Goal: Task Accomplishment & Management: Complete application form

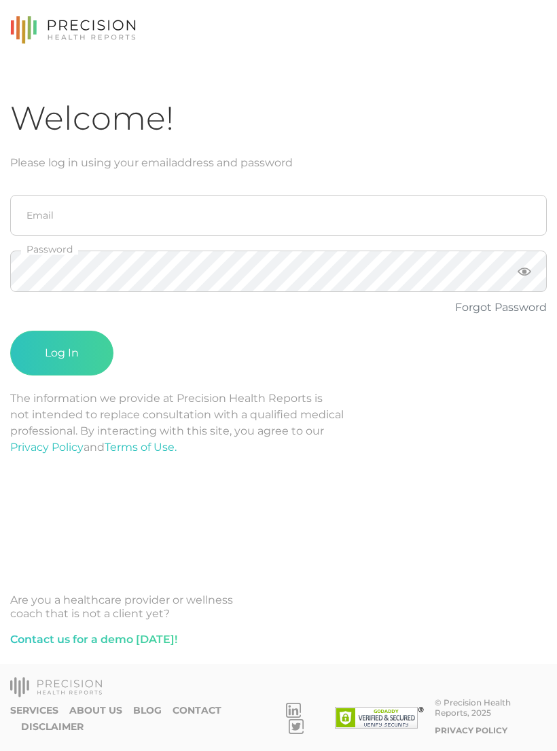
scroll to position [21, 0]
click at [248, 195] on input "email" at bounding box center [278, 215] width 536 height 41
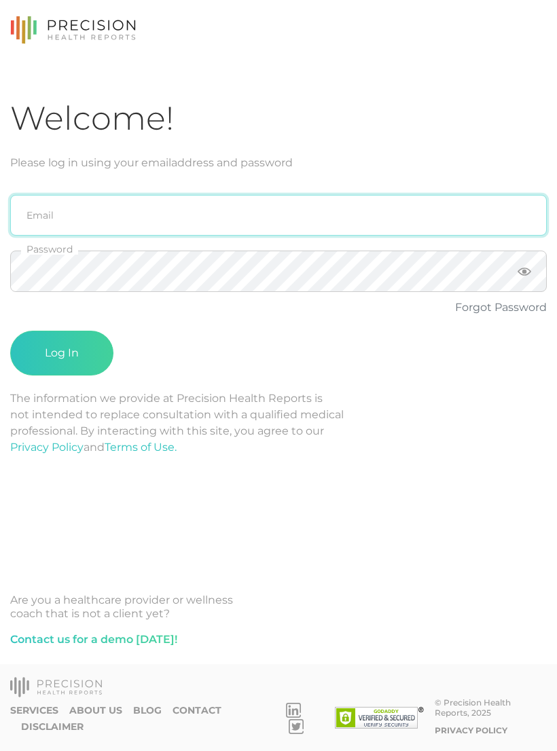
type input "[PERSON_NAME][EMAIL_ADDRESS][PERSON_NAME][DOMAIN_NAME]"
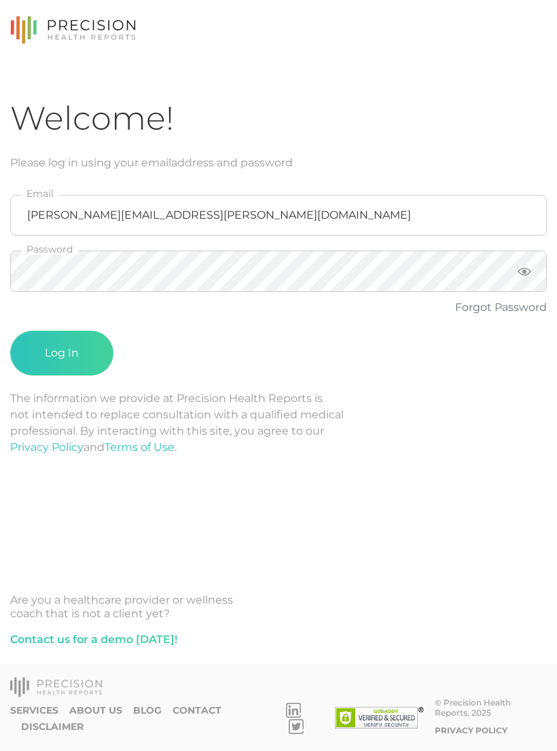
click at [62, 332] on button "Log In" at bounding box center [61, 353] width 103 height 45
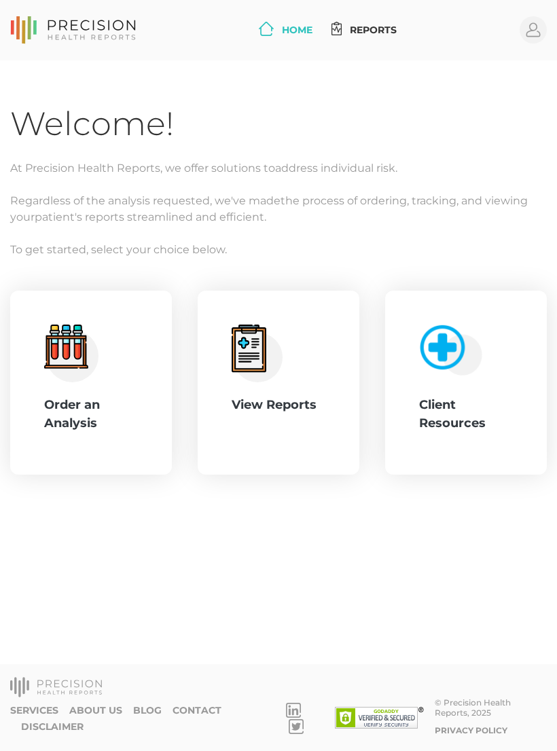
click at [92, 402] on div "Order an Analysis" at bounding box center [91, 414] width 94 height 37
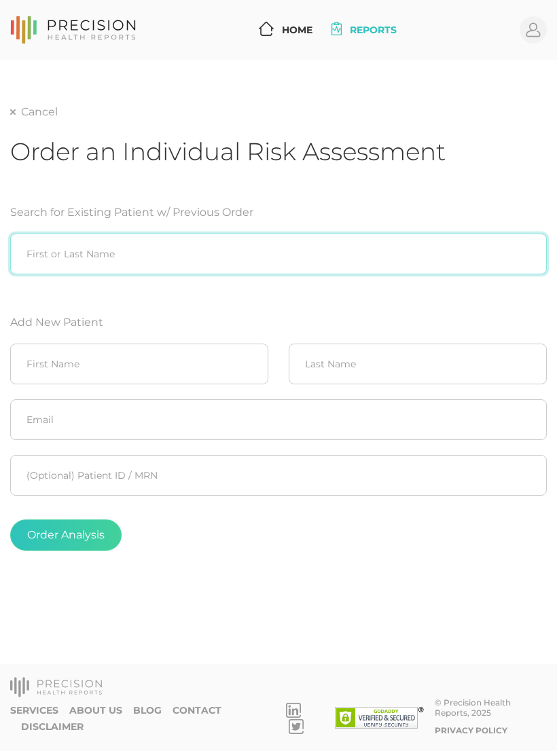
click at [238, 233] on input "search" at bounding box center [278, 253] width 536 height 41
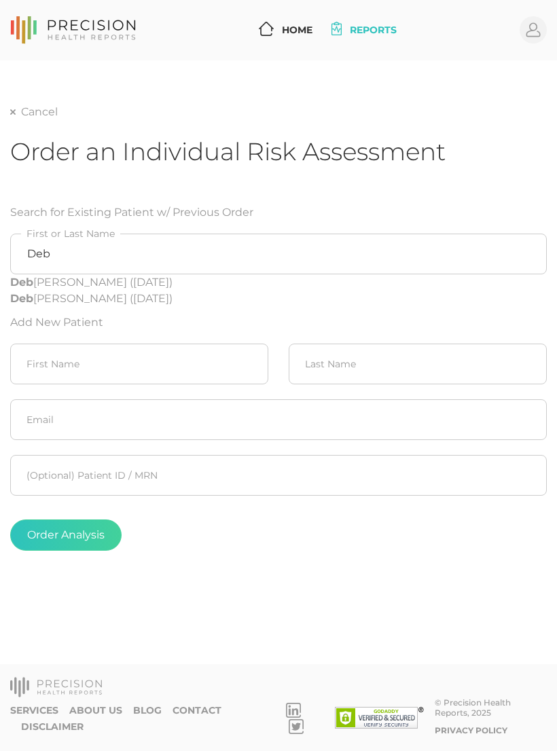
click at [187, 274] on div "Deb orah Norsworthy (06/17/1954)" at bounding box center [278, 282] width 536 height 16
type input "[PERSON_NAME] ([DATE])"
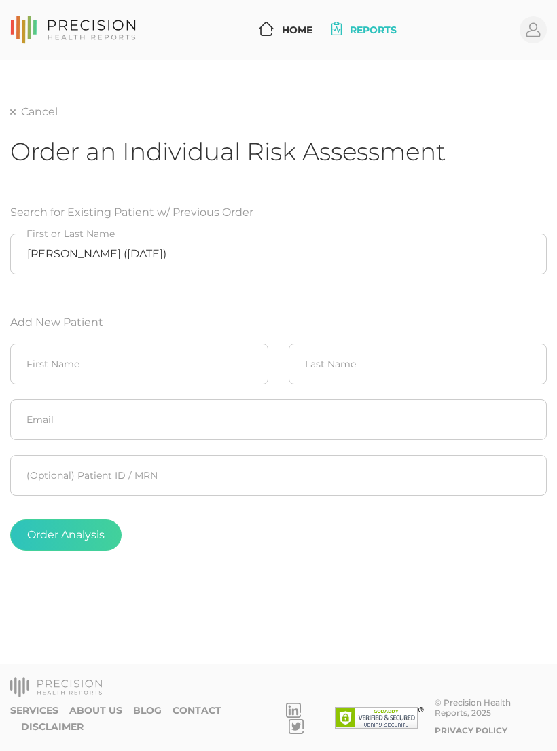
click at [82, 519] on button "Order Analysis" at bounding box center [65, 534] width 111 height 31
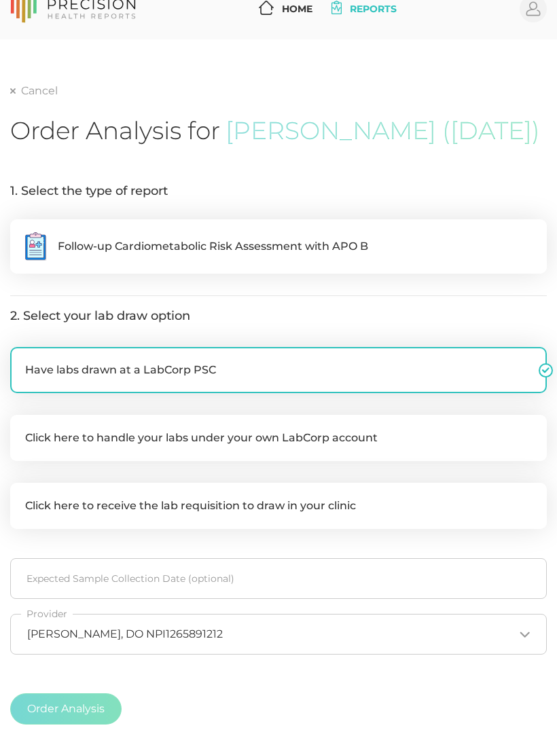
click at [344, 255] on span "Follow-up Cardiometabolic Risk Assessment with APO B" at bounding box center [213, 246] width 310 height 16
click at [21, 233] on input ".cls-5{fill:#fff}.cls-8{fill:#3a2c60} Follow-up Cardiometabolic Risk Assessment…" at bounding box center [15, 226] width 11 height 14
radio input "true"
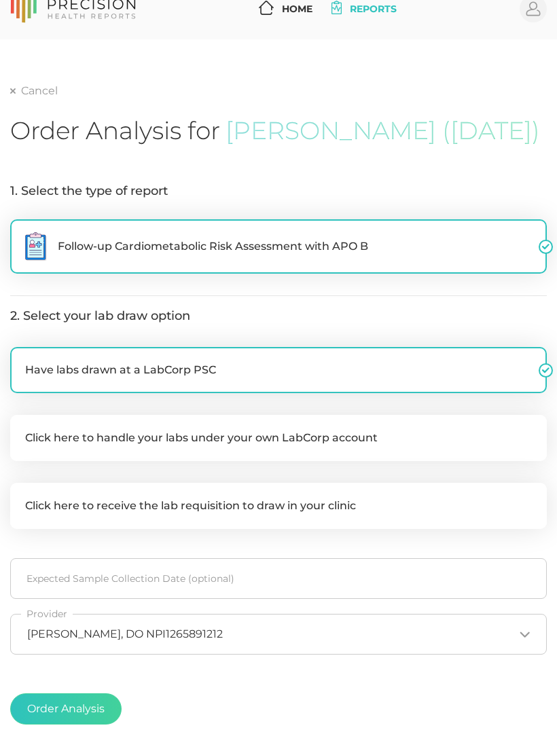
click at [303, 461] on label "Click here to handle your labs under your own LabCorp account" at bounding box center [278, 438] width 536 height 46
click at [21, 428] on input "Click here to handle your labs under your own LabCorp account" at bounding box center [15, 422] width 11 height 14
checkbox input "true"
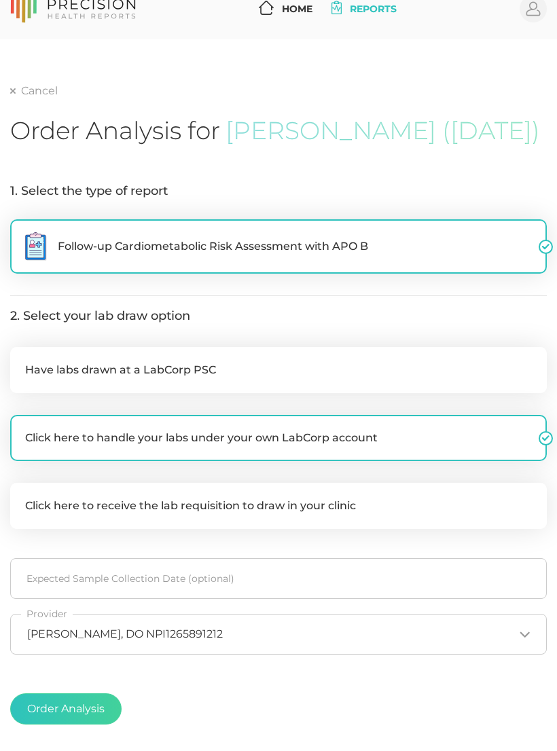
checkbox input "false"
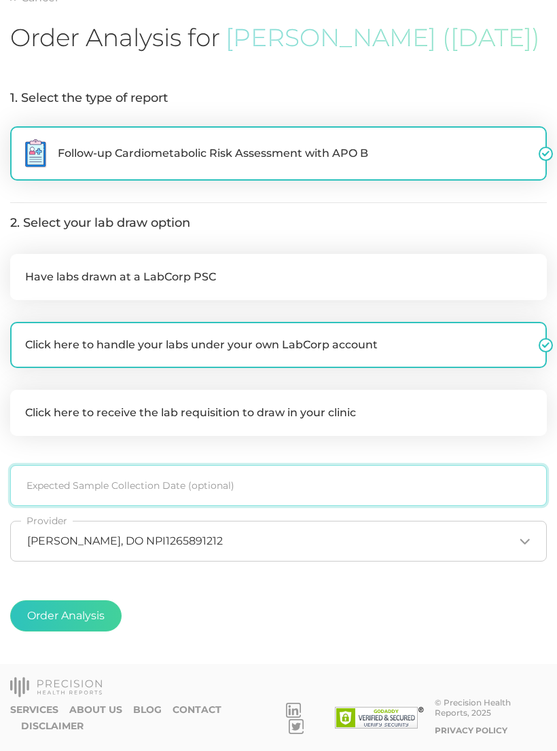
click at [233, 502] on input at bounding box center [278, 485] width 536 height 41
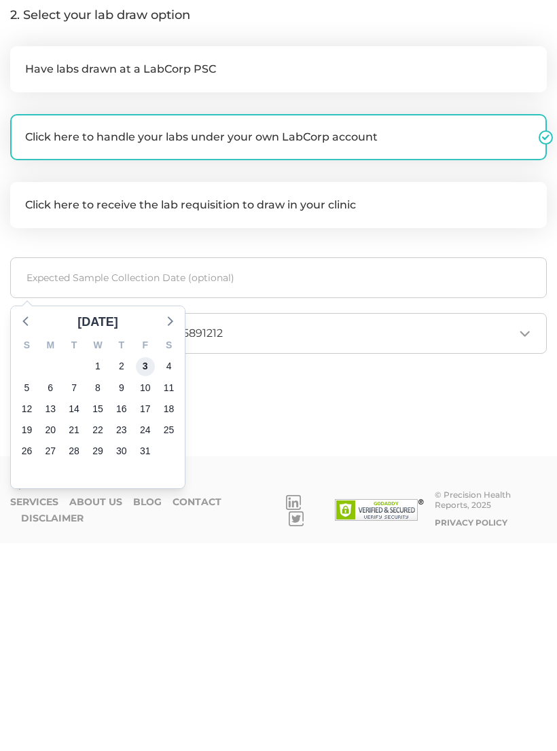
click at [150, 565] on span "3" at bounding box center [145, 574] width 19 height 19
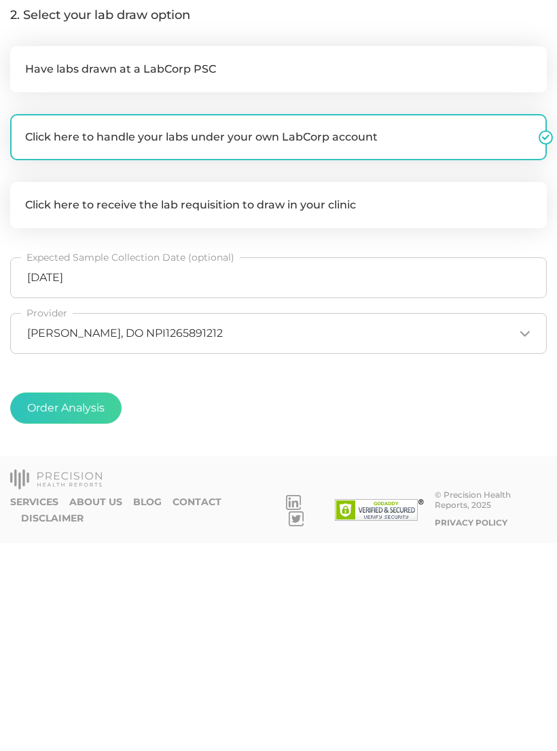
scroll to position [124, 0]
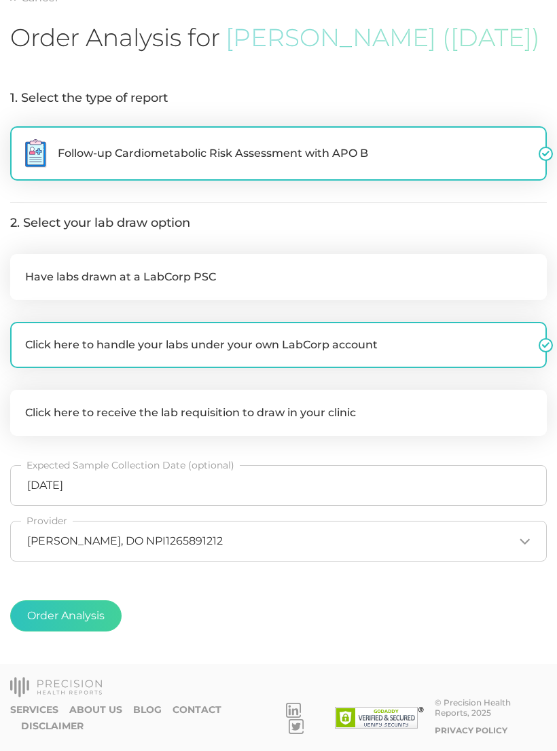
click at [93, 631] on button "Order Analysis" at bounding box center [65, 615] width 111 height 31
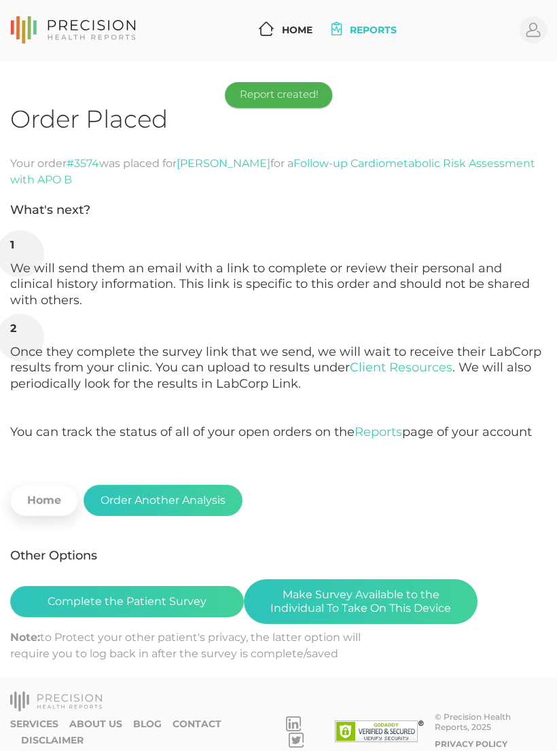
click at [380, 590] on button "Make Survey Available to the Individual To Take On This Device" at bounding box center [360, 601] width 233 height 45
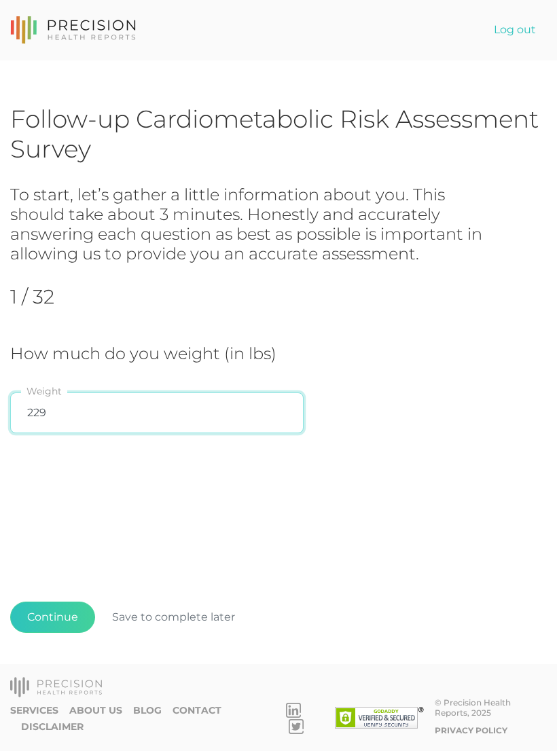
click at [94, 412] on input "229" at bounding box center [156, 412] width 293 height 41
click at [102, 411] on input "229" at bounding box center [156, 412] width 293 height 41
click at [124, 475] on div "Follow-up Cardiometabolic Risk Assessment Survey To start, let’s gather a littl…" at bounding box center [278, 389] width 536 height 571
click at [84, 409] on input "229" at bounding box center [156, 412] width 293 height 41
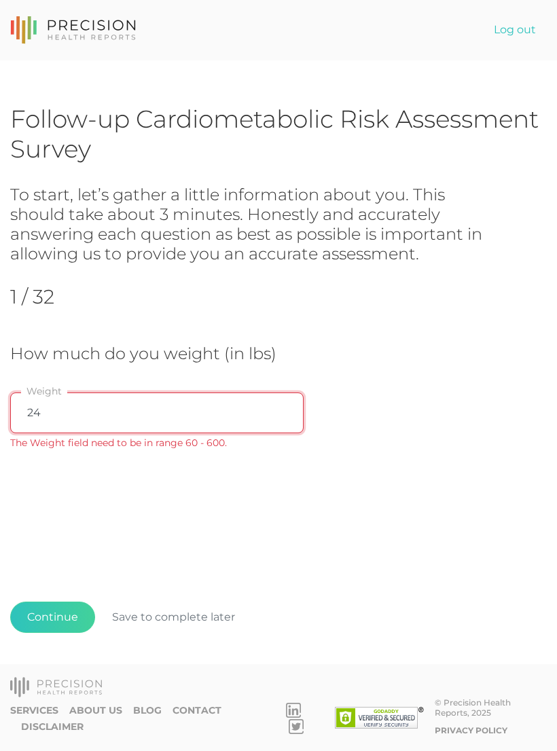
type input "240"
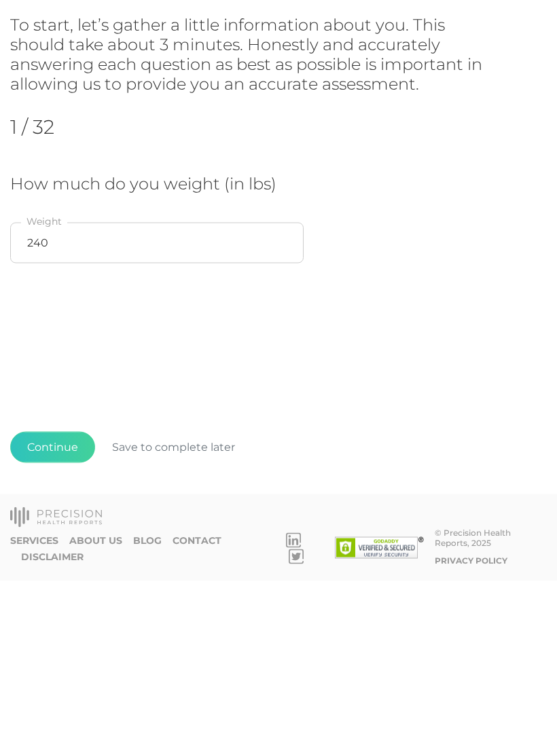
click at [52, 601] on button "Continue" at bounding box center [52, 616] width 85 height 31
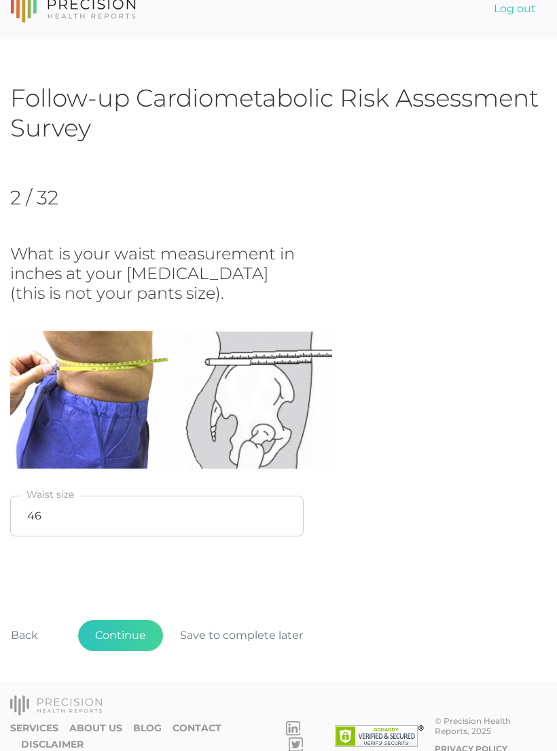
click at [132, 635] on button "Continue" at bounding box center [120, 635] width 85 height 31
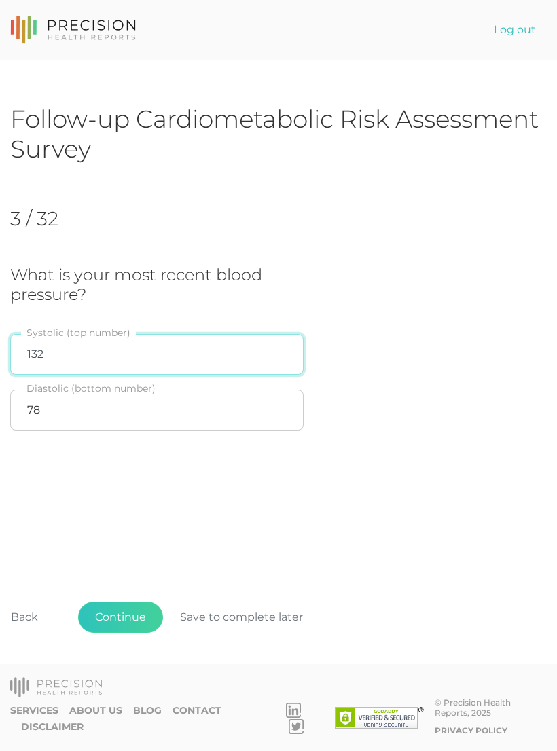
click at [64, 334] on input "132" at bounding box center [156, 354] width 293 height 41
type input "157"
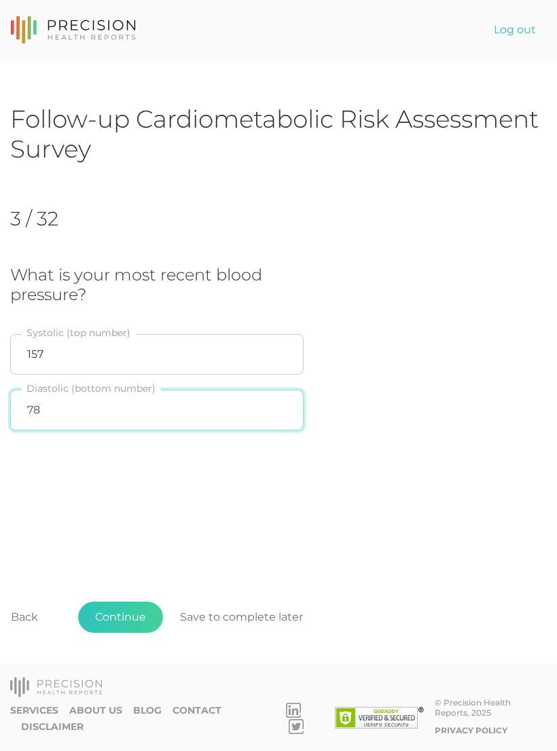
click at [54, 390] on input "78" at bounding box center [156, 410] width 293 height 41
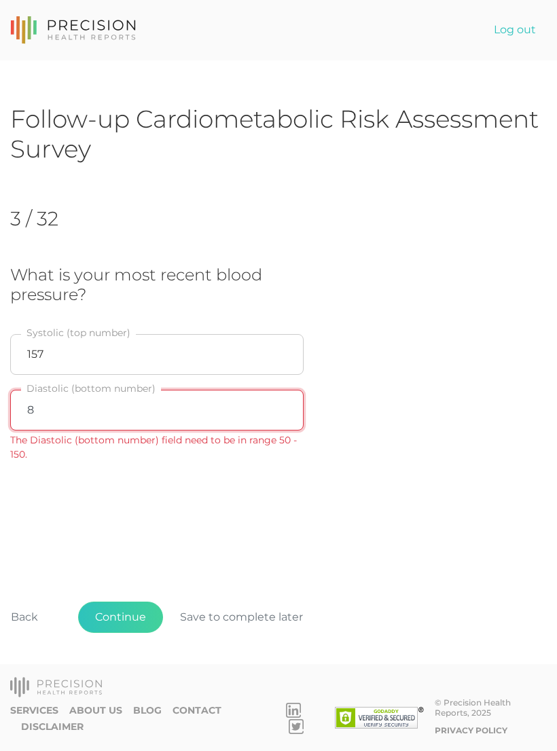
type input "84"
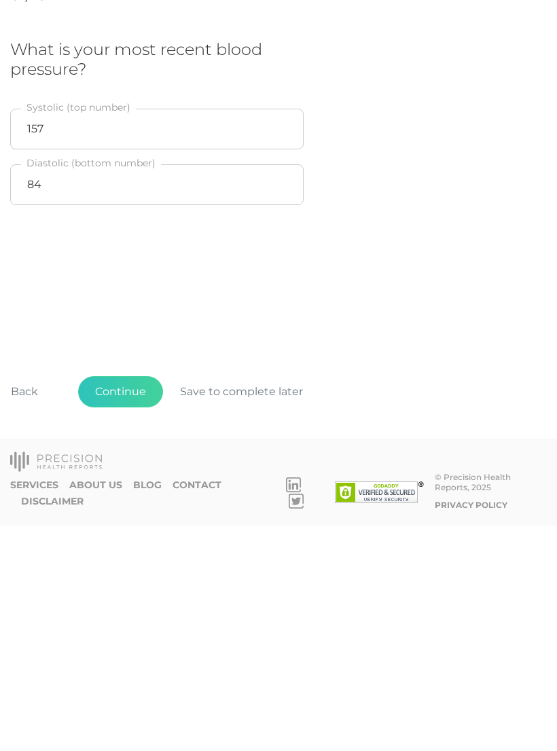
click at [123, 601] on button "Continue" at bounding box center [120, 616] width 85 height 31
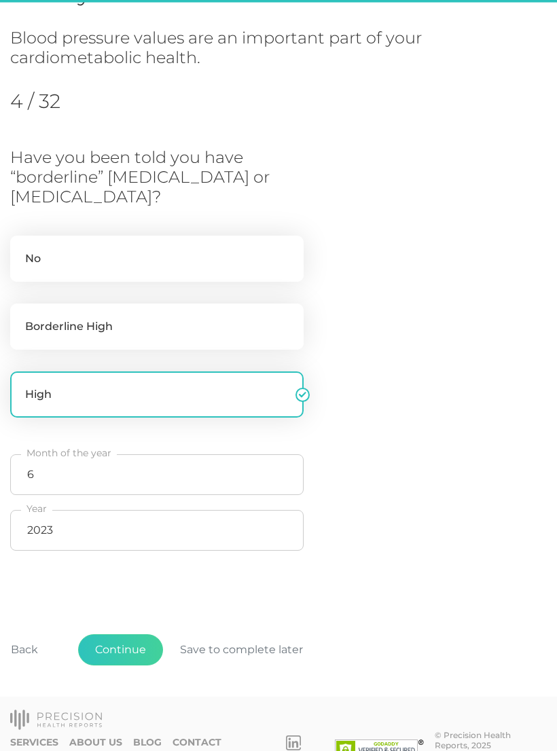
scroll to position [185, 0]
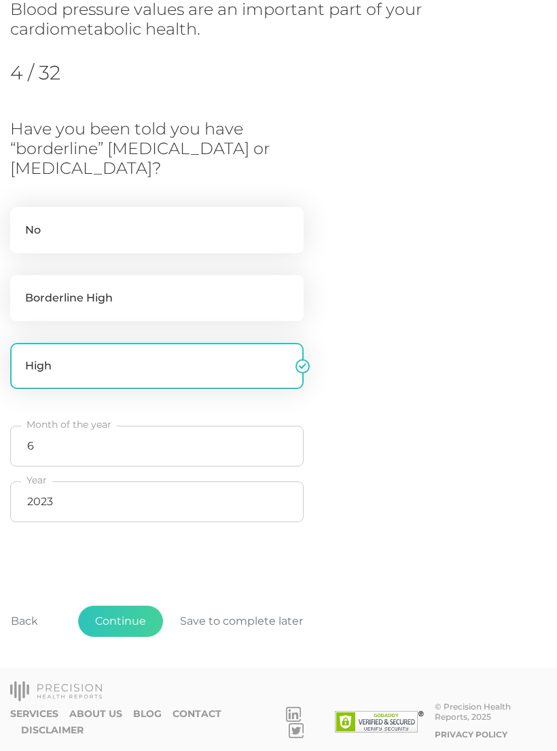
click at [125, 619] on button "Continue" at bounding box center [120, 620] width 85 height 31
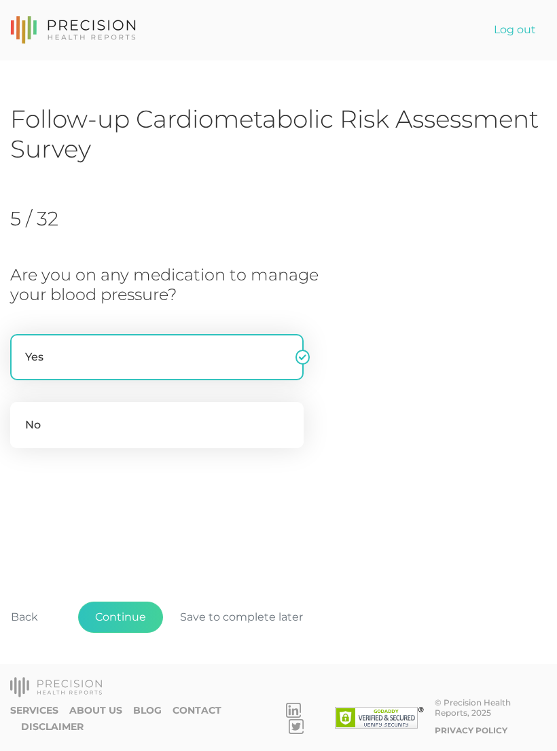
click at [140, 623] on button "Continue" at bounding box center [120, 616] width 85 height 31
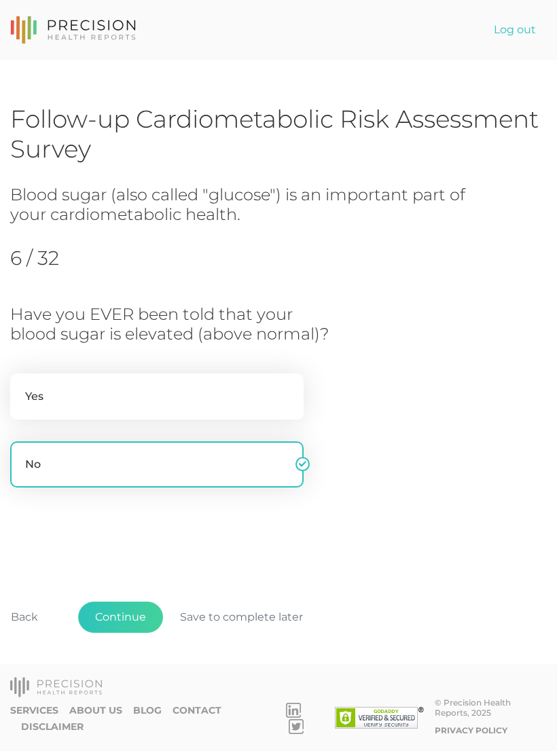
click at [150, 373] on label "Yes" at bounding box center [156, 396] width 293 height 46
click at [21, 373] on input "Yes" at bounding box center [15, 380] width 11 height 14
radio input "true"
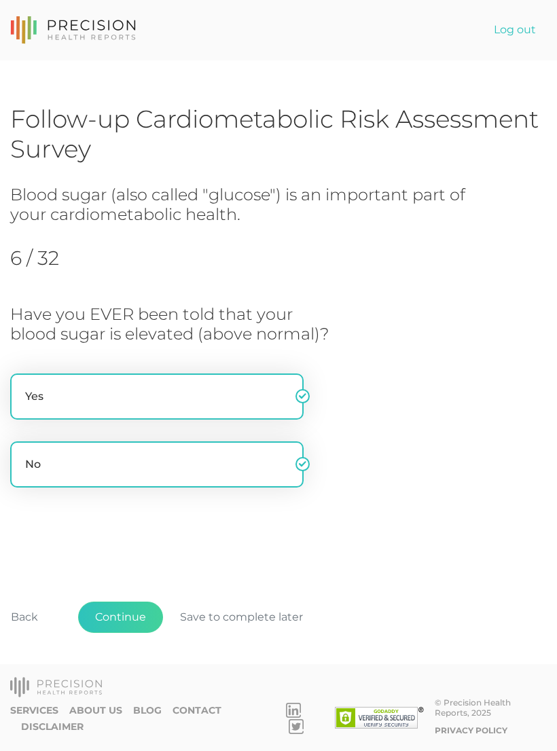
radio input "false"
click at [145, 610] on button "Continue" at bounding box center [120, 616] width 85 height 31
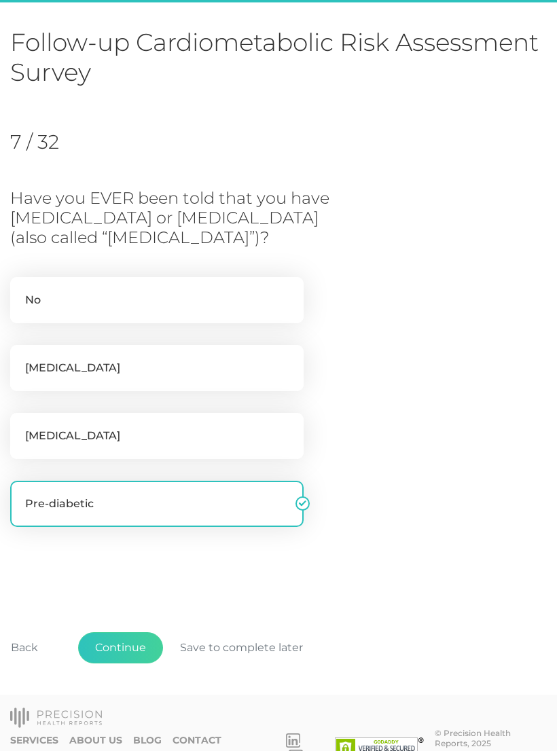
scroll to position [105, 0]
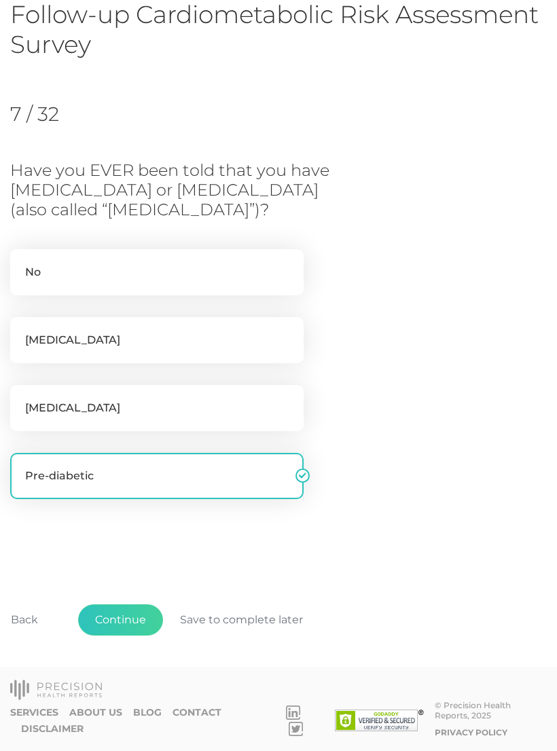
click at [138, 613] on button "Continue" at bounding box center [120, 619] width 85 height 31
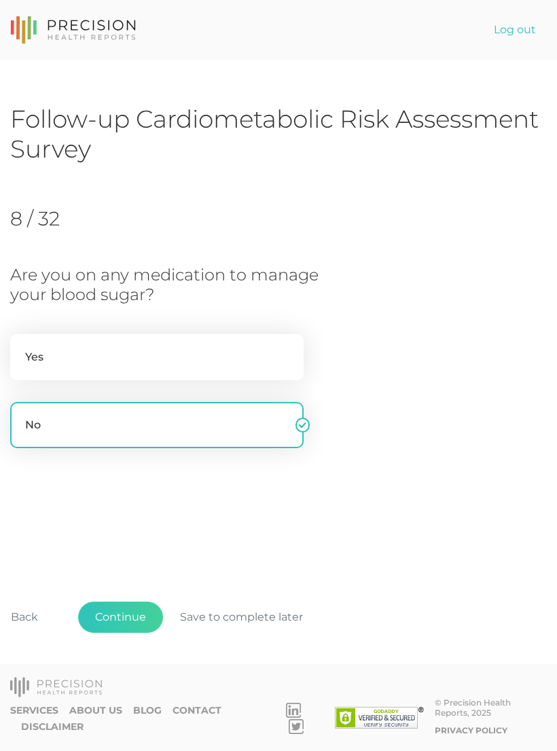
click at [131, 614] on button "Continue" at bounding box center [120, 616] width 85 height 31
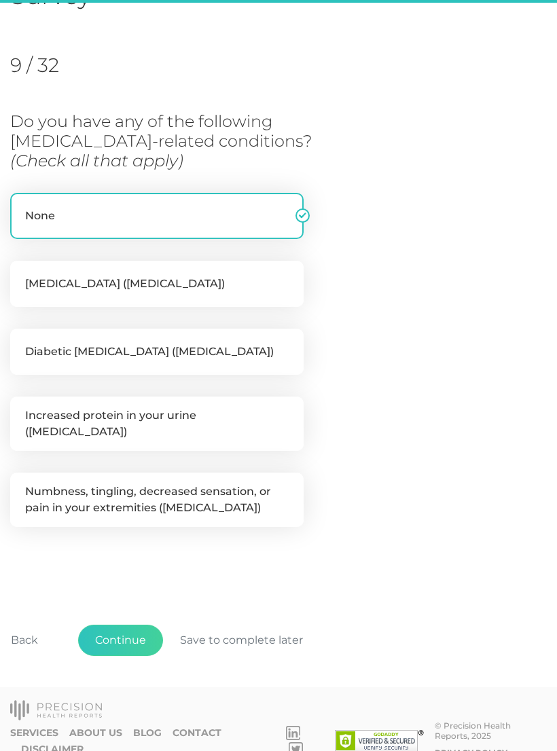
scroll to position [166, 0]
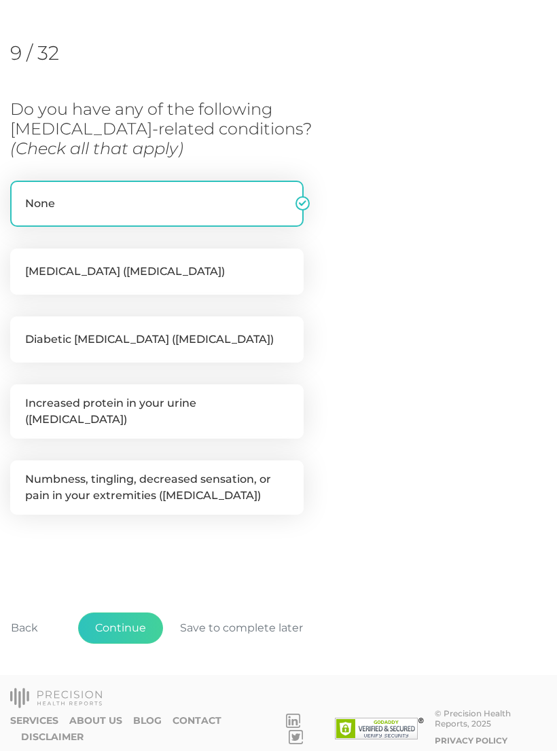
click at [139, 613] on button "Continue" at bounding box center [120, 627] width 85 height 31
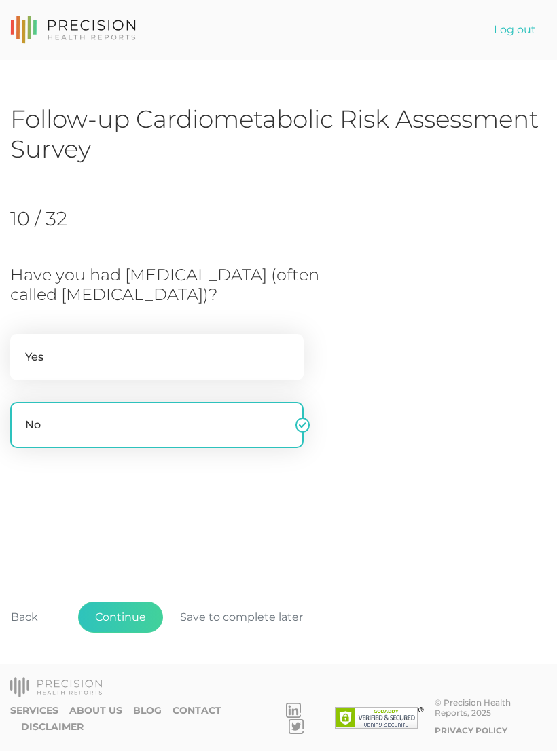
click at [141, 608] on button "Continue" at bounding box center [120, 616] width 85 height 31
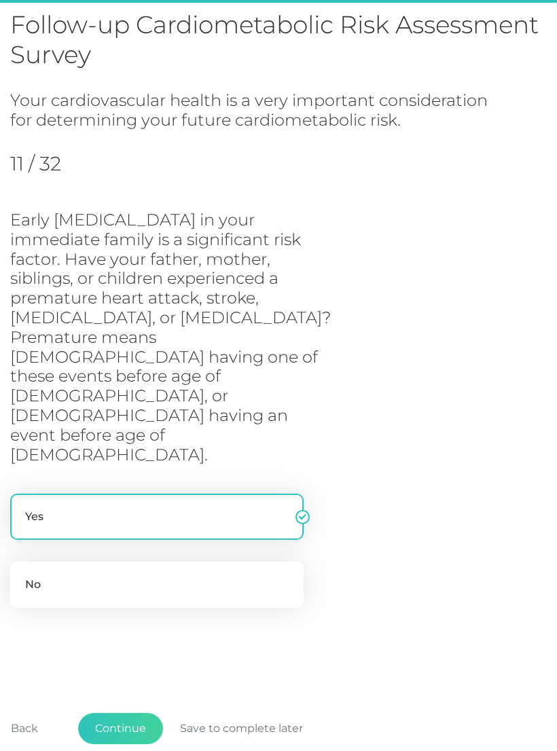
scroll to position [121, 0]
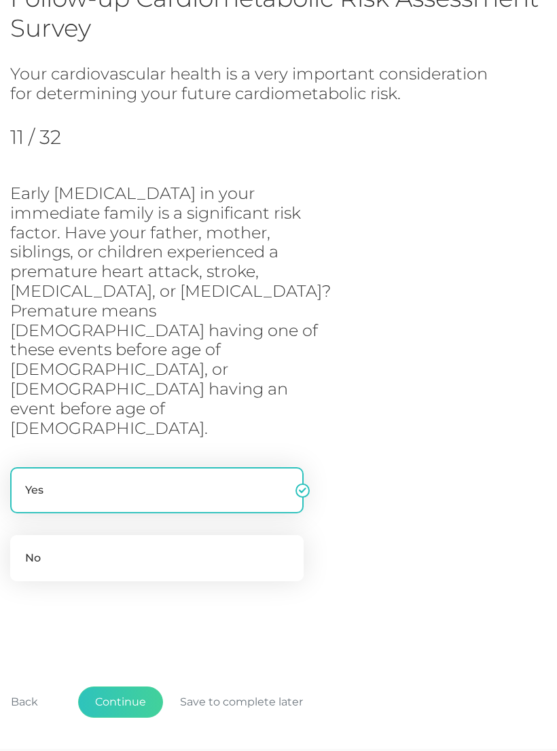
click at [136, 686] on button "Continue" at bounding box center [120, 701] width 85 height 31
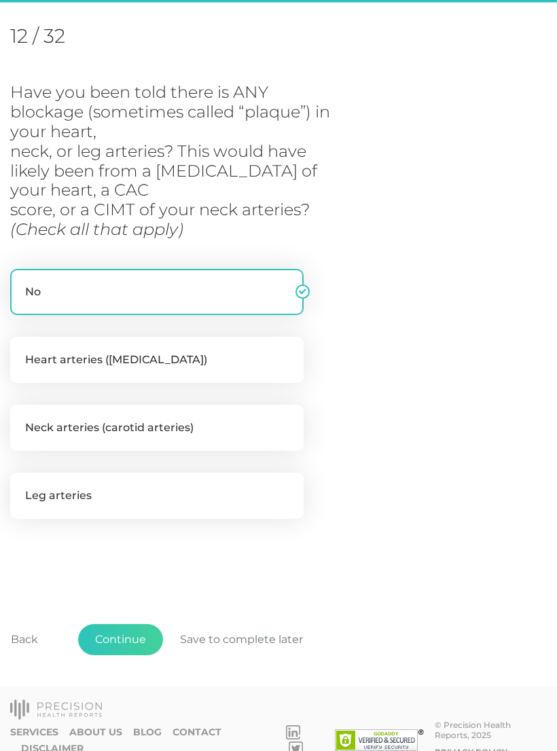
scroll to position [185, 0]
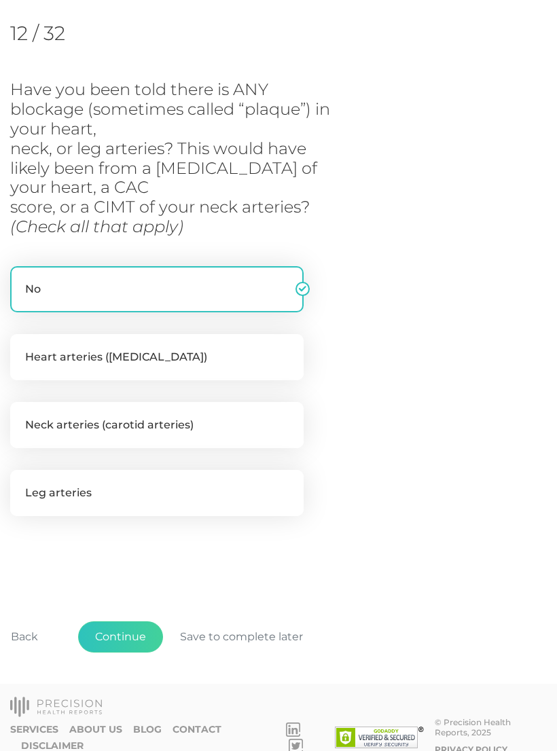
click at [130, 631] on button "Continue" at bounding box center [120, 636] width 85 height 31
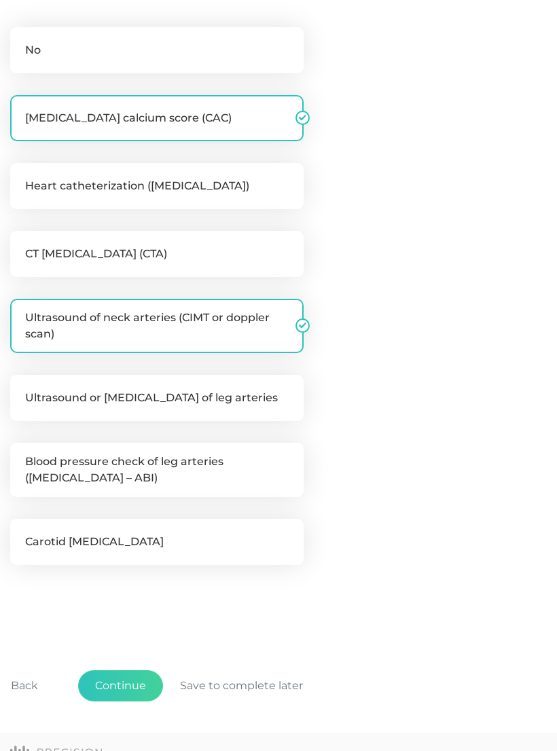
scroll to position [351, 0]
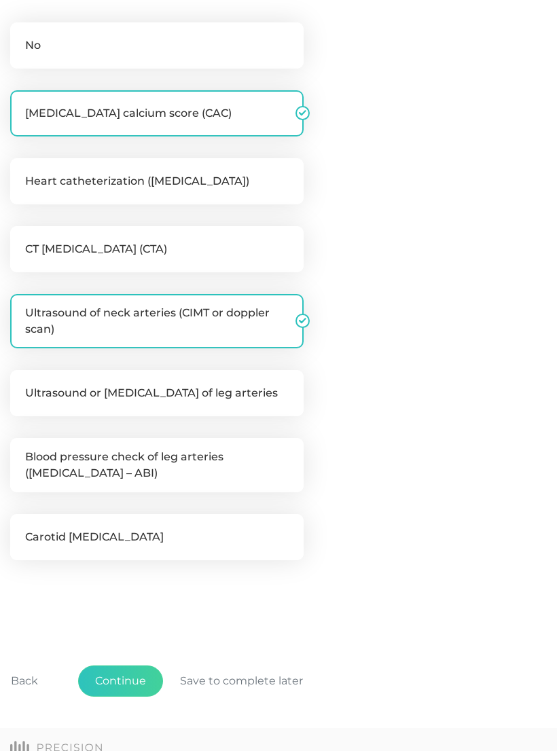
click at [128, 675] on button "Continue" at bounding box center [120, 680] width 85 height 31
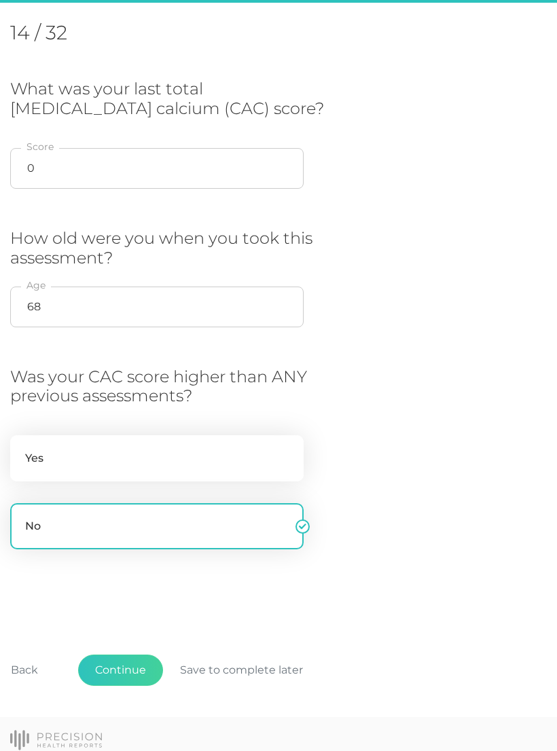
scroll to position [185, 0]
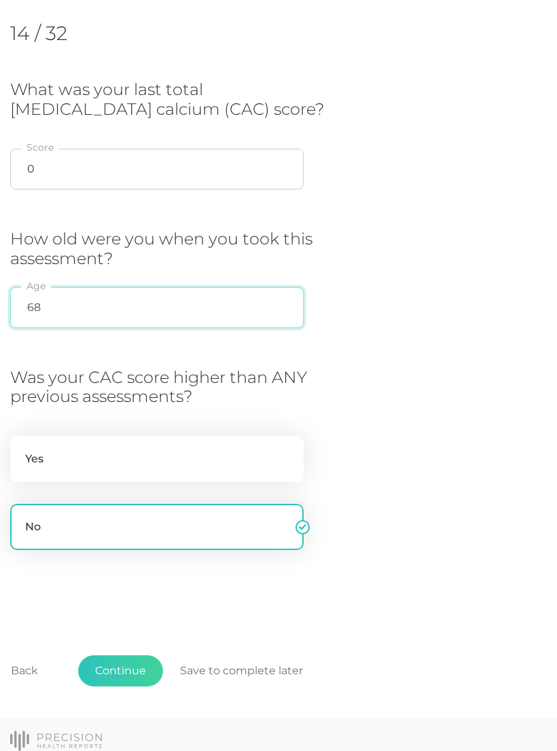
click at [52, 303] on input "68" at bounding box center [156, 307] width 293 height 41
type input "6"
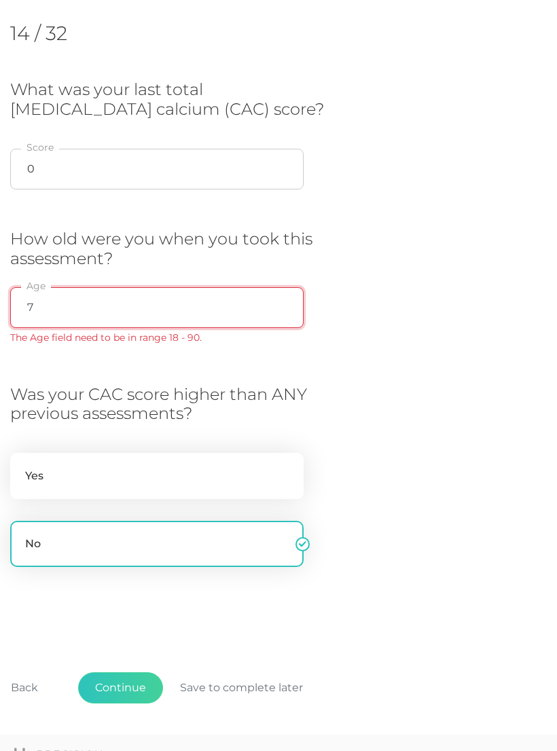
type input "70"
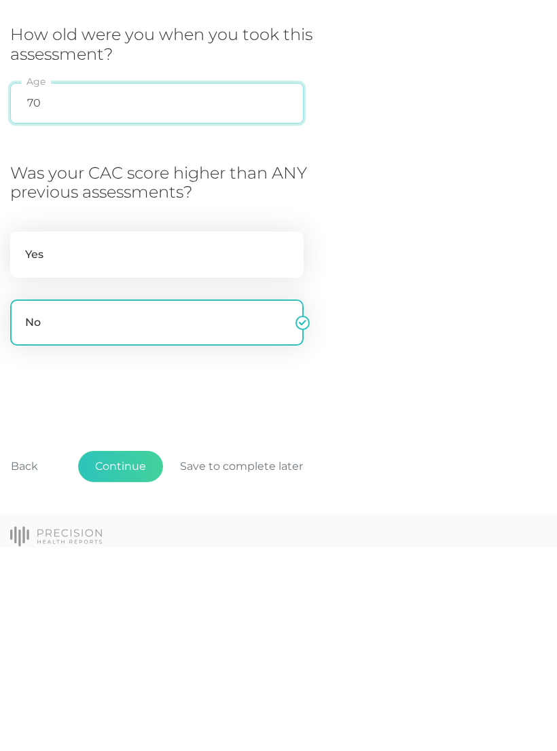
scroll to position [236, 0]
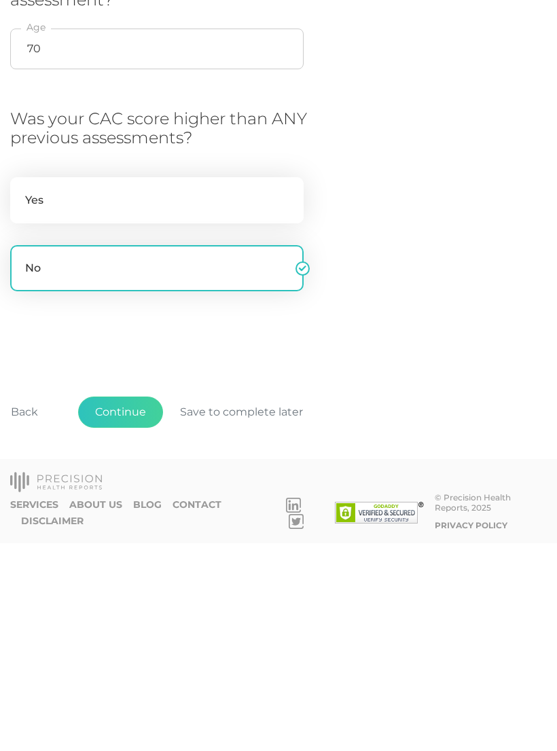
click at [125, 604] on button "Continue" at bounding box center [120, 619] width 85 height 31
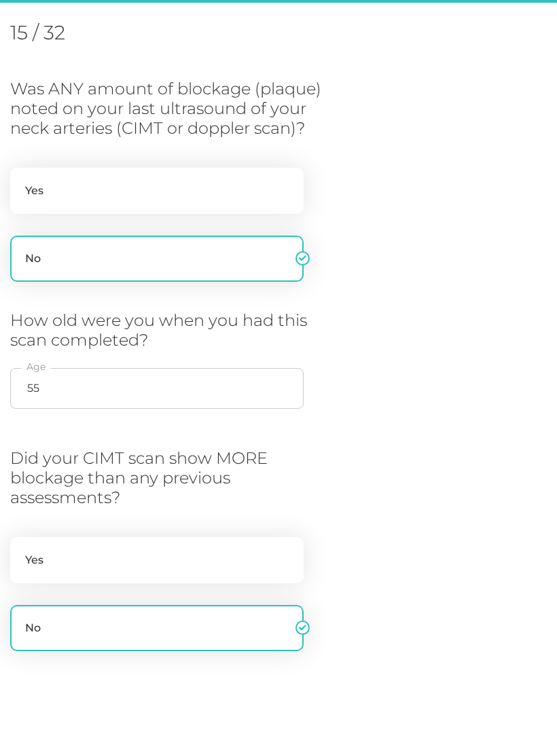
scroll to position [185, 0]
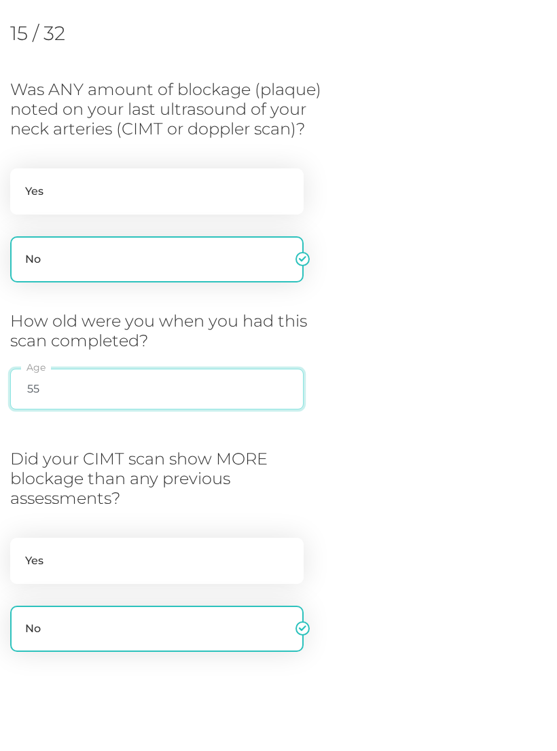
click at [60, 383] on input "55" at bounding box center [156, 389] width 293 height 41
type input "5"
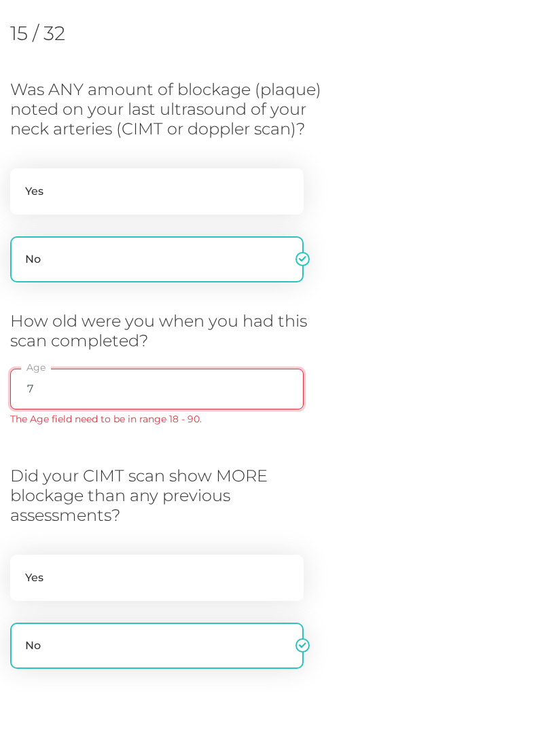
type input "70"
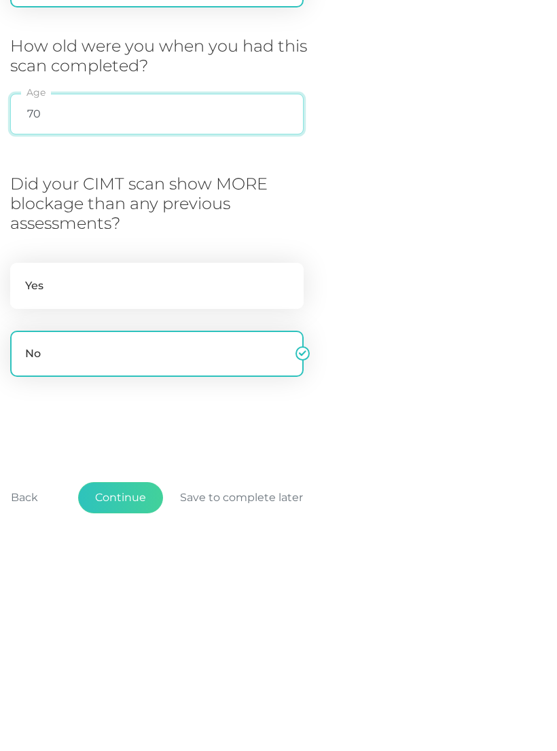
scroll to position [253, 0]
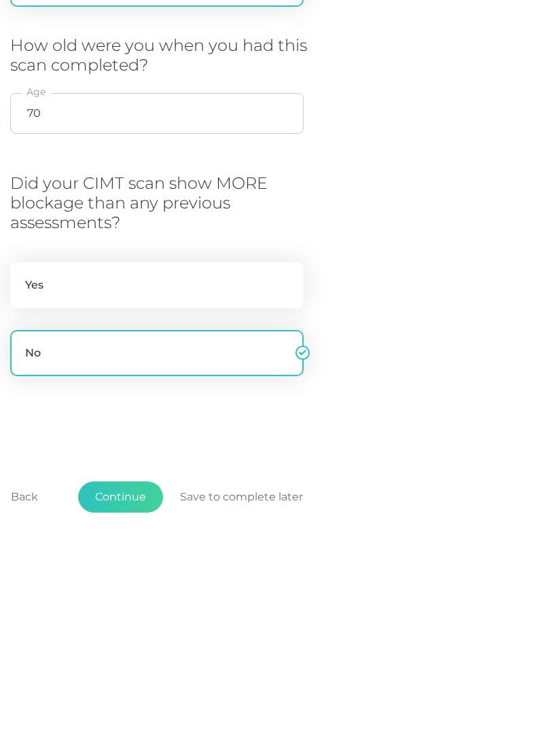
click at [153, 689] on button "Continue" at bounding box center [120, 704] width 85 height 31
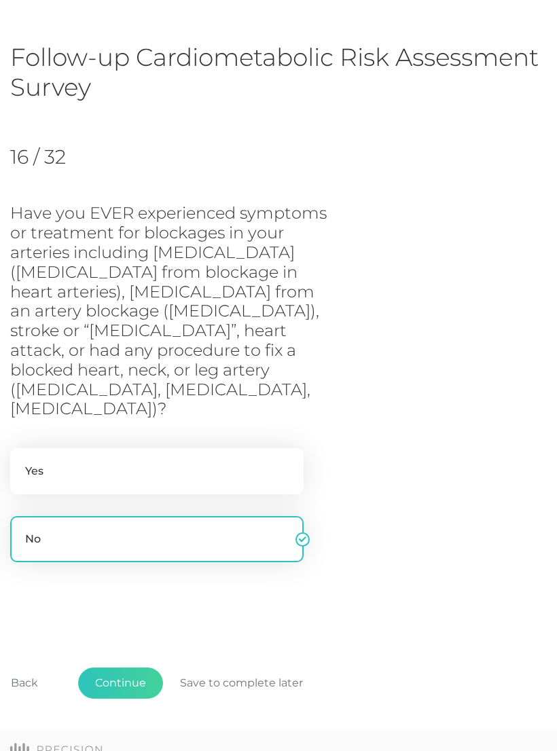
click at [128, 667] on button "Continue" at bounding box center [120, 682] width 85 height 31
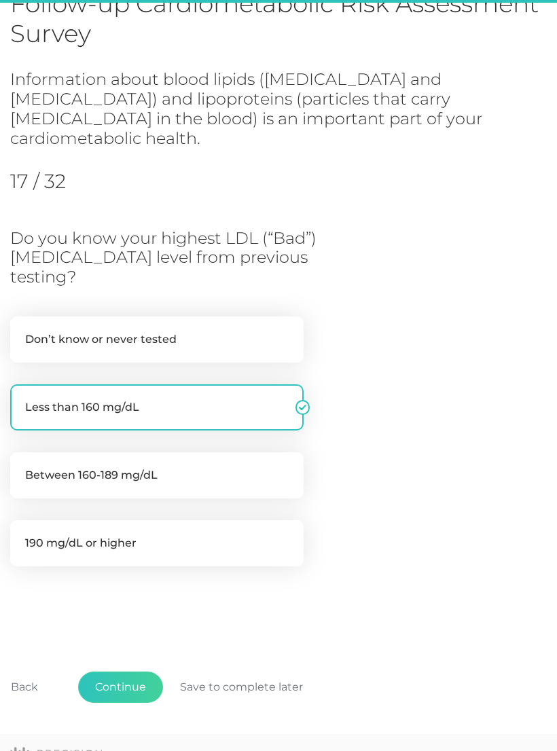
scroll to position [121, 0]
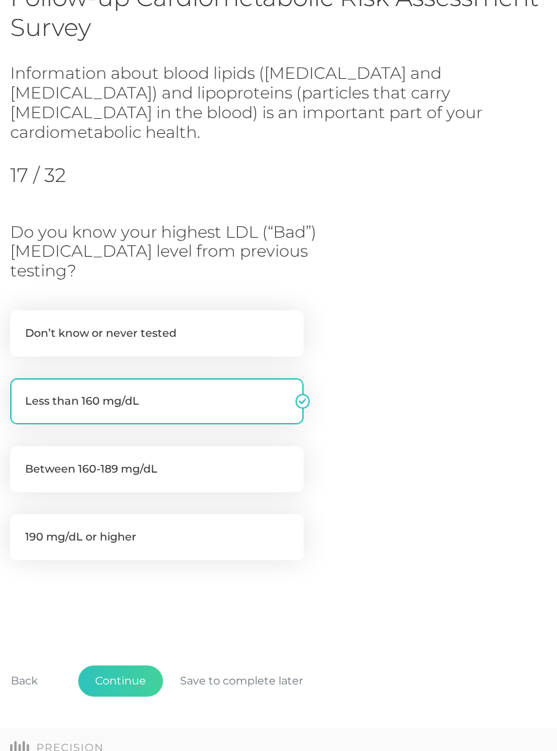
click at [135, 665] on button "Continue" at bounding box center [120, 680] width 85 height 31
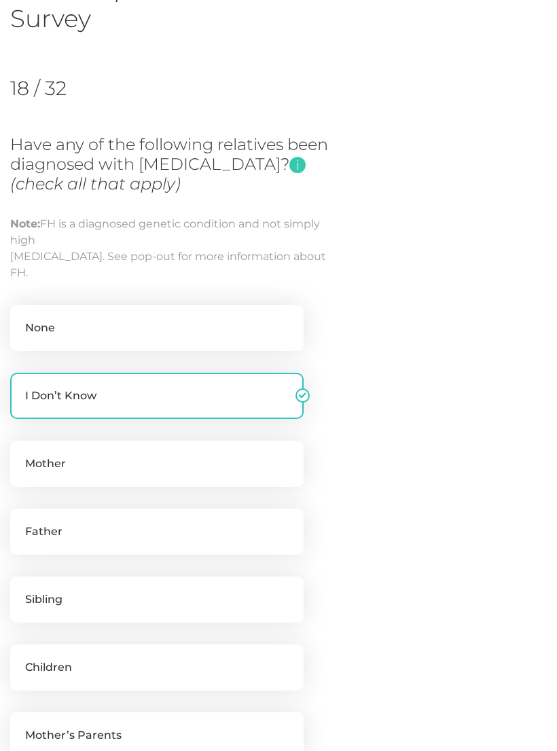
scroll to position [130, 0]
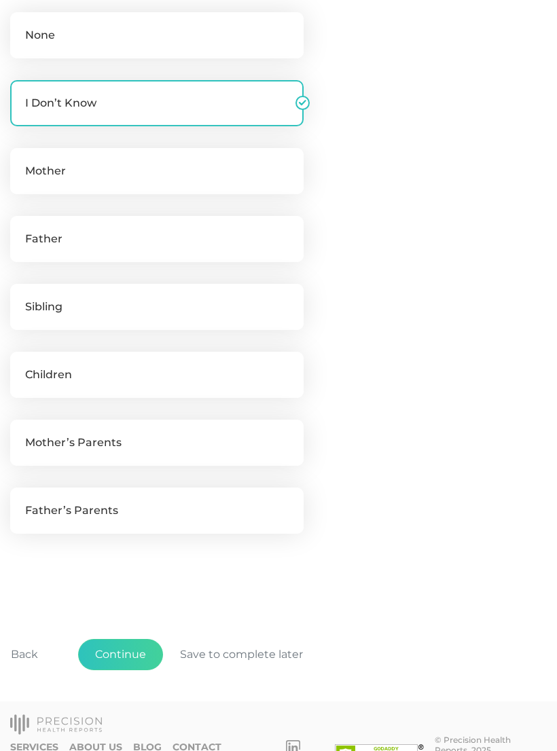
click at [136, 656] on button "Continue" at bounding box center [120, 654] width 85 height 31
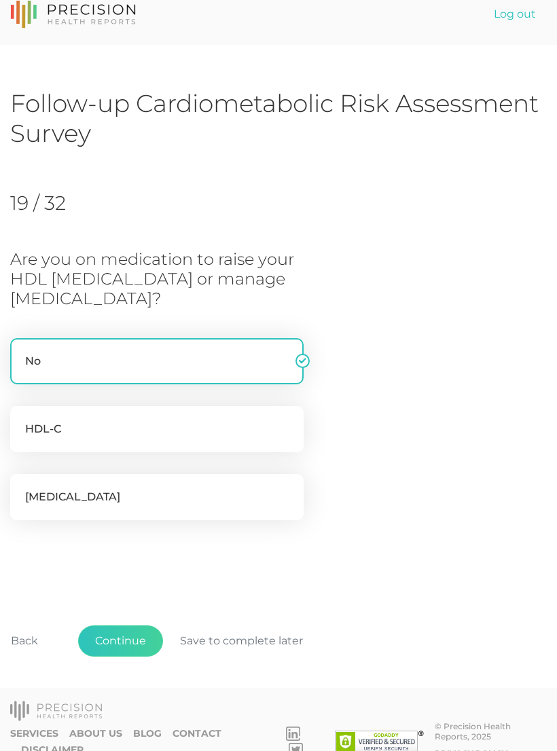
click at [133, 633] on button "Continue" at bounding box center [120, 640] width 85 height 31
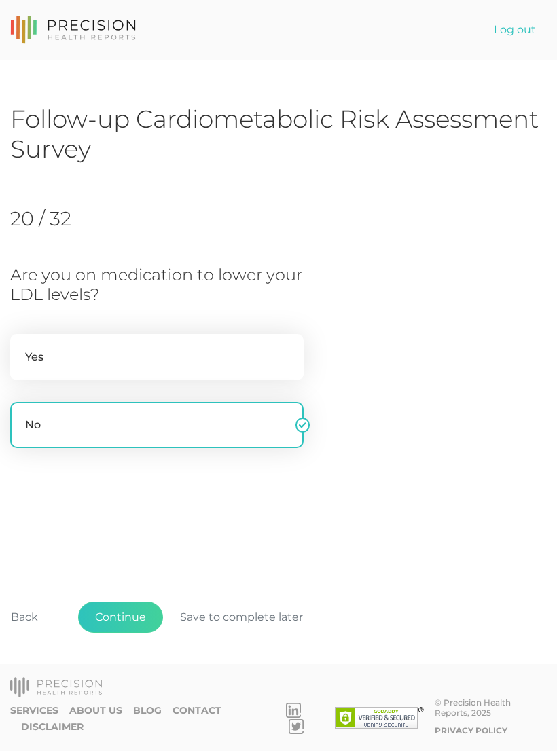
click at [136, 633] on button "Continue" at bounding box center [120, 616] width 85 height 31
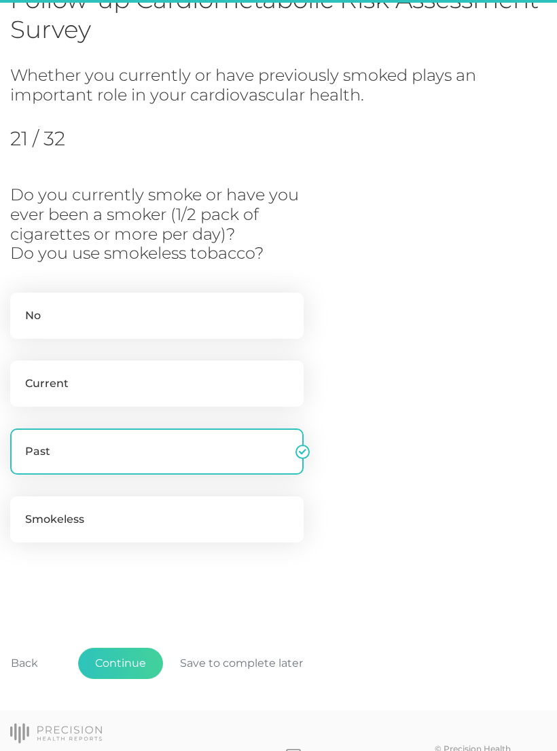
scroll to position [140, 0]
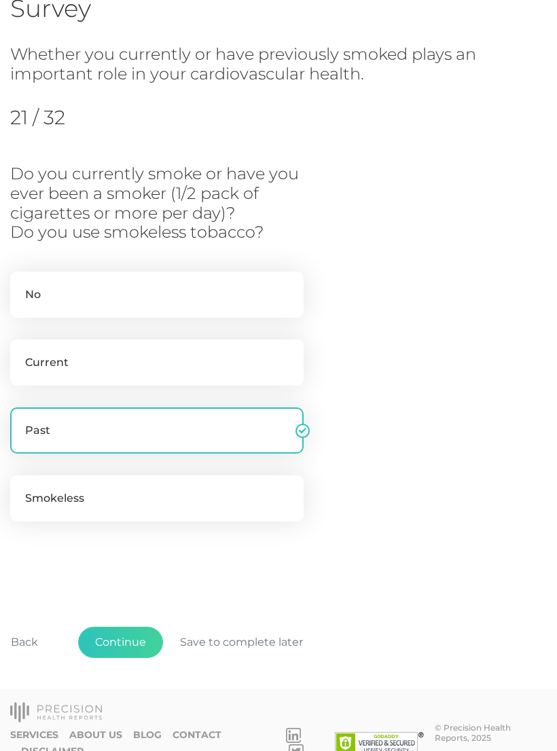
click at [136, 636] on button "Continue" at bounding box center [120, 641] width 85 height 31
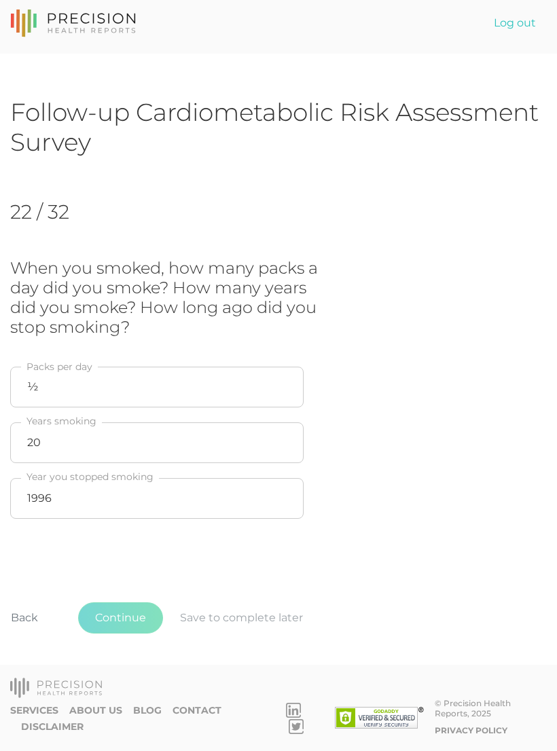
scroll to position [0, 0]
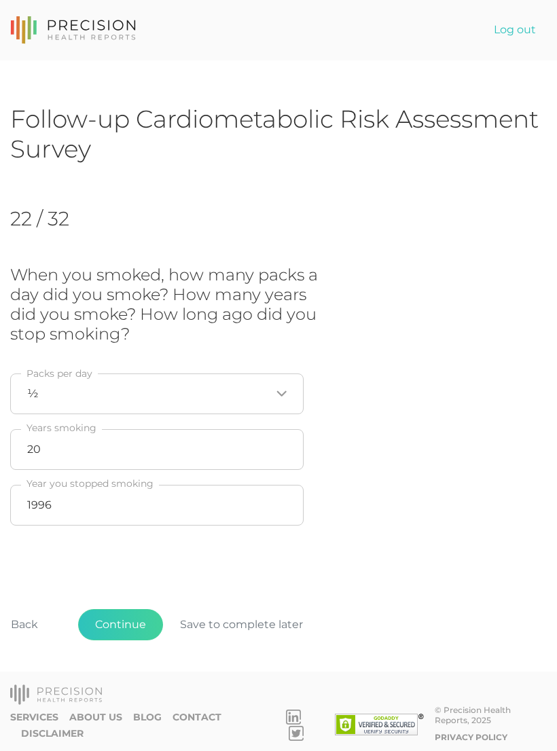
click at [144, 640] on button "Continue" at bounding box center [120, 624] width 85 height 31
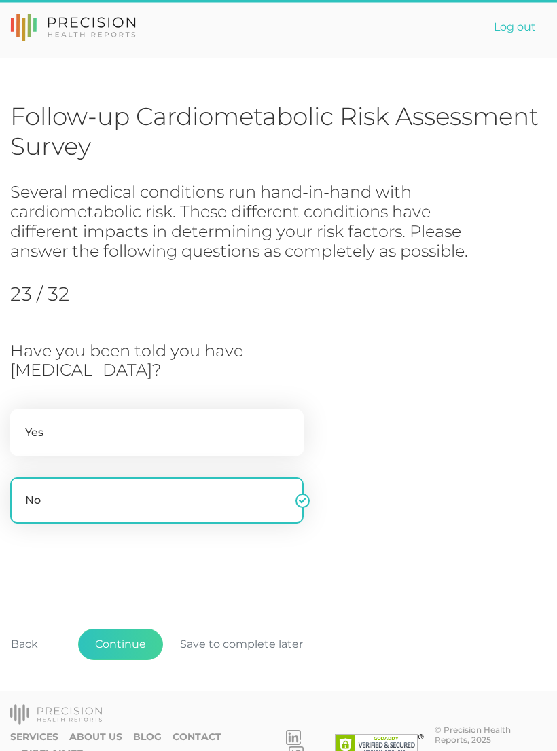
scroll to position [5, 0]
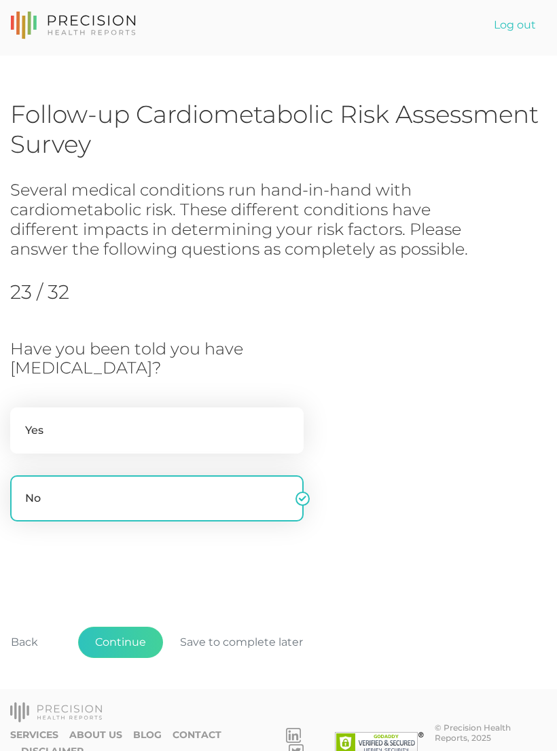
click at [271, 428] on label "Yes" at bounding box center [156, 430] width 293 height 46
click at [21, 421] on input "Yes" at bounding box center [15, 414] width 11 height 14
radio input "true"
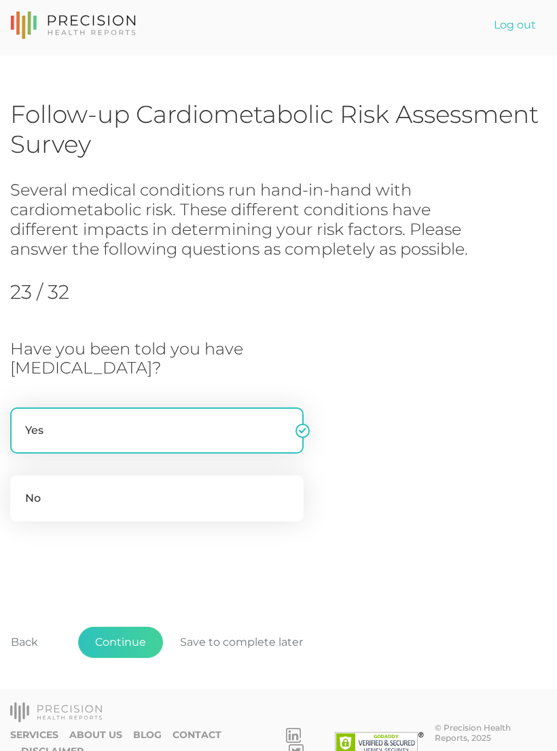
click at [138, 634] on button "Continue" at bounding box center [120, 641] width 85 height 31
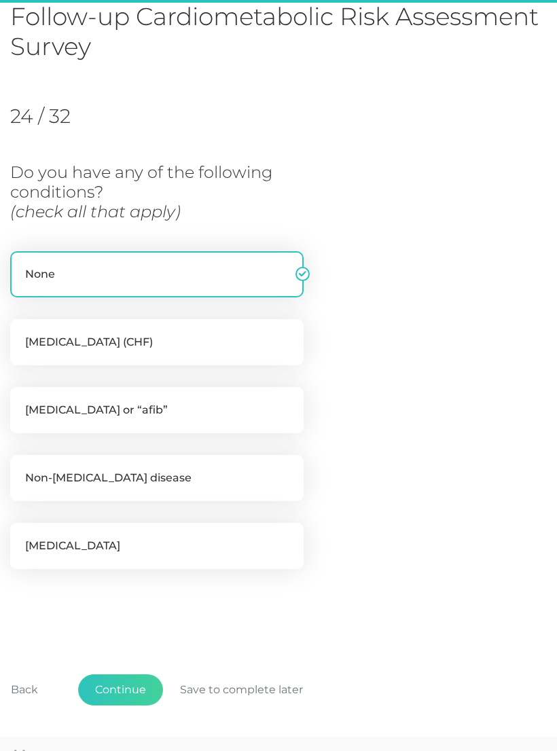
scroll to position [151, 0]
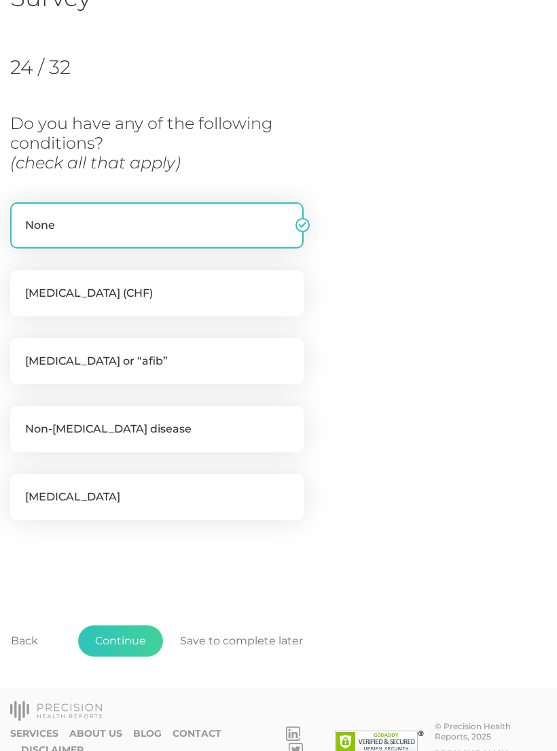
click at [257, 364] on label "[MEDICAL_DATA] or “afib”" at bounding box center [156, 361] width 293 height 46
click at [21, 352] on input "[MEDICAL_DATA] or “afib”" at bounding box center [15, 345] width 11 height 14
checkbox input "true"
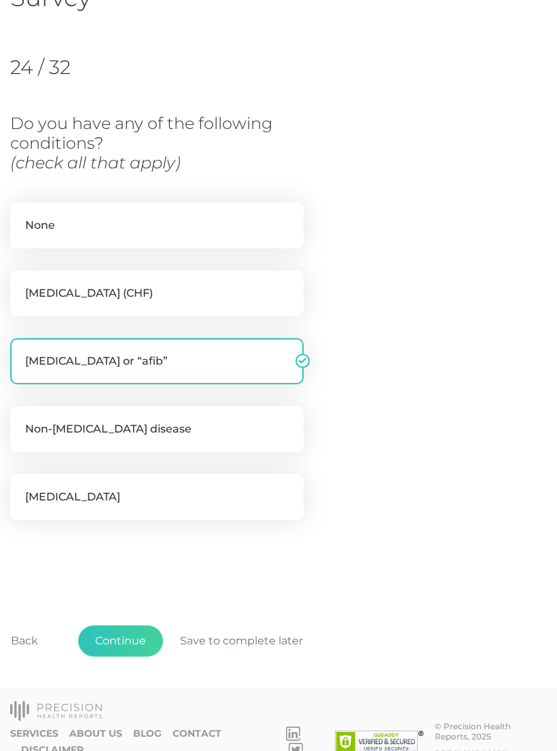
checkbox input "false"
click at [140, 633] on button "Continue" at bounding box center [120, 640] width 85 height 31
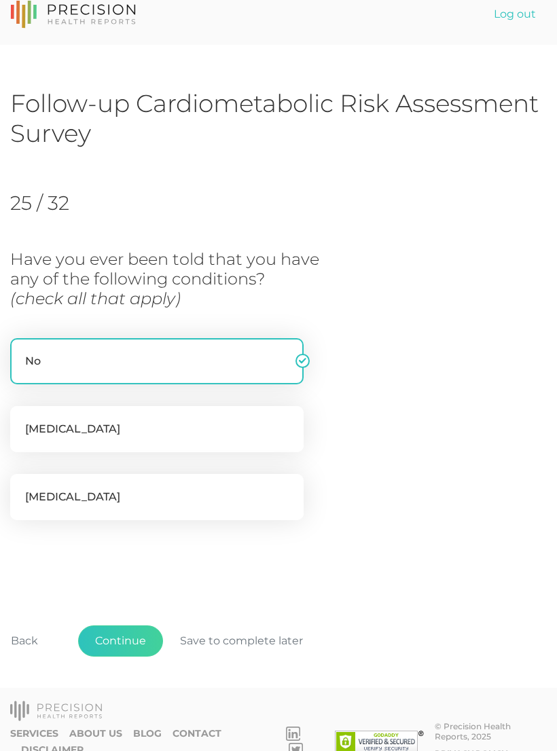
click at [140, 646] on button "Continue" at bounding box center [120, 640] width 85 height 31
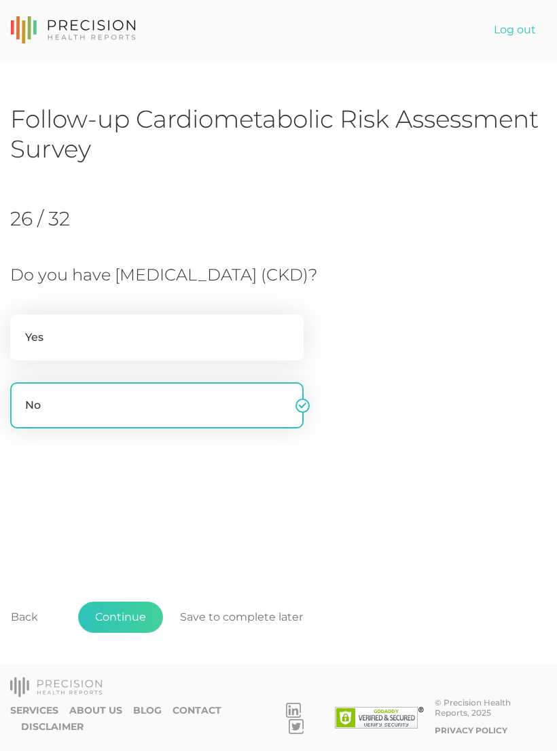
click at [147, 627] on button "Continue" at bounding box center [120, 616] width 85 height 31
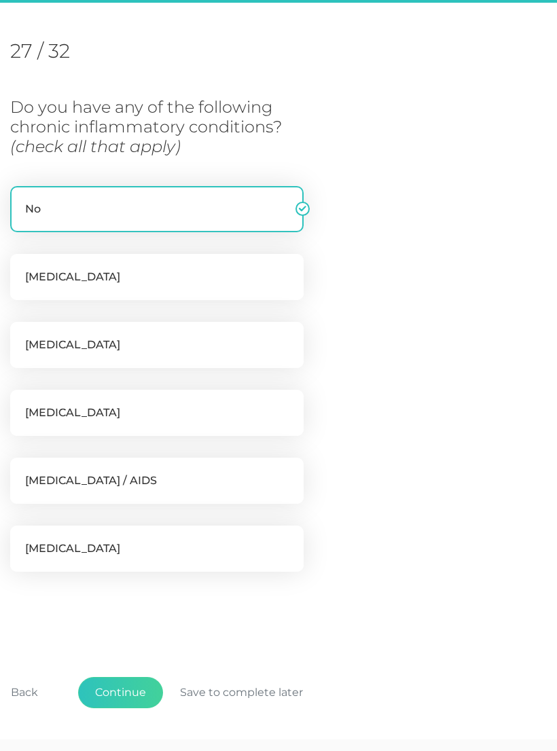
scroll to position [185, 0]
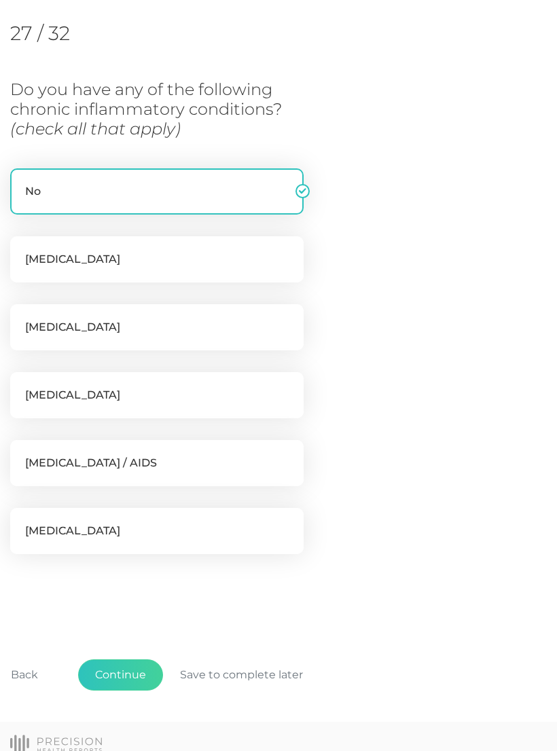
click at [141, 668] on button "Continue" at bounding box center [120, 674] width 85 height 31
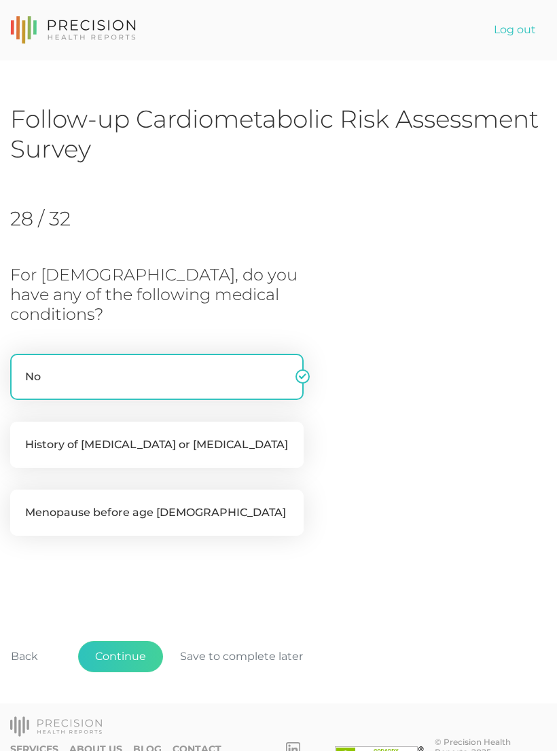
click at [139, 641] on button "Continue" at bounding box center [120, 656] width 85 height 31
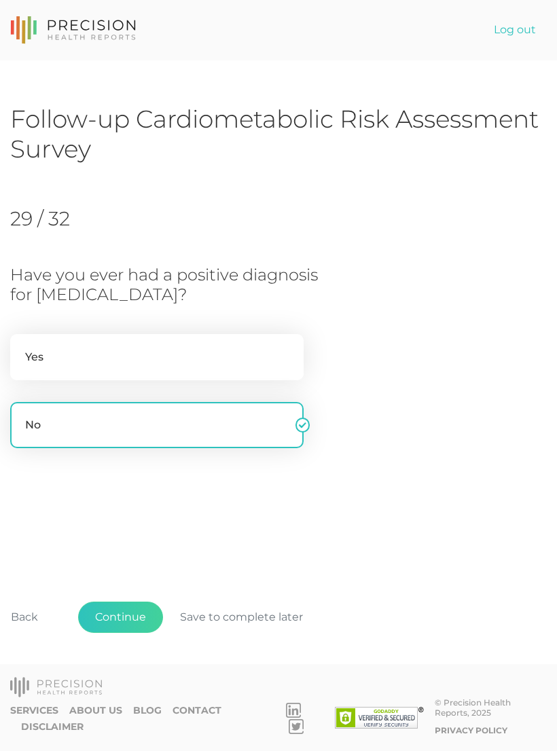
click at [250, 356] on label "Yes" at bounding box center [156, 357] width 293 height 46
click at [21, 348] on input "Yes" at bounding box center [15, 341] width 11 height 14
radio input "true"
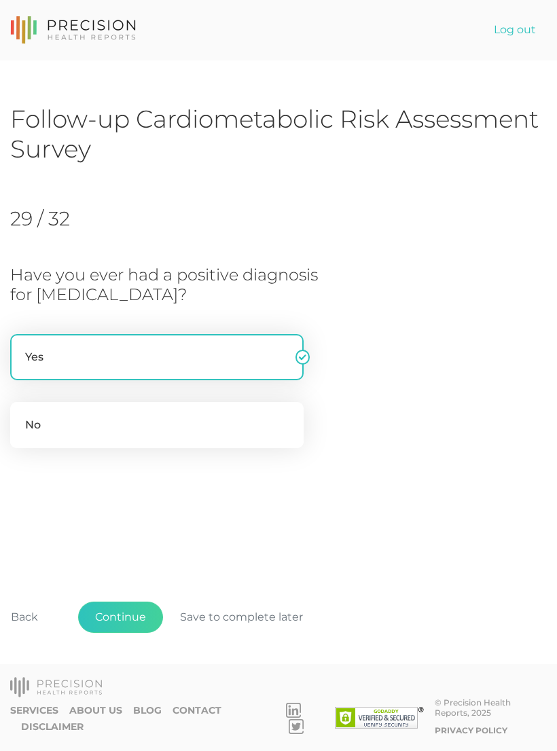
click at [143, 633] on button "Continue" at bounding box center [120, 616] width 85 height 31
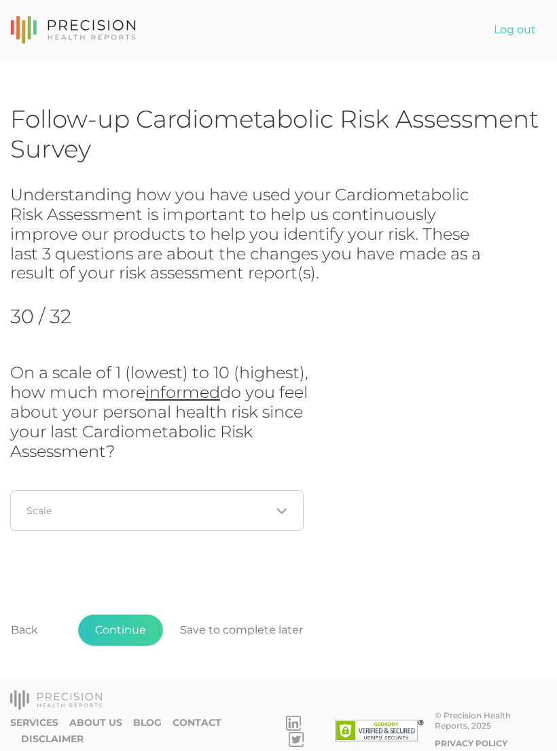
click at [290, 497] on div "Loading..." at bounding box center [156, 510] width 293 height 41
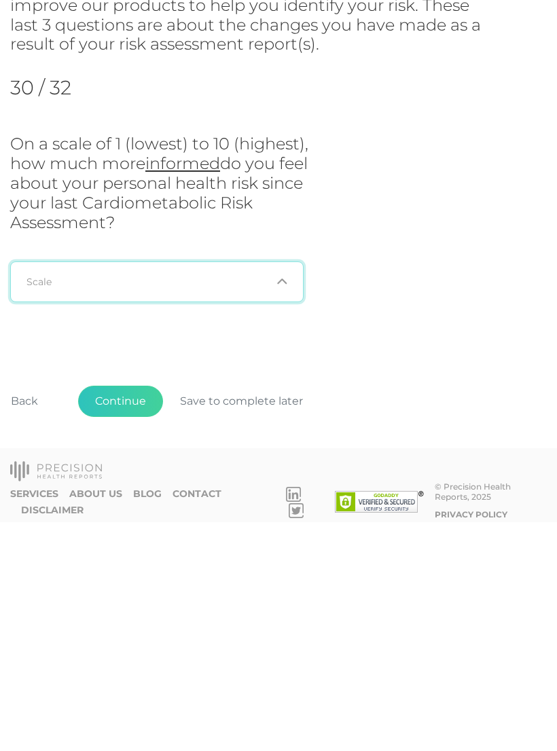
scroll to position [21, 0]
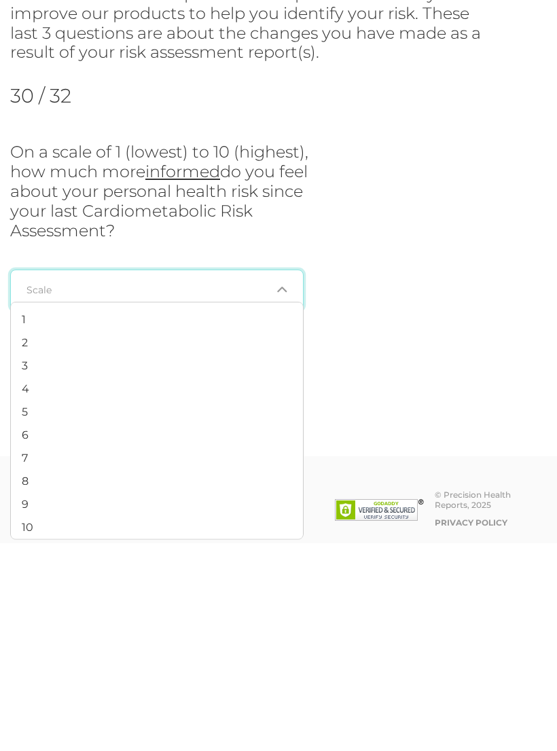
click at [33, 728] on span "10" at bounding box center [28, 734] width 12 height 13
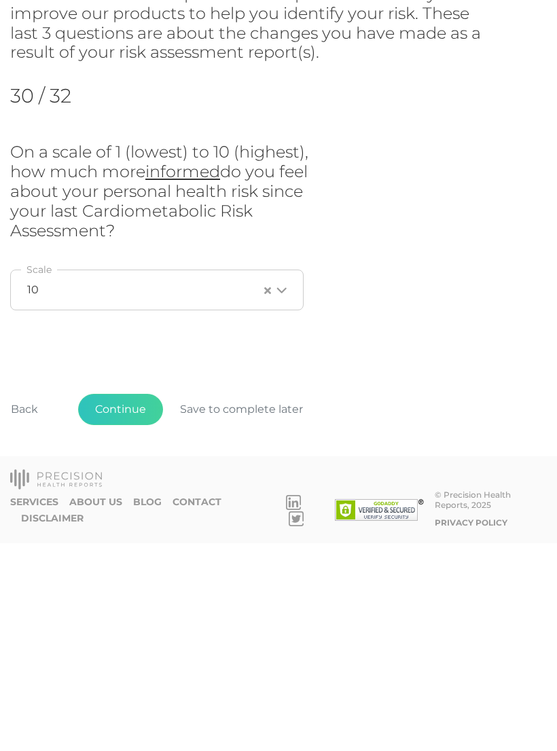
click at [143, 601] on button "Continue" at bounding box center [120, 616] width 85 height 31
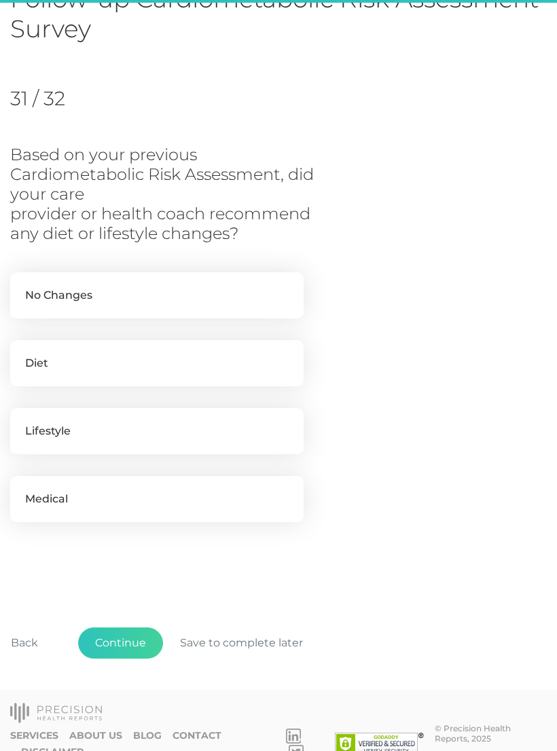
scroll to position [121, 0]
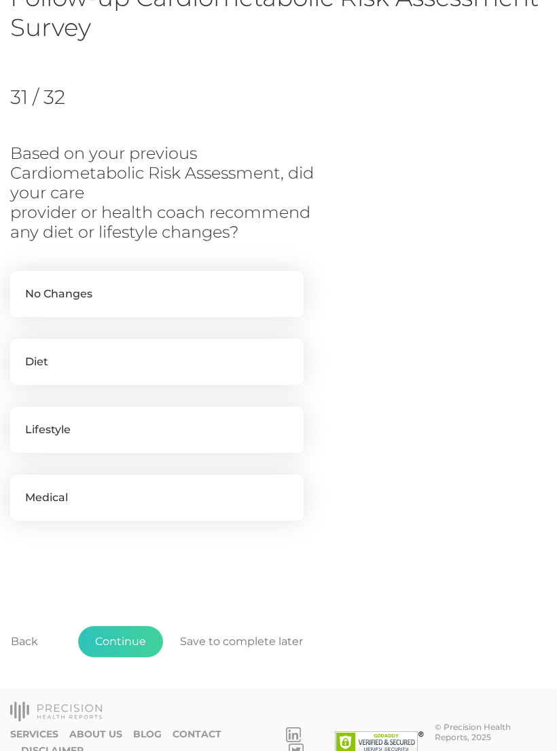
click at [162, 365] on label "Diet" at bounding box center [156, 362] width 293 height 46
click at [21, 352] on input "Diet" at bounding box center [15, 346] width 11 height 14
checkbox input "true"
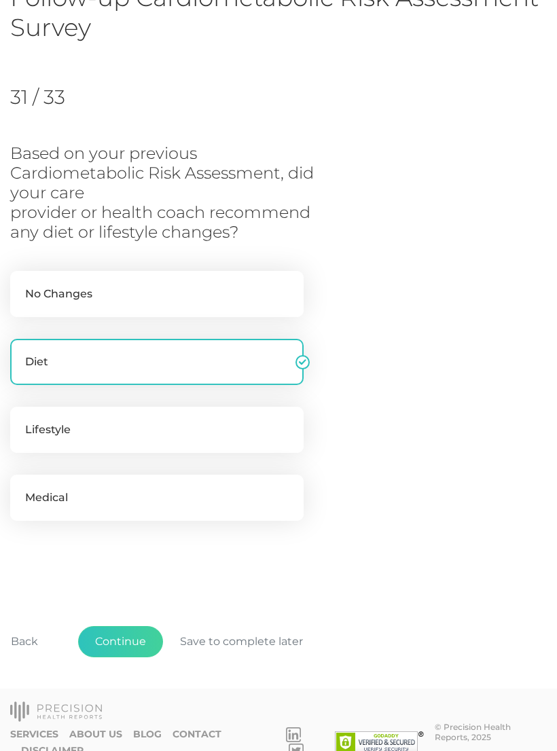
click at [137, 636] on button "Continue" at bounding box center [120, 641] width 85 height 31
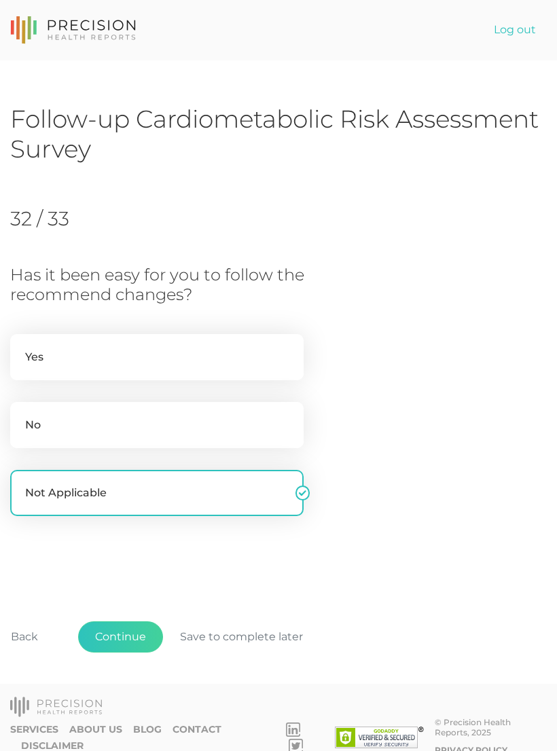
click at [223, 413] on label "No" at bounding box center [156, 425] width 293 height 46
click at [21, 413] on input "No" at bounding box center [15, 409] width 11 height 14
radio input "true"
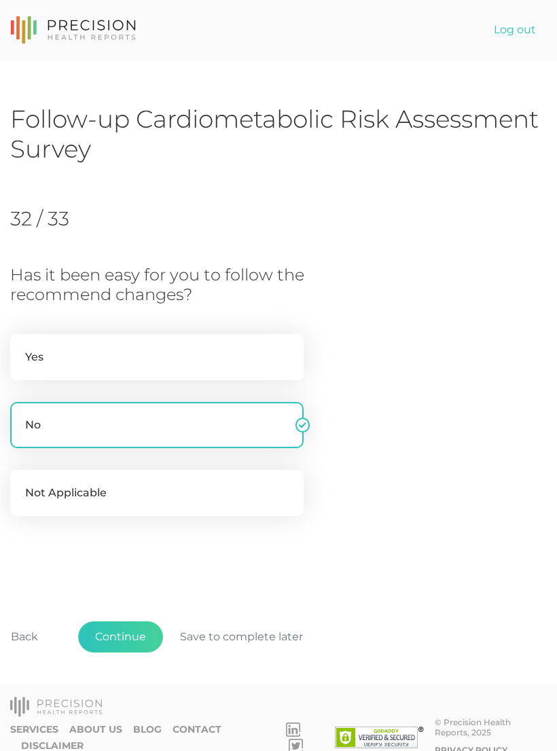
click at [130, 637] on button "Continue" at bounding box center [120, 636] width 85 height 31
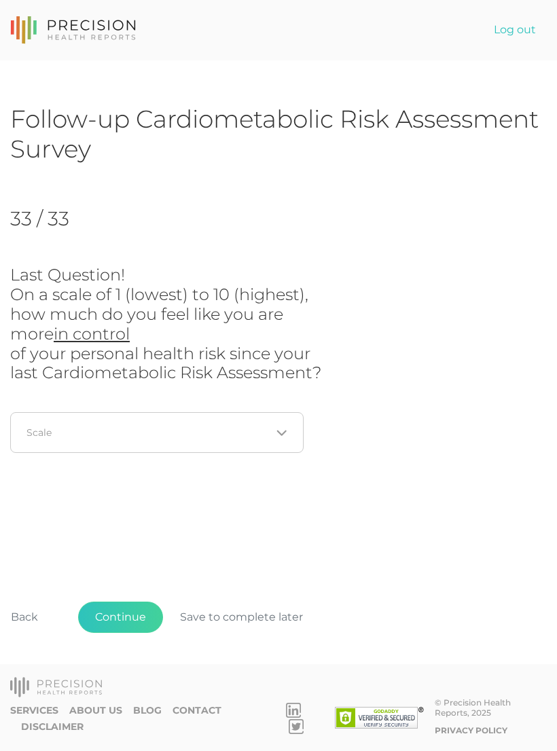
click at [282, 429] on icon "Search for option" at bounding box center [281, 433] width 11 height 11
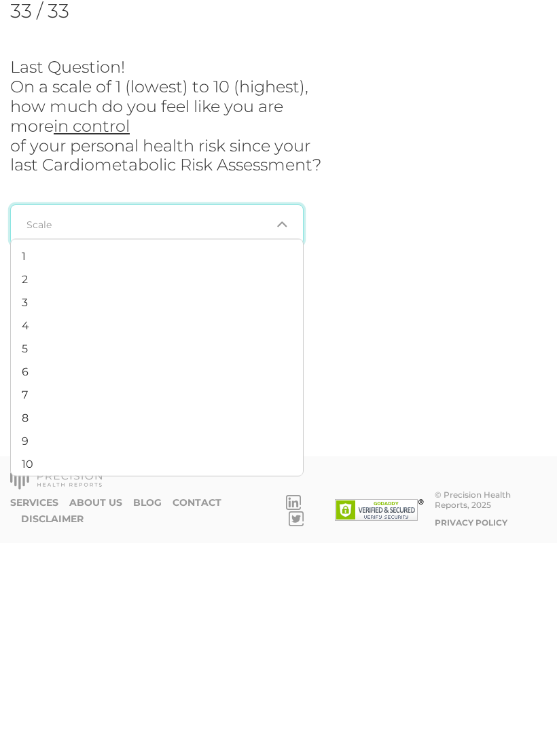
scroll to position [21, 0]
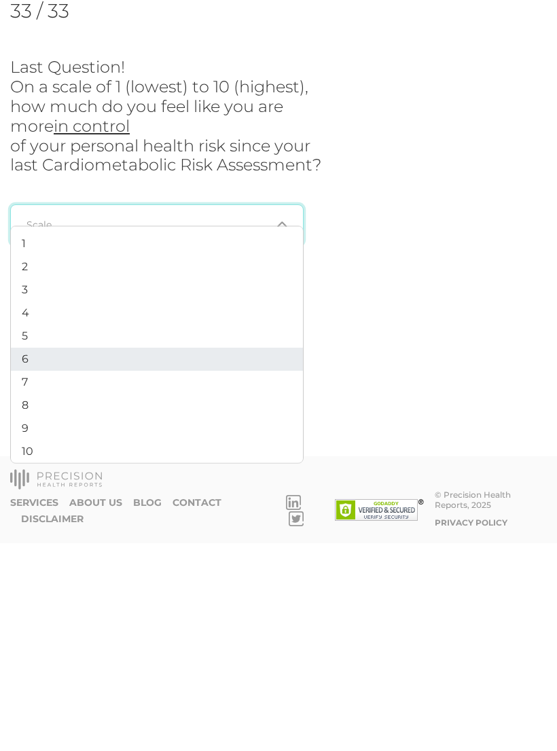
click at [33, 555] on li "6" at bounding box center [157, 566] width 292 height 23
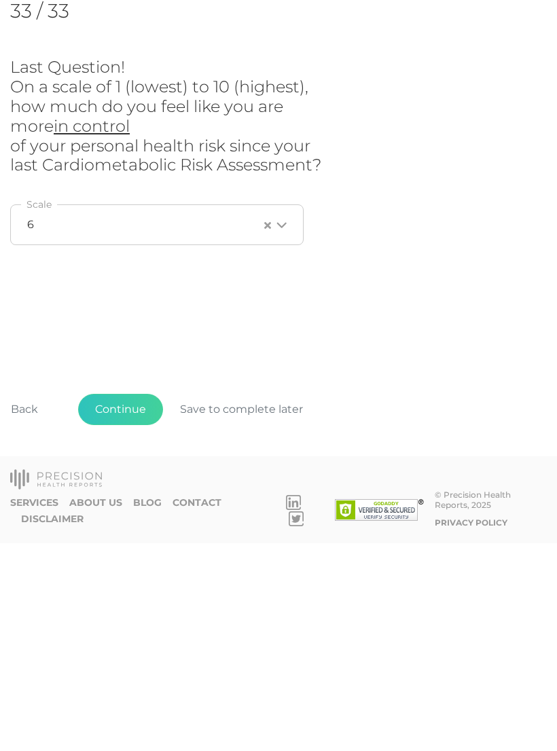
click at [145, 601] on button "Continue" at bounding box center [120, 616] width 85 height 31
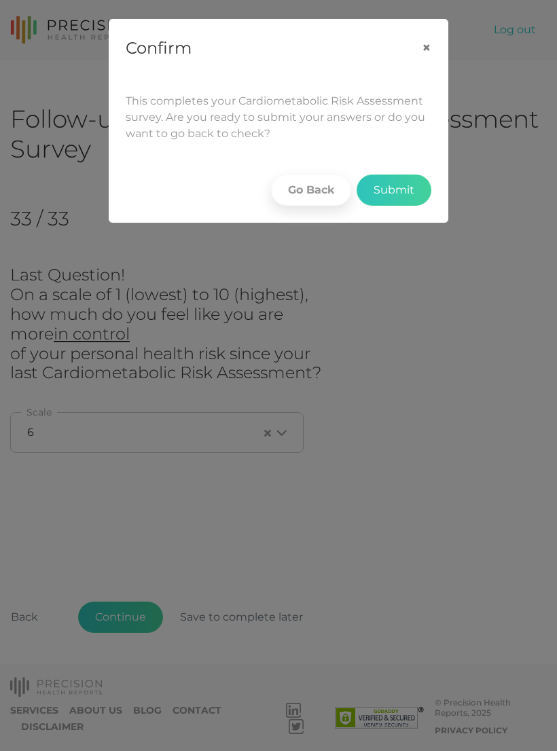
click at [411, 185] on button "Submit" at bounding box center [393, 189] width 75 height 31
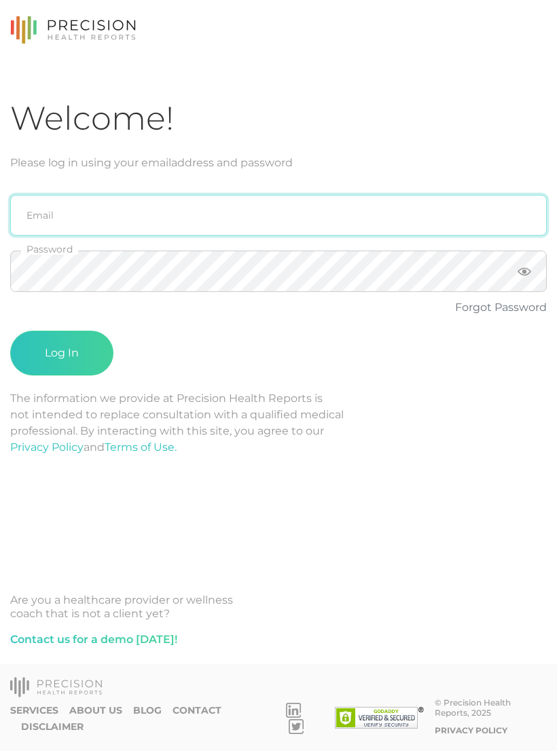
click at [232, 212] on input "email" at bounding box center [278, 215] width 536 height 41
type input "[PERSON_NAME][EMAIL_ADDRESS][PERSON_NAME][DOMAIN_NAME]"
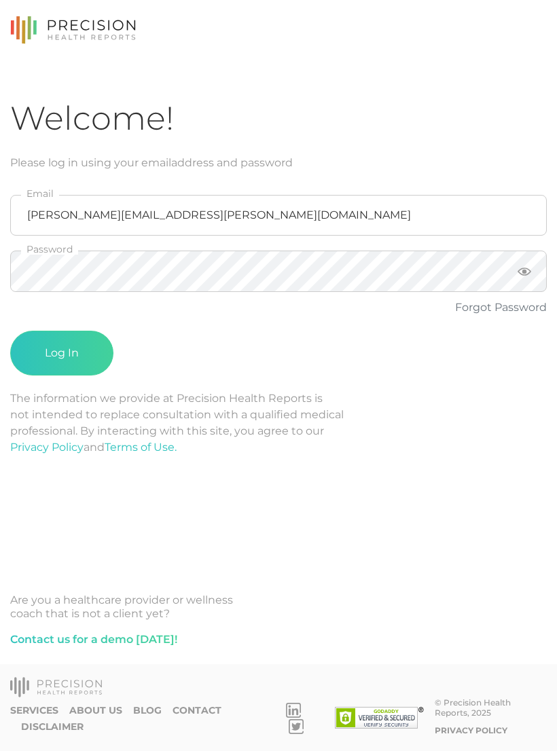
click at [62, 353] on button "Log In" at bounding box center [61, 353] width 103 height 45
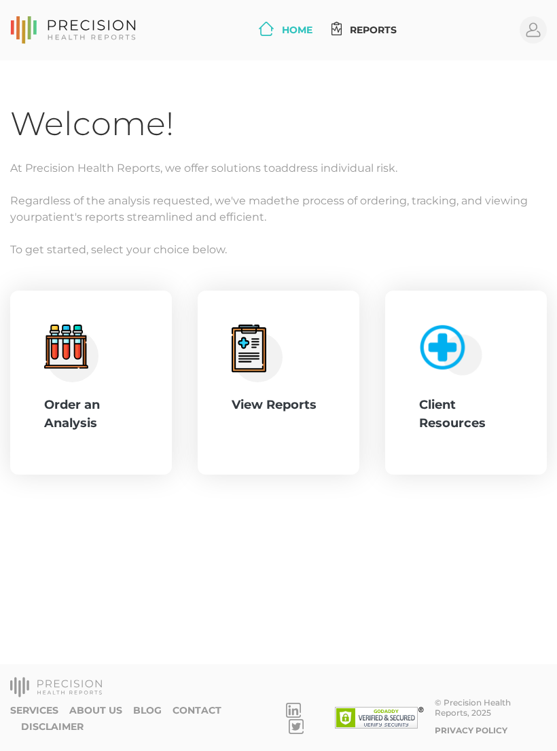
click at [96, 389] on div ".cls-4{fill:#f3f3f3}.cls-5{fill:#e4e4e4}.cls-6{fill:#bbf7ff}.cls-7{fill:#8bf0ff…" at bounding box center [91, 382] width 94 height 117
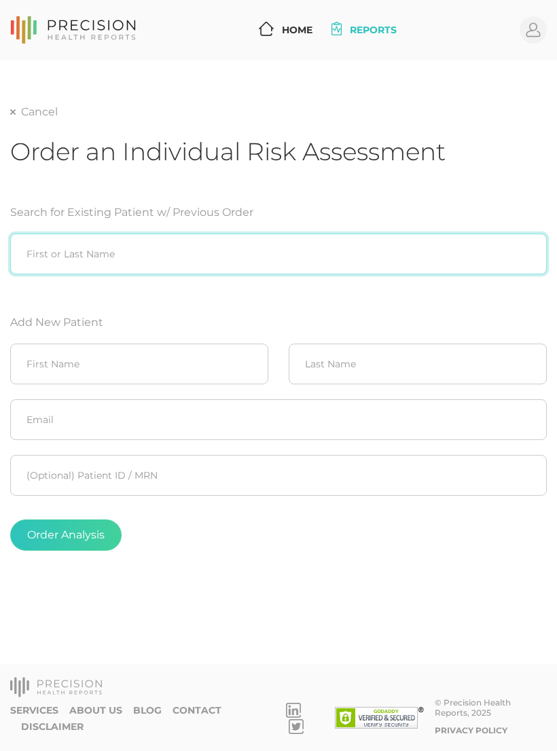
click at [214, 251] on input "search" at bounding box center [278, 253] width 536 height 41
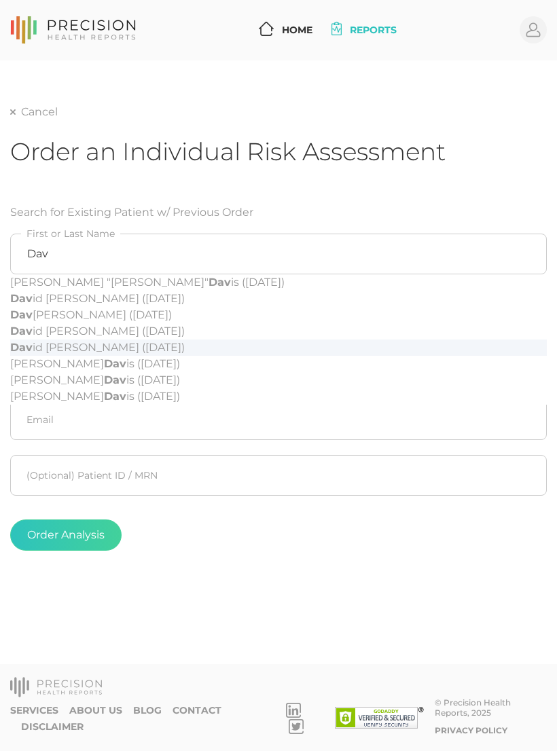
click at [176, 347] on div "Dav id [PERSON_NAME] ([DATE])" at bounding box center [278, 347] width 536 height 16
type input "[PERSON_NAME] ([DATE])"
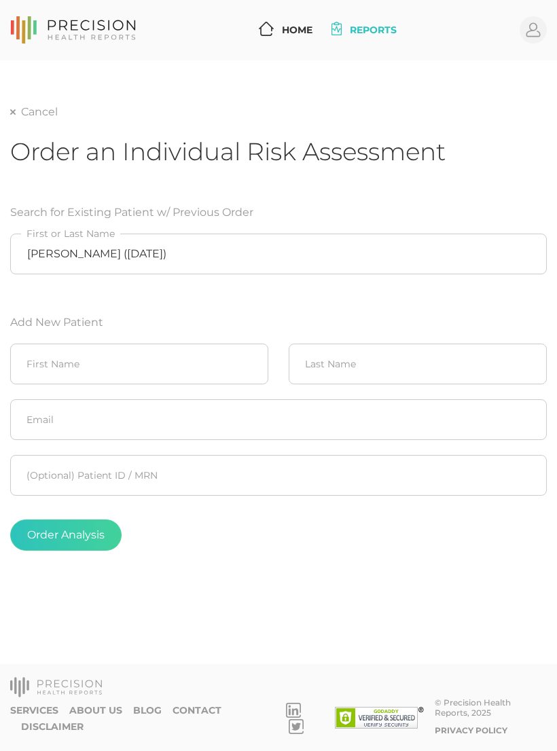
click at [86, 535] on button "Order Analysis" at bounding box center [65, 534] width 111 height 31
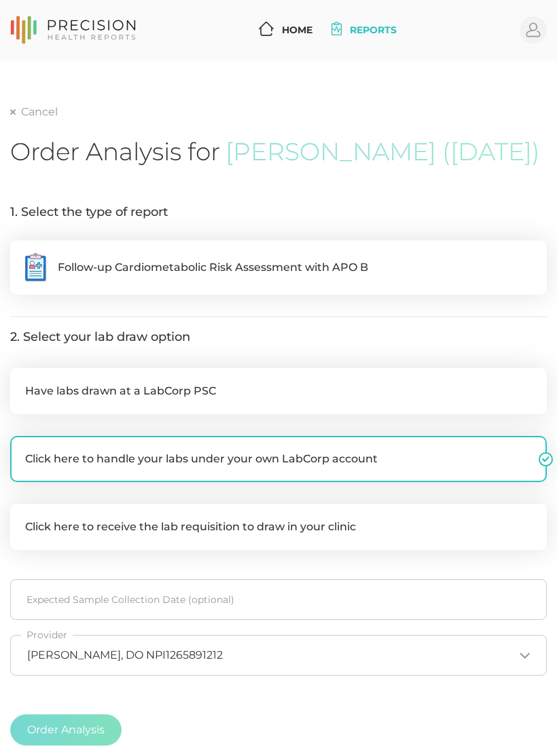
click at [267, 276] on span "Follow-up Cardiometabolic Risk Assessment with APO B" at bounding box center [213, 267] width 310 height 16
click at [21, 254] on input ".cls-5{fill:#fff}.cls-8{fill:#3a2c60} Follow-up Cardiometabolic Risk Assessment…" at bounding box center [15, 247] width 11 height 14
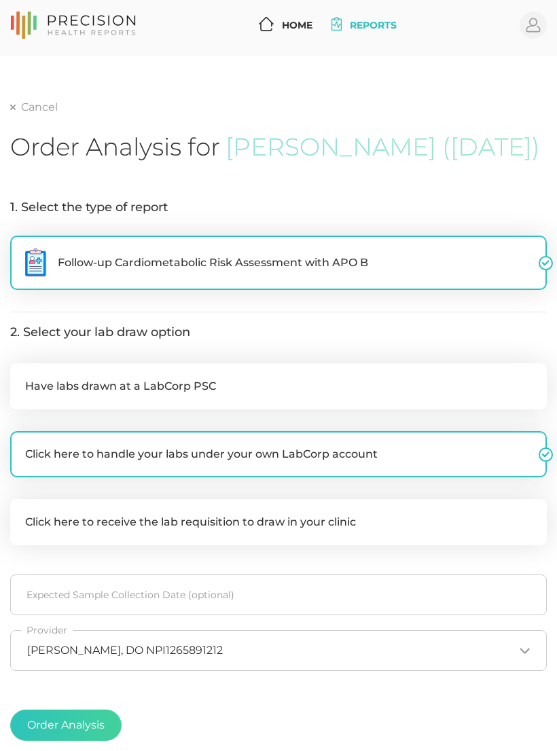
scroll to position [124, 0]
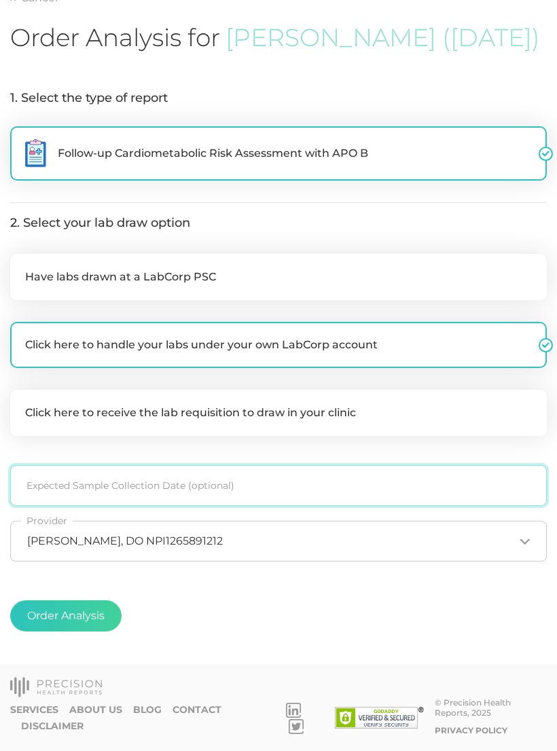
click at [188, 502] on input at bounding box center [278, 485] width 536 height 41
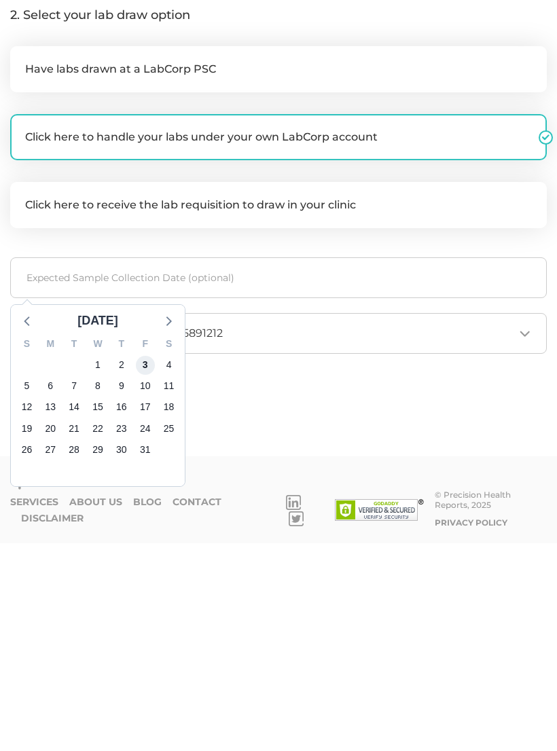
click at [145, 563] on span "3" at bounding box center [145, 572] width 19 height 19
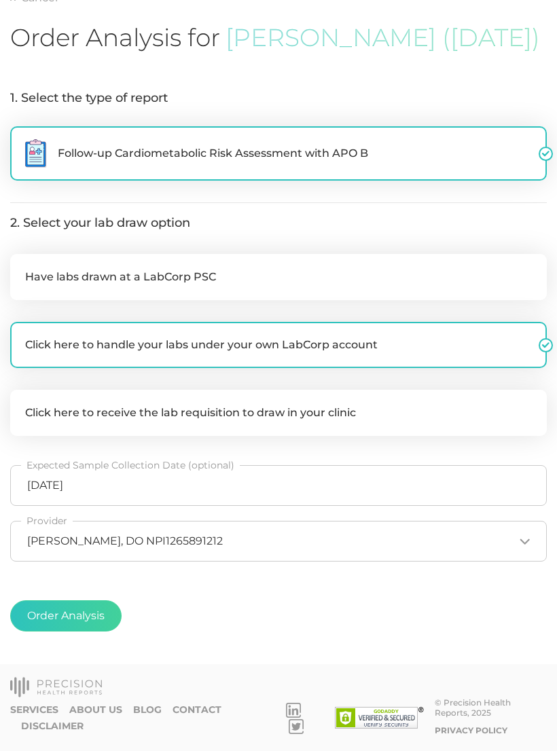
click at [87, 629] on button "Order Analysis" at bounding box center [65, 615] width 111 height 31
radio input "false"
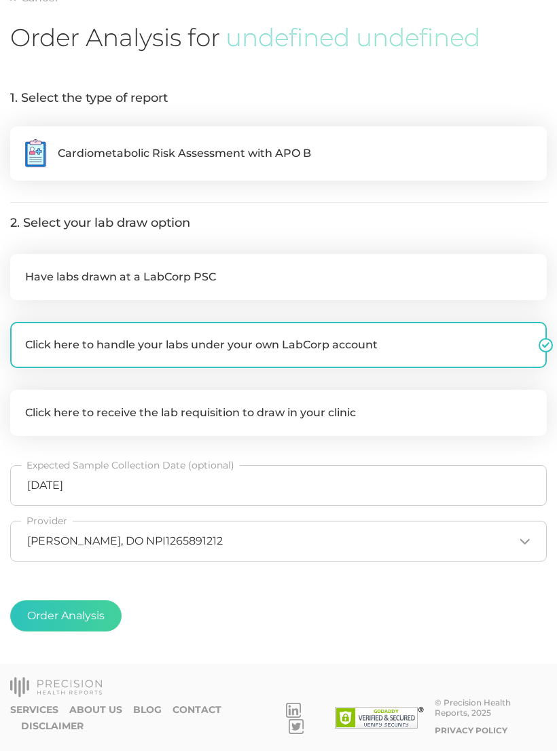
scroll to position [0, 0]
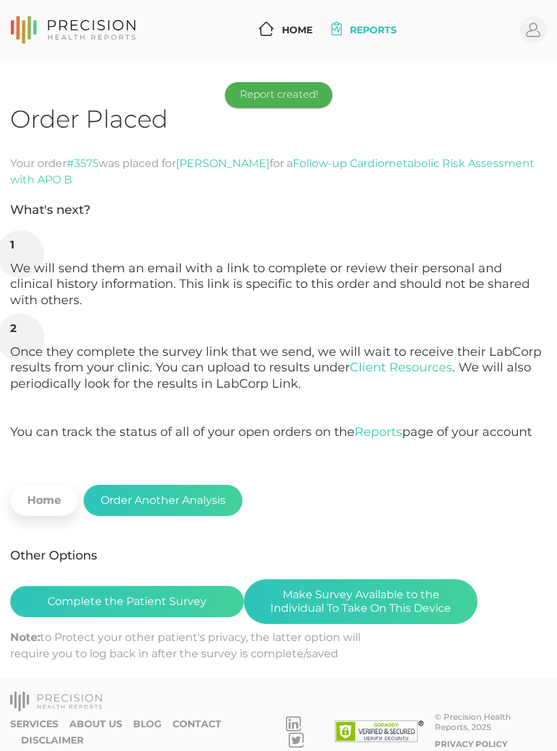
click at [377, 588] on button "Make Survey Available to the Individual To Take On This Device" at bounding box center [360, 601] width 233 height 45
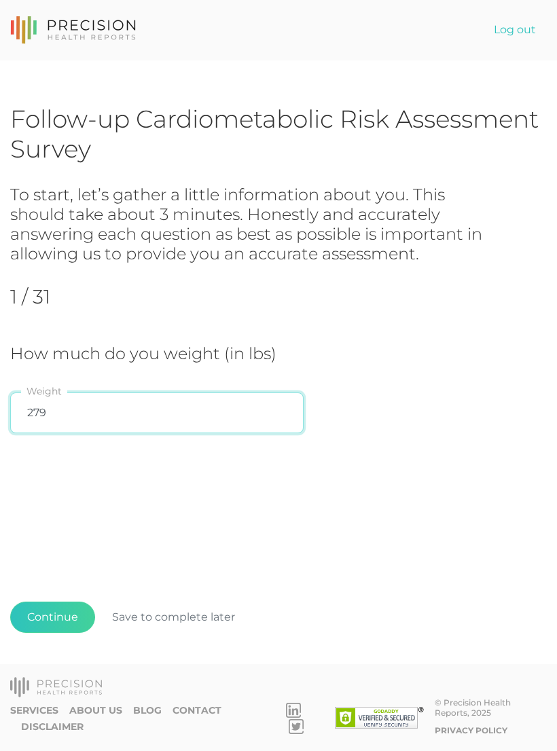
click at [136, 409] on input "279" at bounding box center [156, 412] width 293 height 41
click at [416, 402] on div "How much do you weight (in lbs) 279 Weight" at bounding box center [278, 392] width 536 height 97
click at [53, 415] on input "279" at bounding box center [156, 412] width 293 height 41
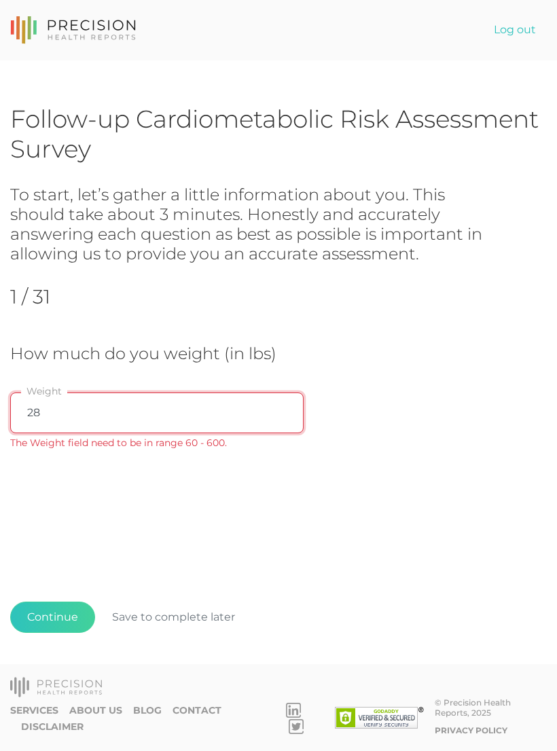
type input "283"
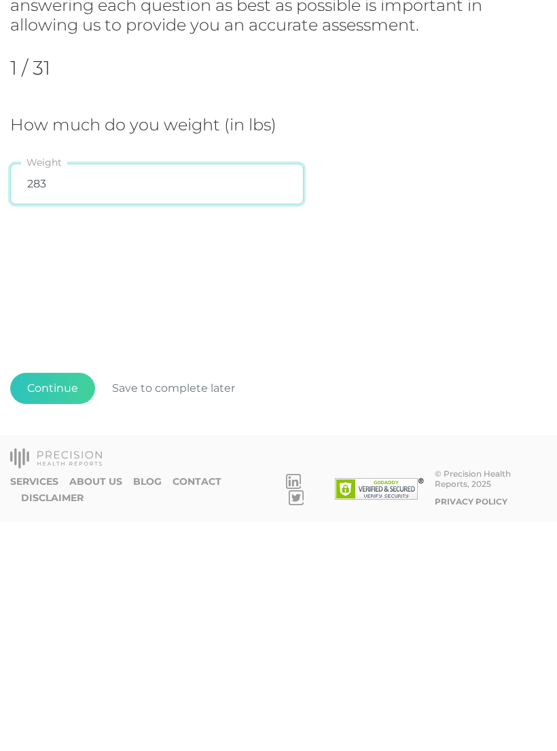
scroll to position [21, 0]
click at [56, 601] on button "Continue" at bounding box center [52, 616] width 85 height 31
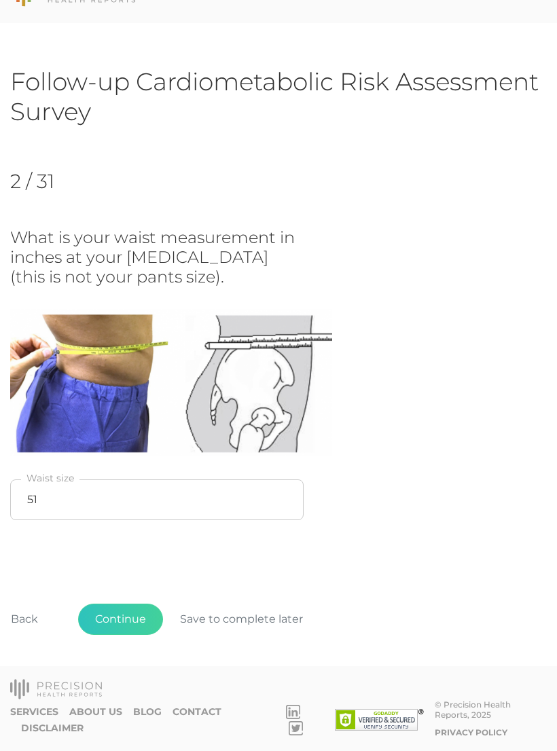
scroll to position [37, 0]
click at [49, 498] on input "51" at bounding box center [156, 499] width 293 height 41
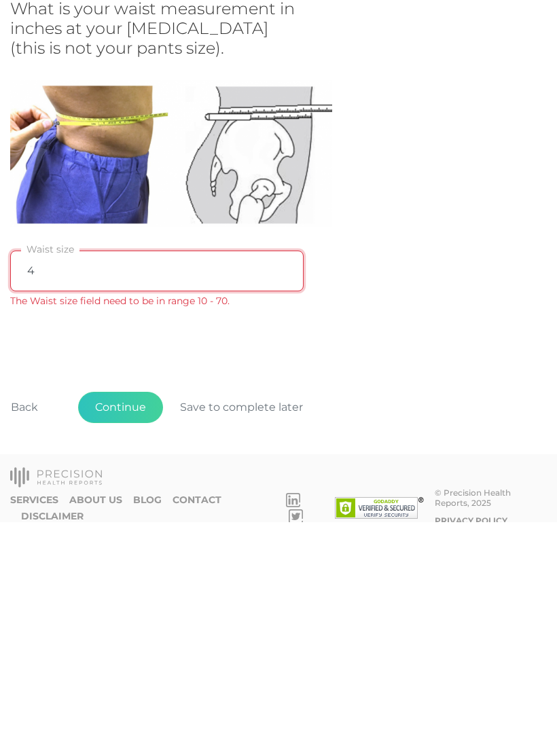
type input "49"
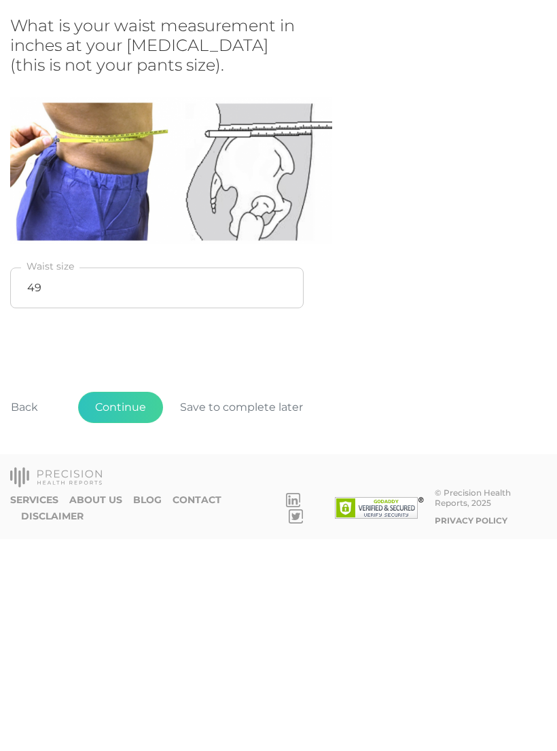
click at [133, 603] on button "Continue" at bounding box center [120, 618] width 85 height 31
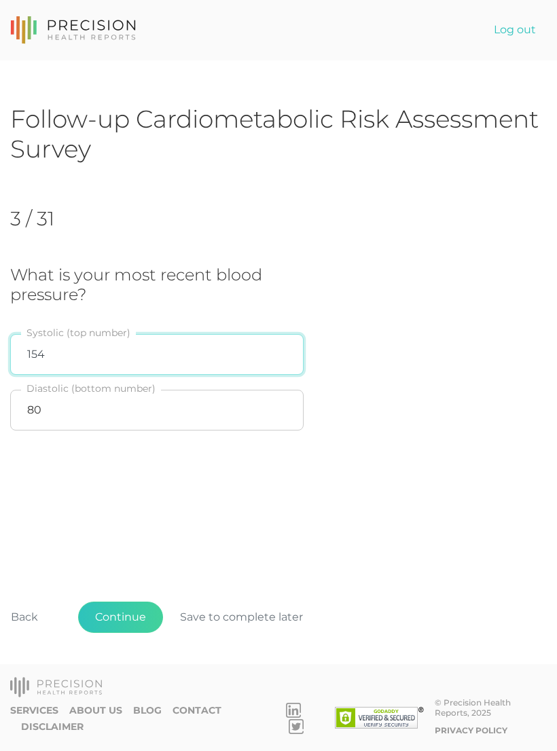
click at [56, 334] on input "154" at bounding box center [156, 354] width 293 height 41
type input "127"
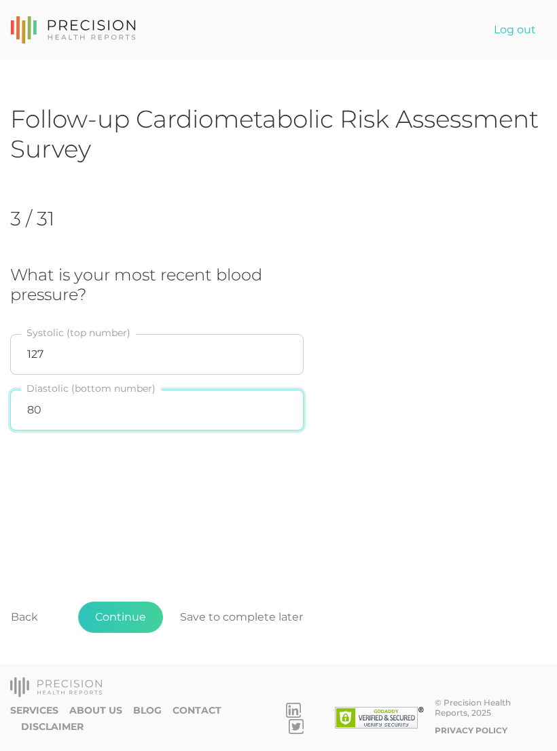
click at [60, 390] on input "80" at bounding box center [156, 410] width 293 height 41
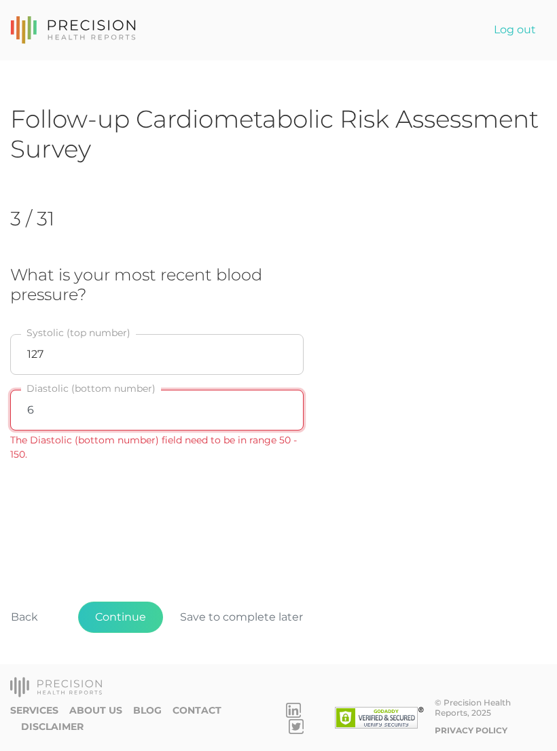
type input "68"
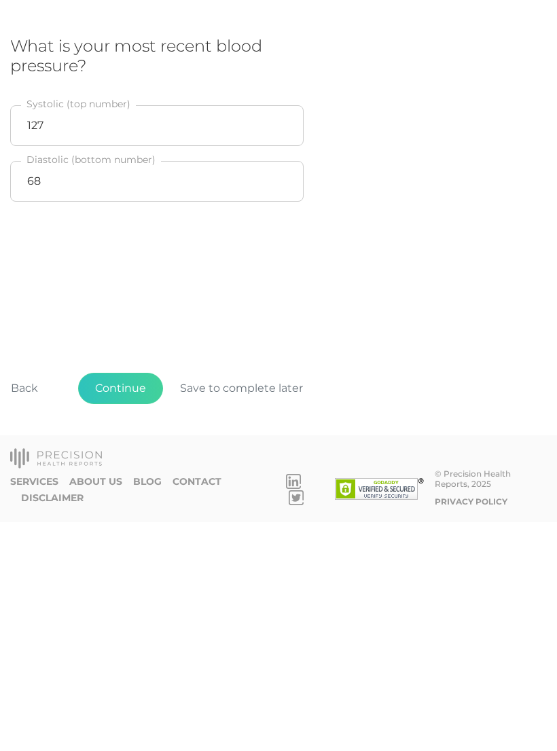
click at [130, 601] on button "Continue" at bounding box center [120, 616] width 85 height 31
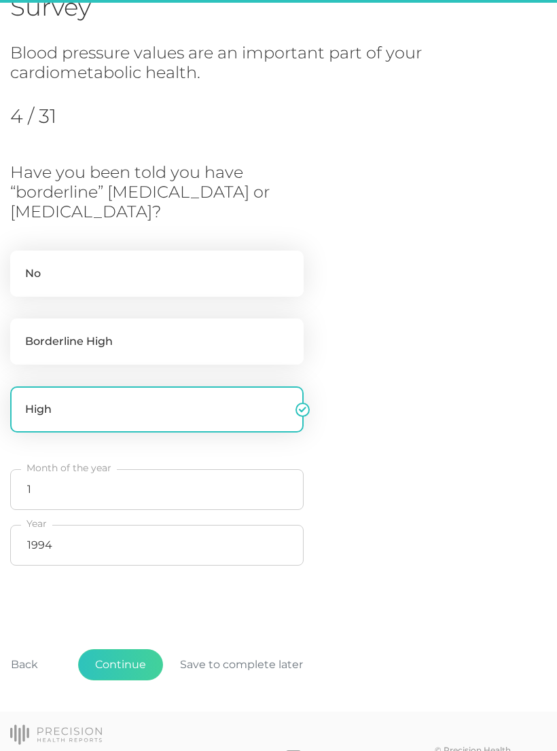
scroll to position [185, 0]
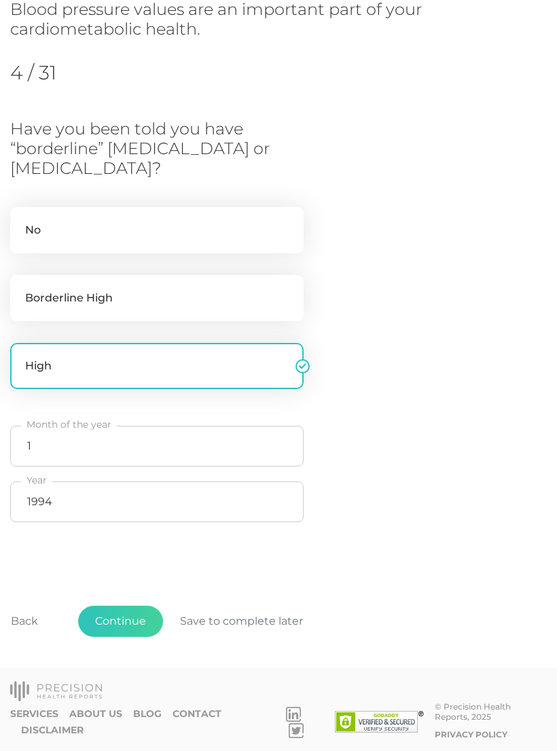
click at [61, 227] on label "No" at bounding box center [156, 230] width 293 height 46
click at [21, 221] on input "No" at bounding box center [15, 214] width 11 height 14
radio input "true"
radio input "false"
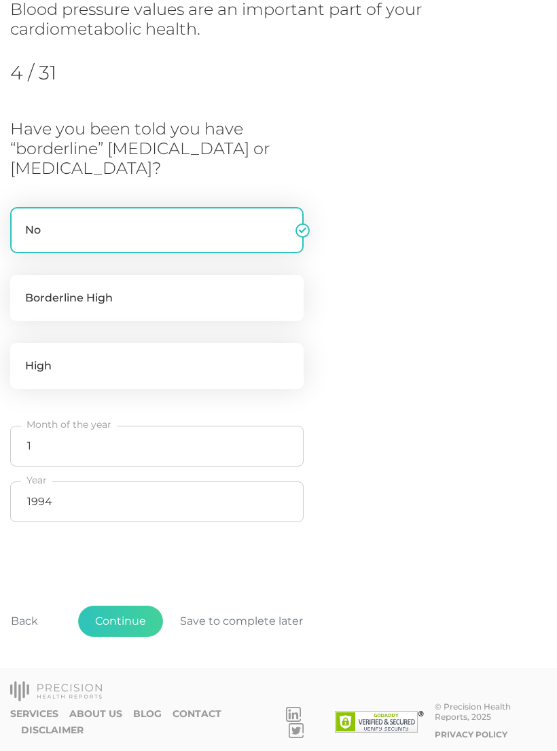
scroll to position [75, 0]
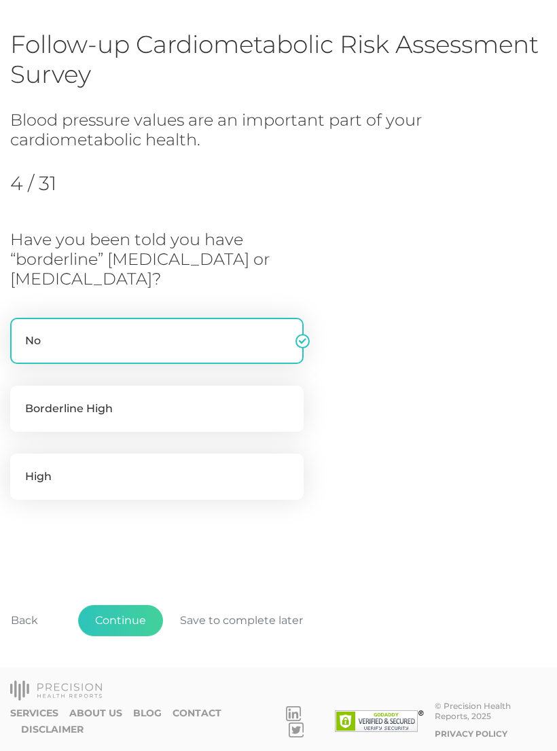
click at [37, 334] on label "No" at bounding box center [156, 341] width 293 height 46
click at [21, 331] on input "No" at bounding box center [15, 325] width 11 height 14
click at [303, 337] on label "No" at bounding box center [156, 341] width 293 height 46
click at [21, 331] on input "No" at bounding box center [15, 325] width 11 height 14
click at [131, 611] on button "Continue" at bounding box center [120, 620] width 85 height 31
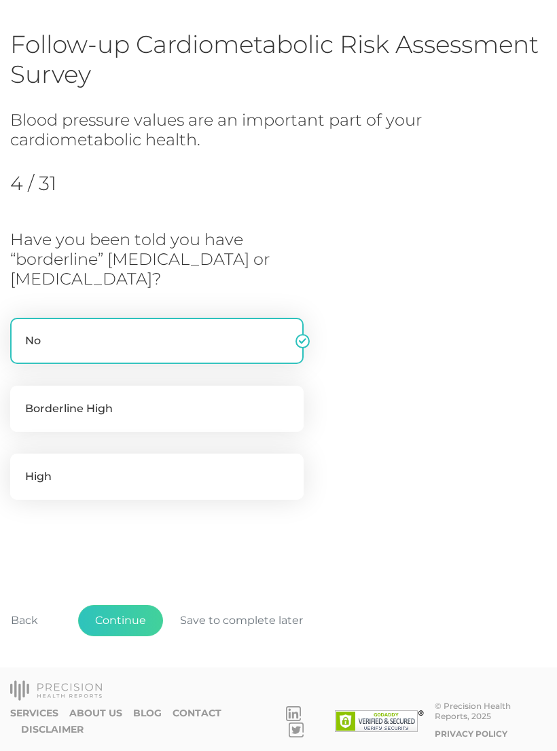
scroll to position [21, 0]
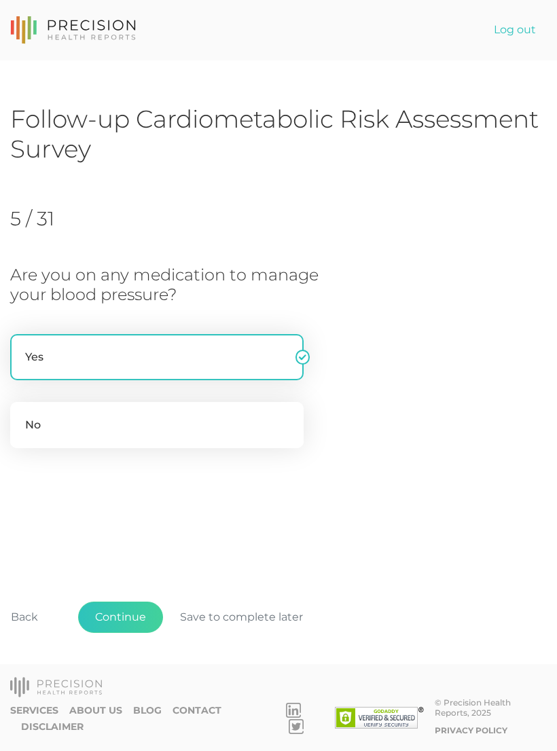
click at [131, 616] on button "Continue" at bounding box center [120, 616] width 85 height 31
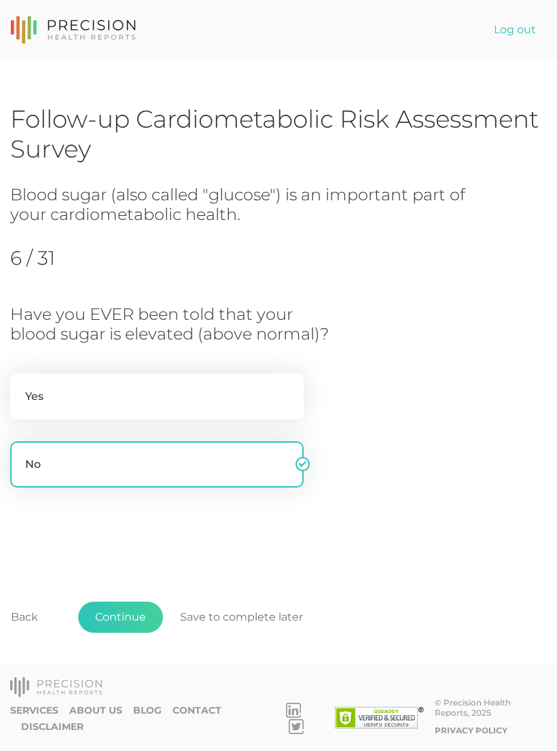
click at [260, 375] on label "Yes" at bounding box center [156, 396] width 293 height 46
click at [21, 375] on input "Yes" at bounding box center [15, 380] width 11 height 14
radio input "true"
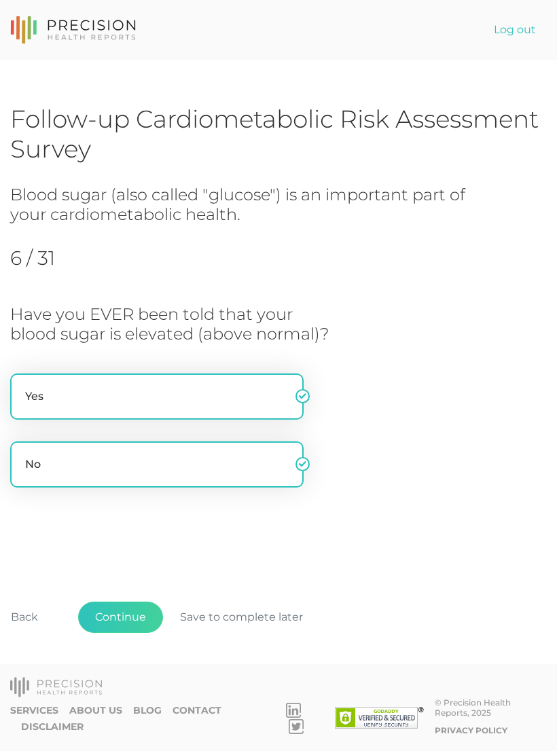
radio input "false"
click at [130, 610] on button "Continue" at bounding box center [120, 616] width 85 height 31
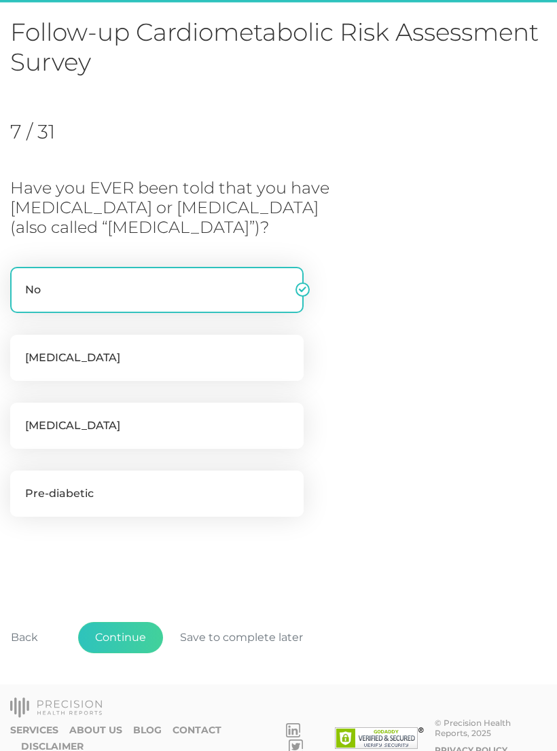
scroll to position [105, 0]
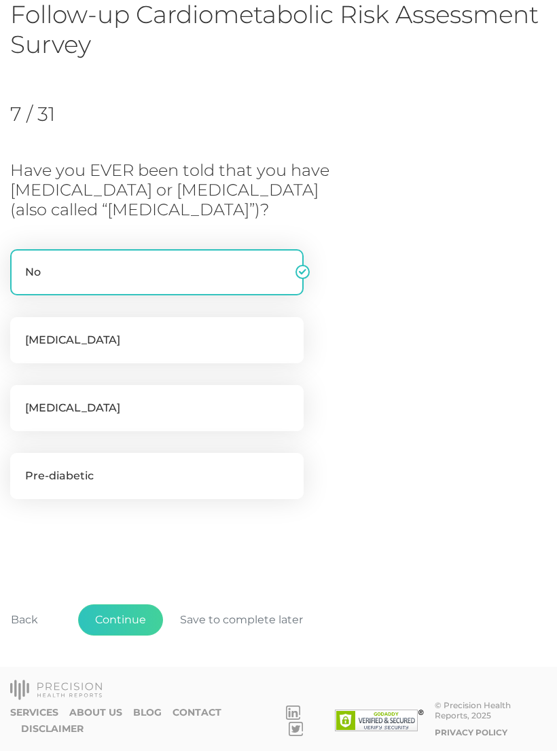
click at [114, 473] on label "Pre-diabetic" at bounding box center [156, 476] width 293 height 46
click at [21, 466] on input "Pre-diabetic" at bounding box center [15, 460] width 11 height 14
checkbox input "true"
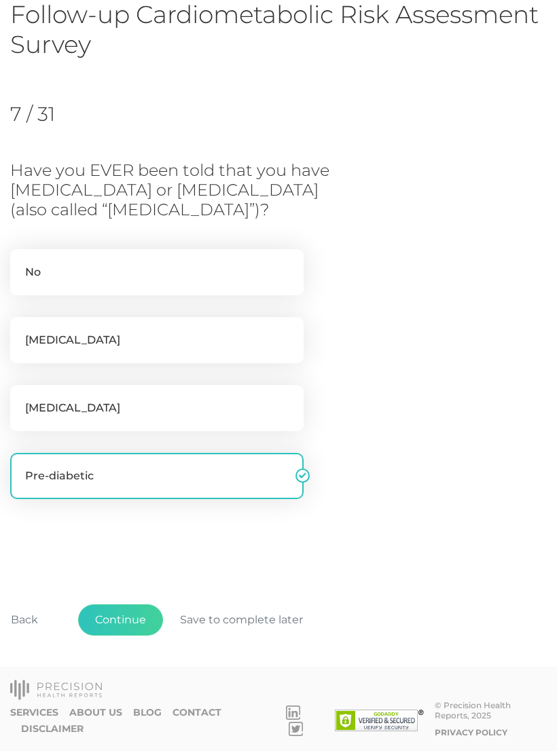
checkbox input "false"
click at [129, 611] on button "Continue" at bounding box center [120, 619] width 85 height 31
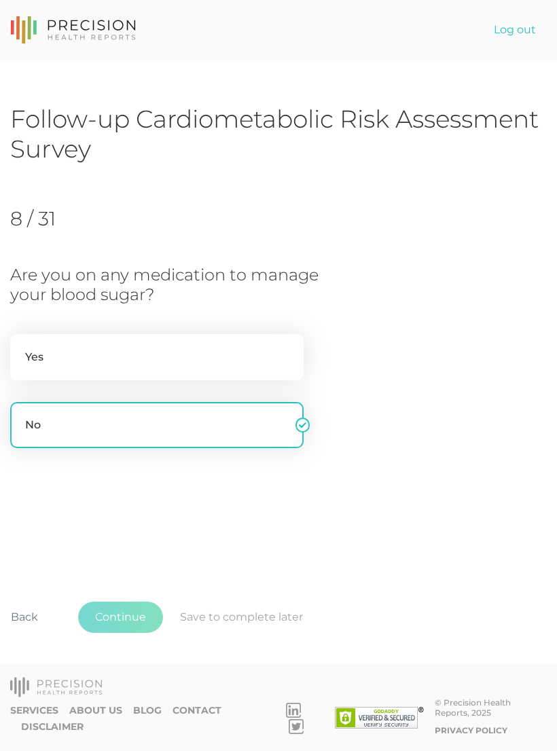
scroll to position [21, 0]
click at [128, 621] on button "Continue" at bounding box center [120, 616] width 85 height 31
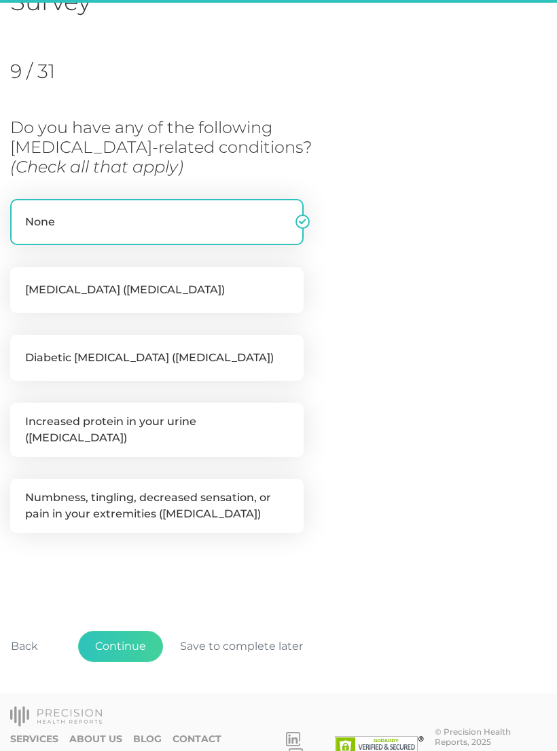
scroll to position [166, 0]
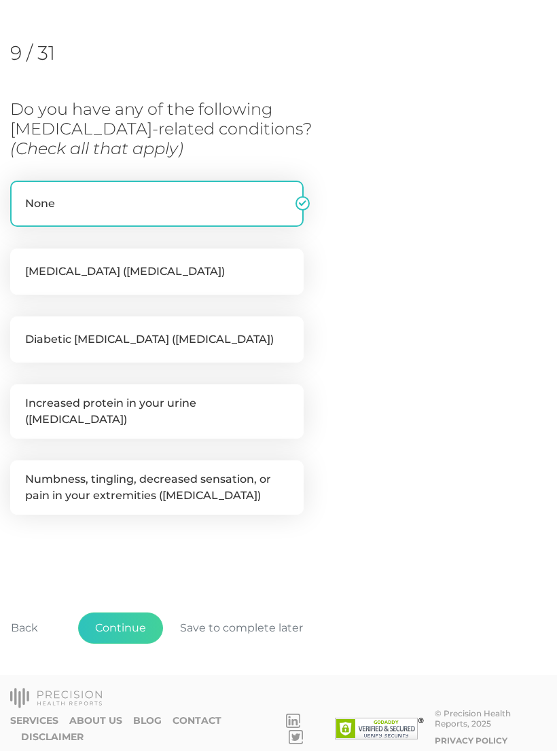
click at [194, 475] on label "Numbness, tingling, decreased sensation, or pain in your extremities ([MEDICAL_…" at bounding box center [156, 487] width 293 height 54
click at [21, 474] on input "Numbness, tingling, decreased sensation, or pain in your extremities ([MEDICAL_…" at bounding box center [15, 467] width 11 height 14
checkbox input "true"
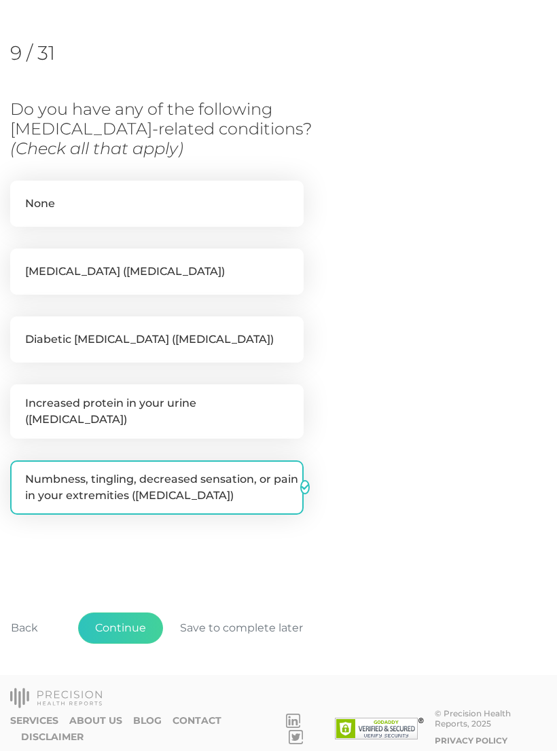
checkbox input "false"
click at [138, 616] on button "Continue" at bounding box center [120, 627] width 85 height 31
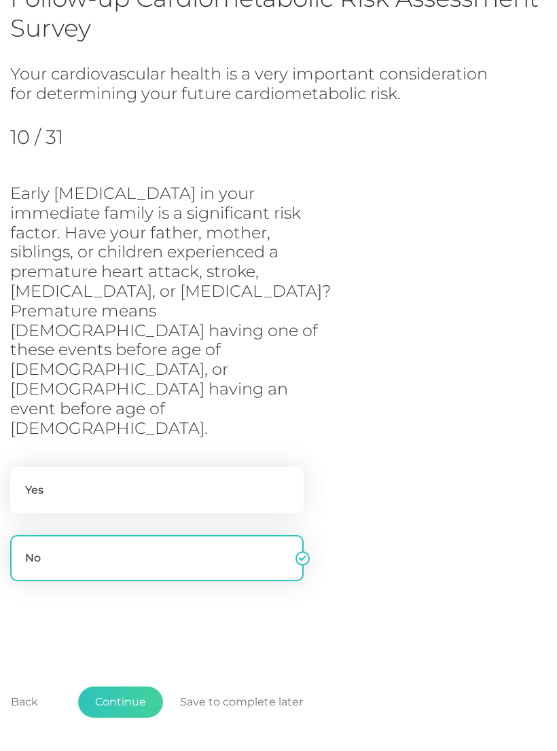
click at [127, 686] on button "Continue" at bounding box center [120, 701] width 85 height 31
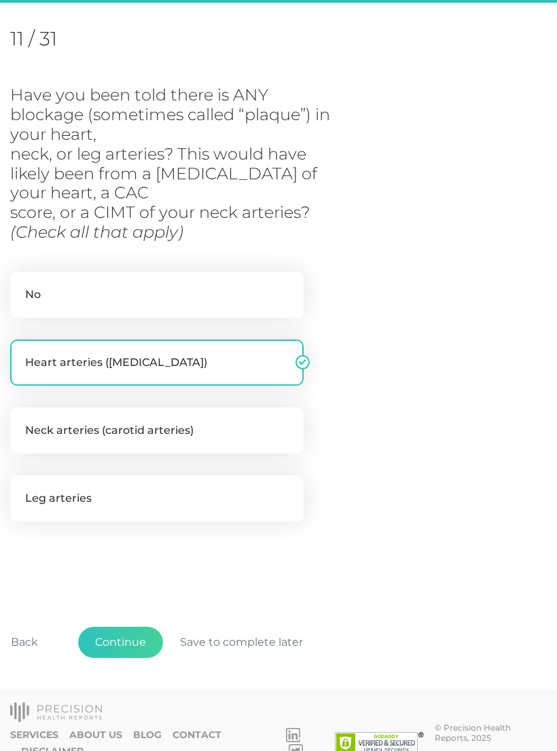
scroll to position [185, 0]
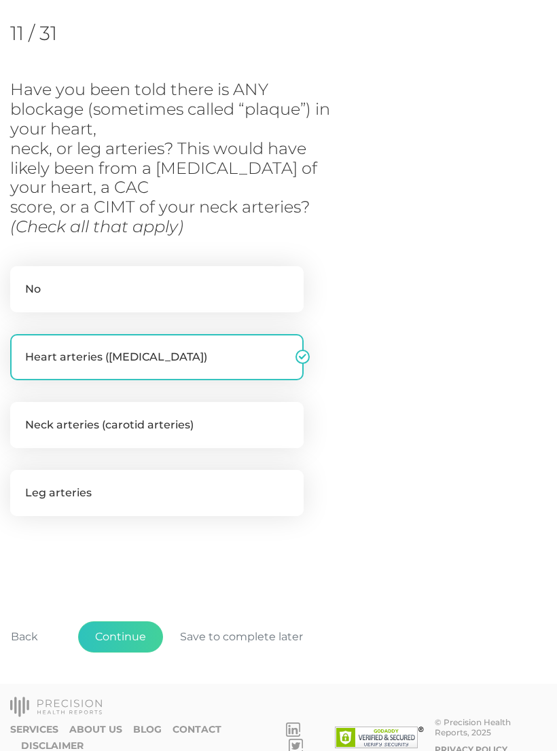
click at [129, 629] on button "Continue" at bounding box center [120, 636] width 85 height 31
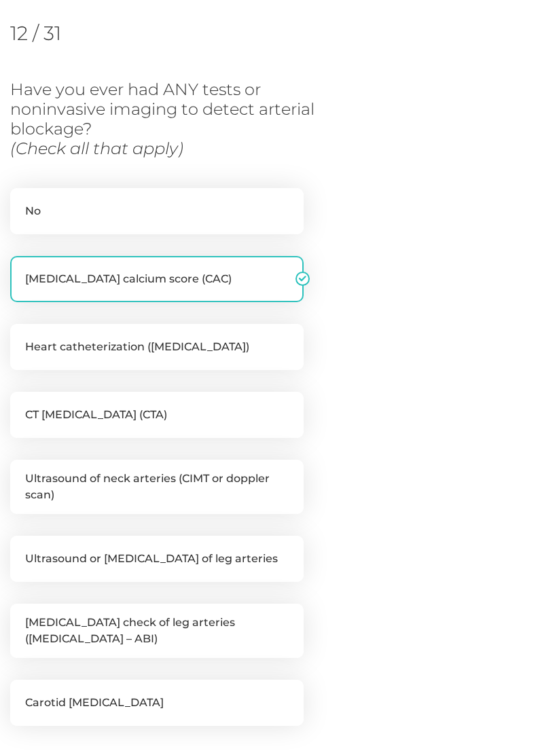
click at [122, 487] on label "Ultrasound of neck arteries (CIMT or doppler scan)" at bounding box center [156, 486] width 293 height 54
click at [21, 473] on input "Ultrasound of neck arteries (CIMT or doppler scan)" at bounding box center [15, 466] width 11 height 14
checkbox input "true"
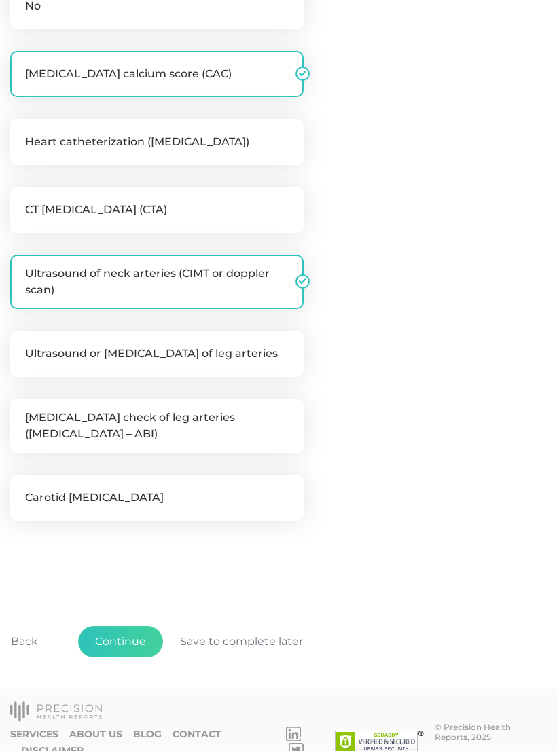
click at [131, 631] on button "Continue" at bounding box center [120, 641] width 85 height 31
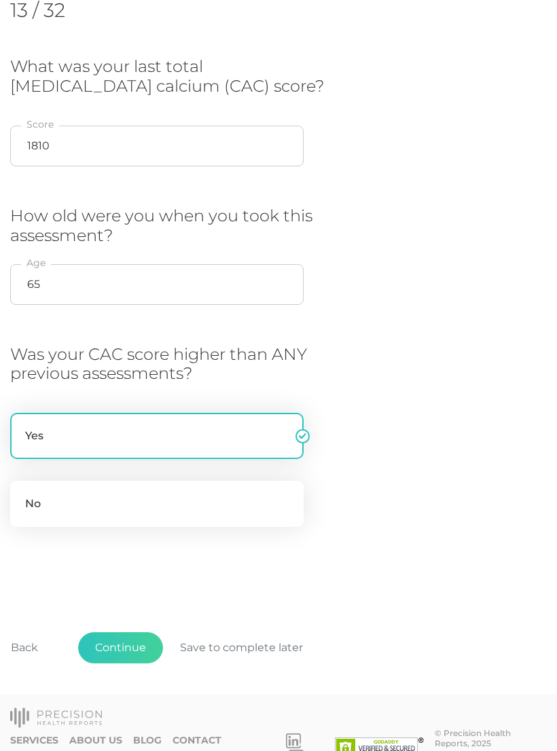
scroll to position [215, 0]
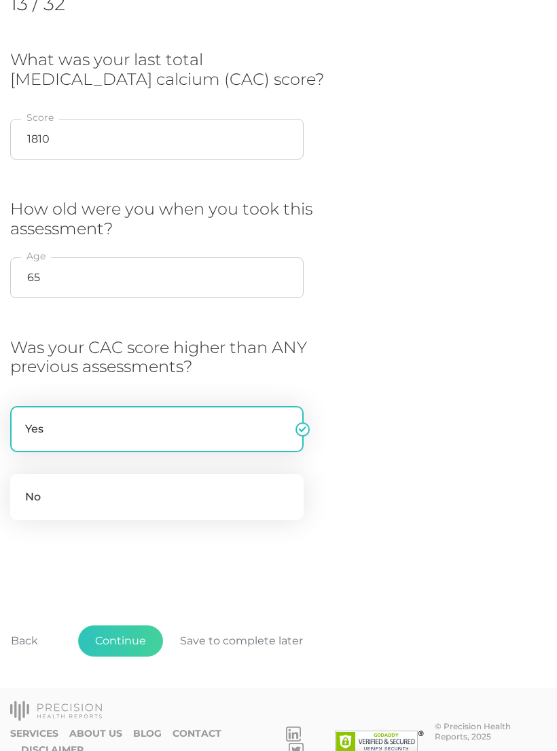
click at [138, 633] on button "Continue" at bounding box center [120, 640] width 85 height 31
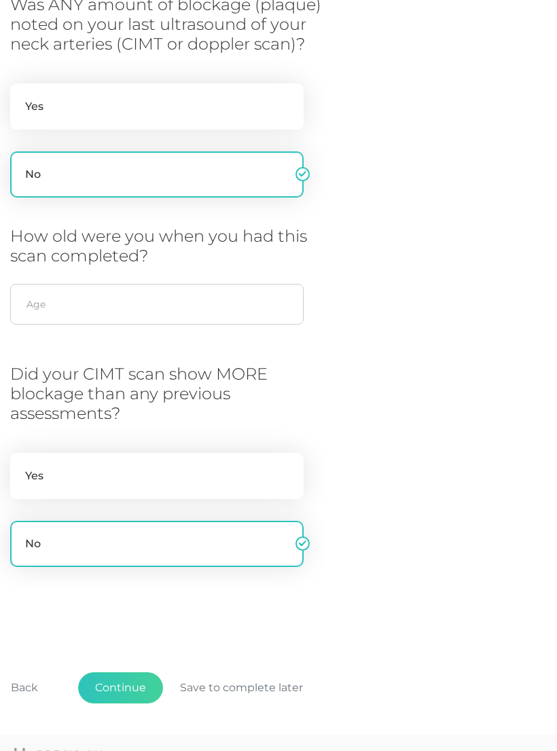
scroll to position [315, 0]
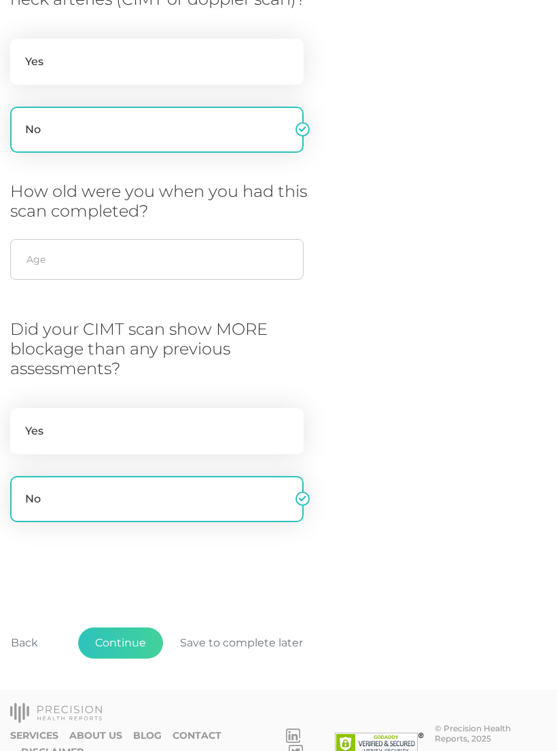
click at [125, 633] on button "Continue" at bounding box center [120, 642] width 85 height 31
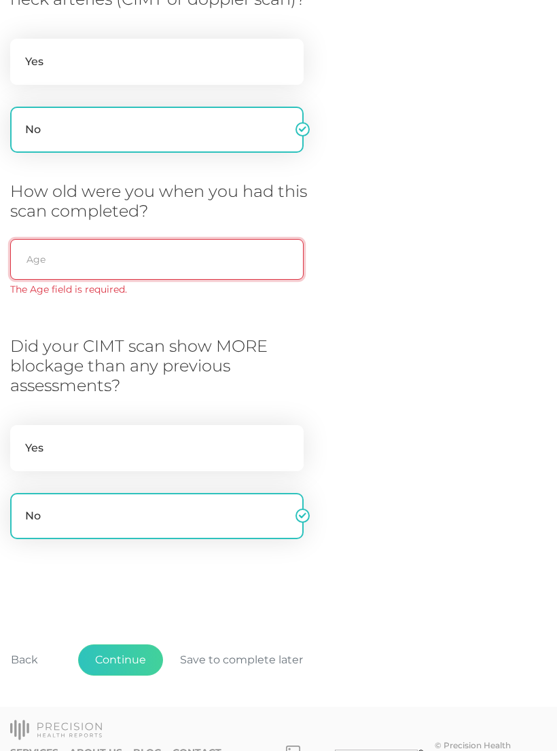
click at [81, 255] on input "text" at bounding box center [156, 259] width 293 height 41
type input "65"
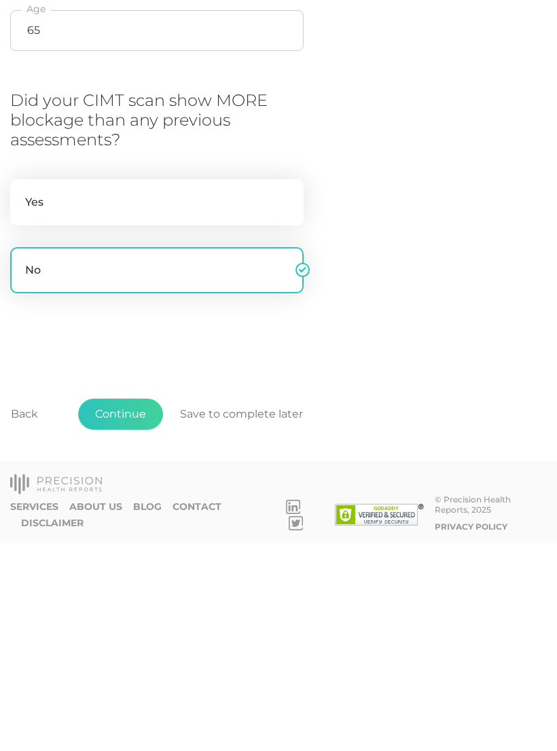
click at [132, 606] on button "Continue" at bounding box center [120, 621] width 85 height 31
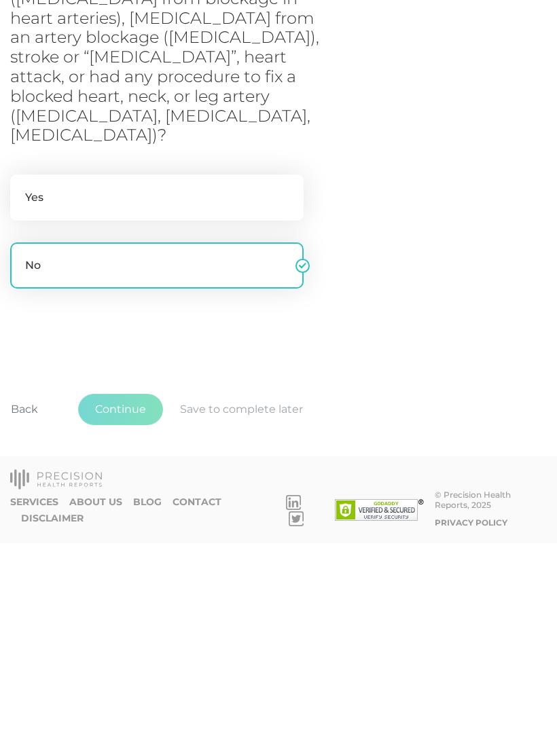
scroll to position [62, 0]
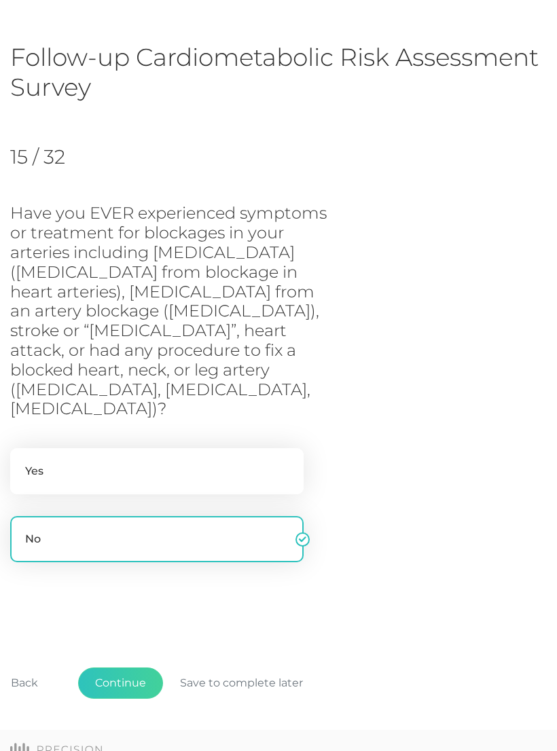
click at [130, 667] on button "Continue" at bounding box center [120, 682] width 85 height 31
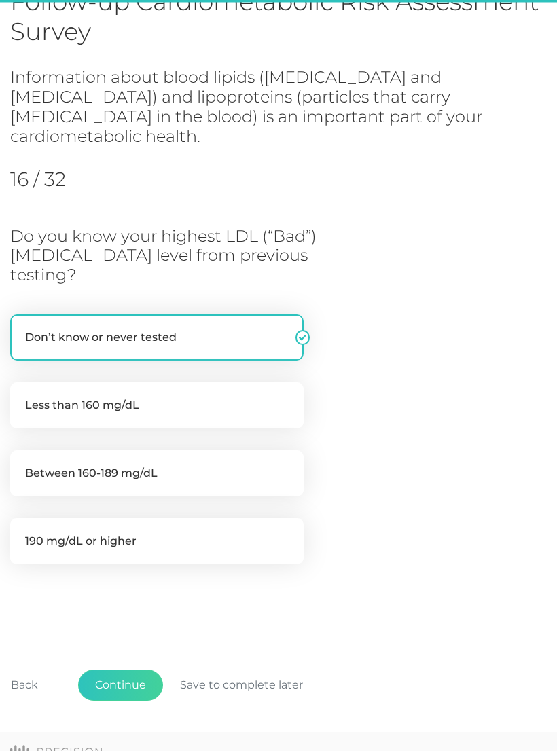
scroll to position [121, 0]
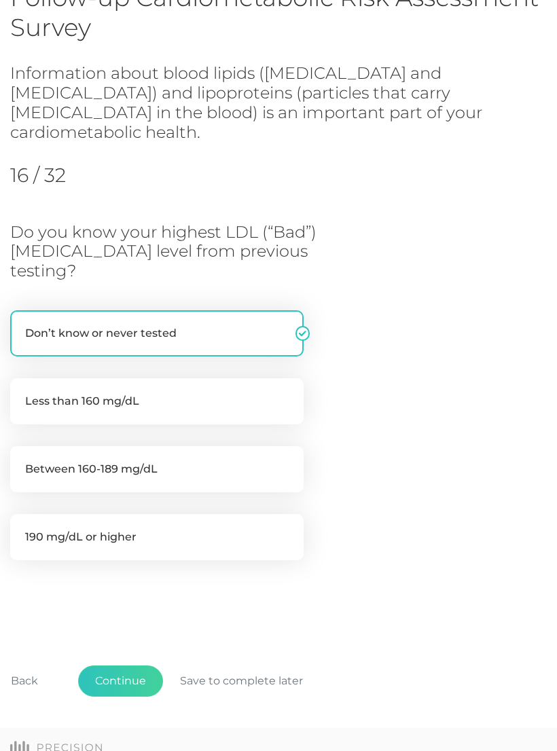
click at [130, 665] on button "Continue" at bounding box center [120, 680] width 85 height 31
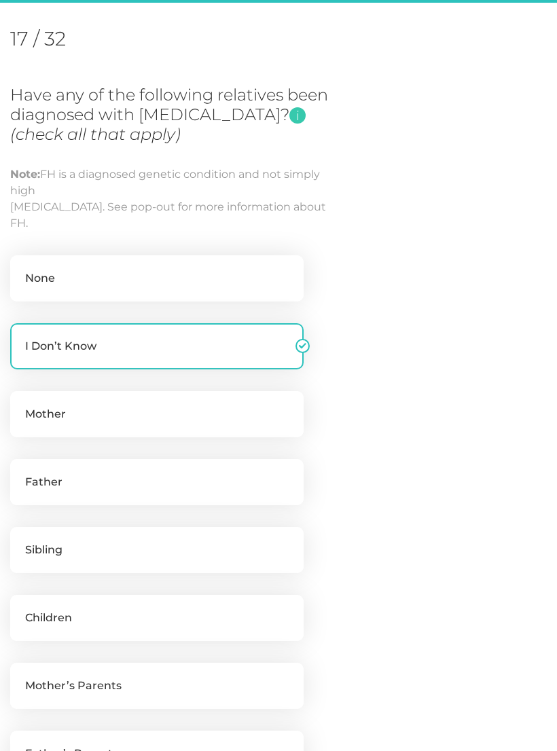
scroll to position [185, 0]
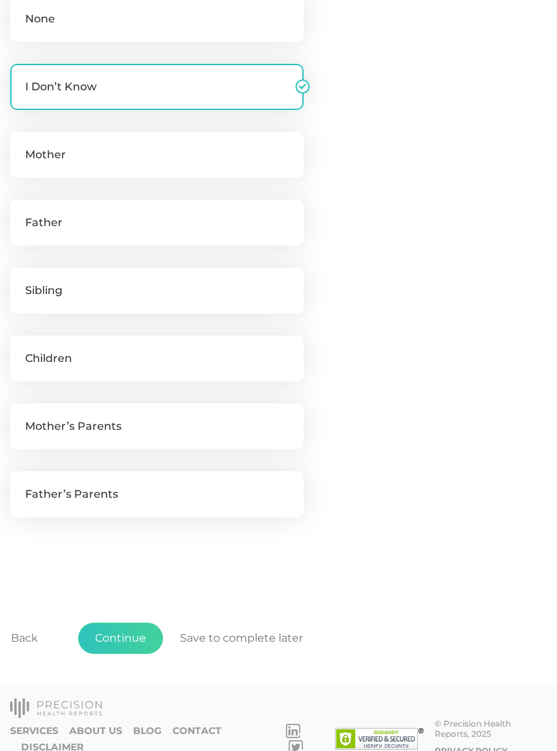
click at [132, 637] on button "Continue" at bounding box center [120, 637] width 85 height 31
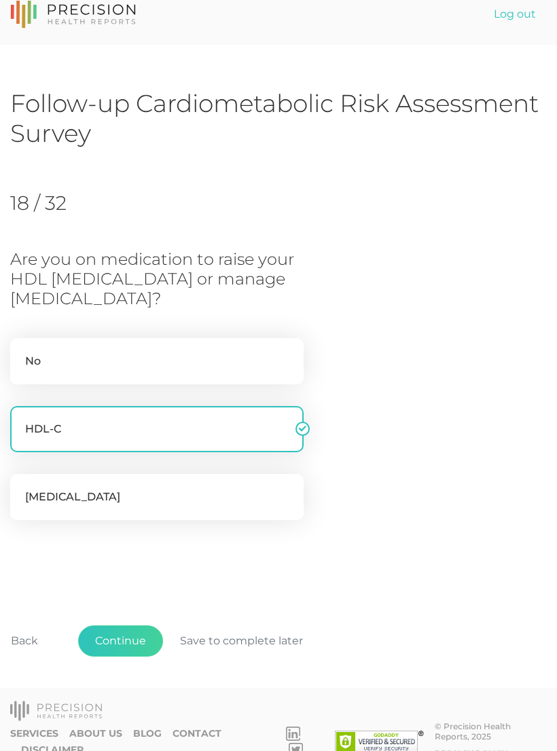
click at [131, 641] on button "Continue" at bounding box center [120, 640] width 85 height 31
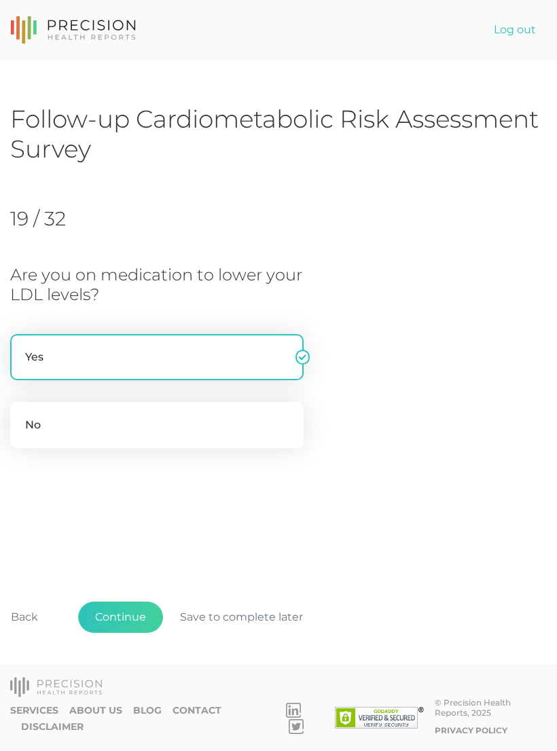
click at [134, 633] on button "Continue" at bounding box center [120, 616] width 85 height 31
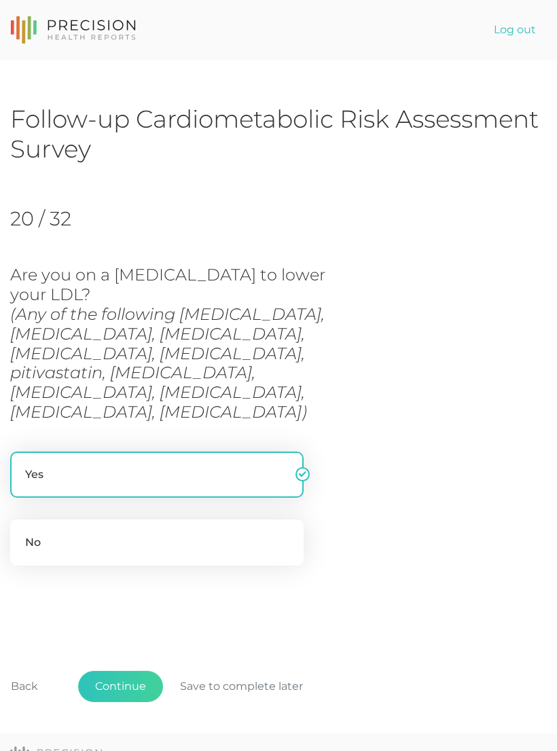
click at [133, 671] on button "Continue" at bounding box center [120, 686] width 85 height 31
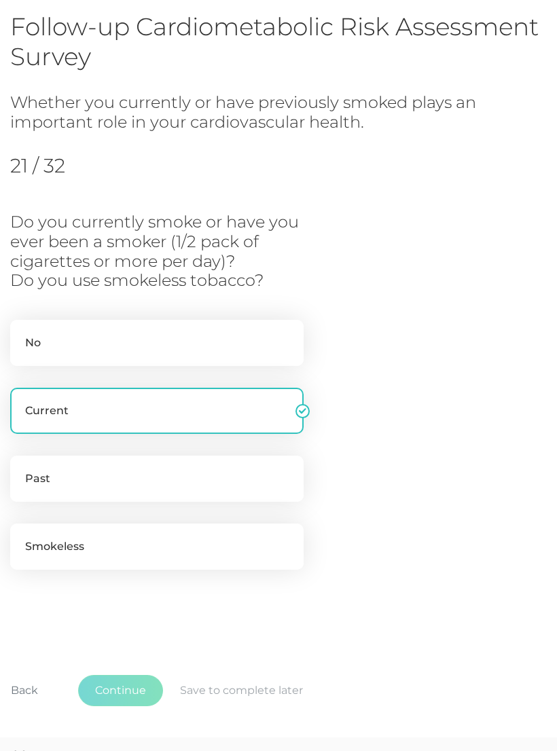
scroll to position [140, 0]
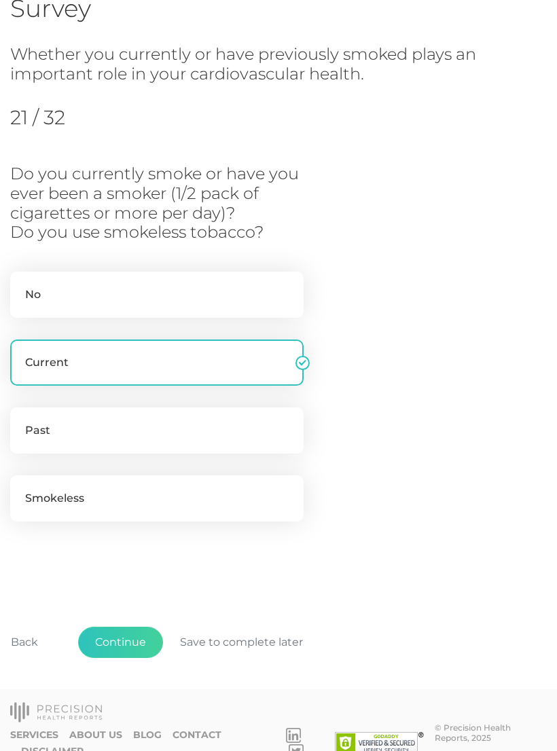
click at [114, 291] on label "No" at bounding box center [156, 294] width 293 height 46
click at [21, 285] on input "No" at bounding box center [15, 278] width 11 height 14
radio input "true"
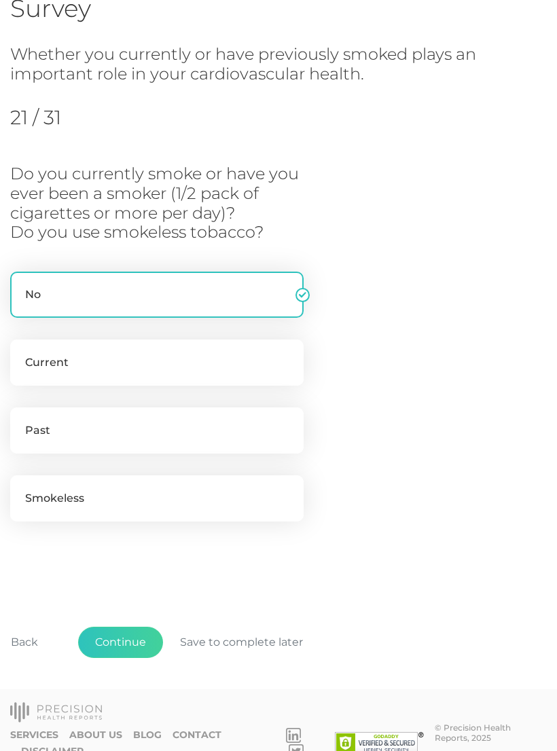
click at [132, 635] on button "Continue" at bounding box center [120, 641] width 85 height 31
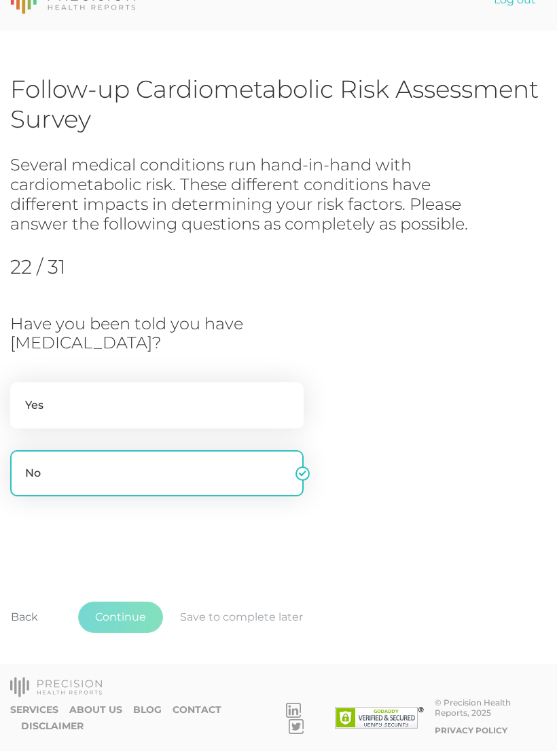
scroll to position [5, 0]
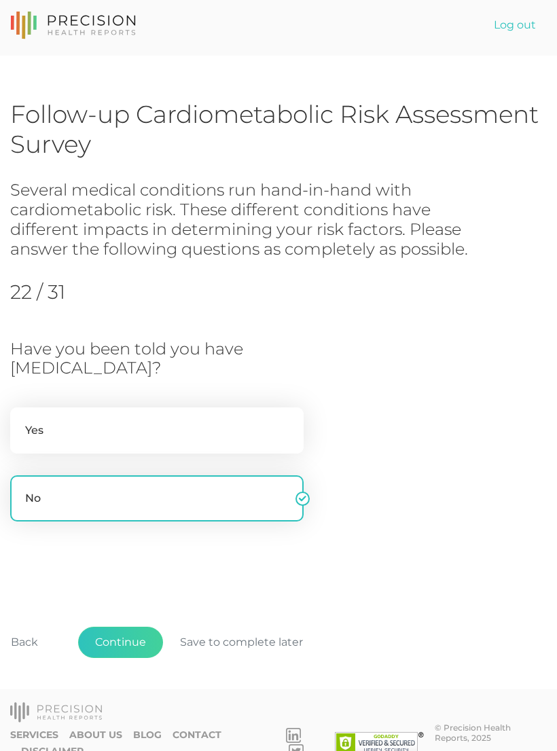
click at [136, 634] on button "Continue" at bounding box center [120, 641] width 85 height 31
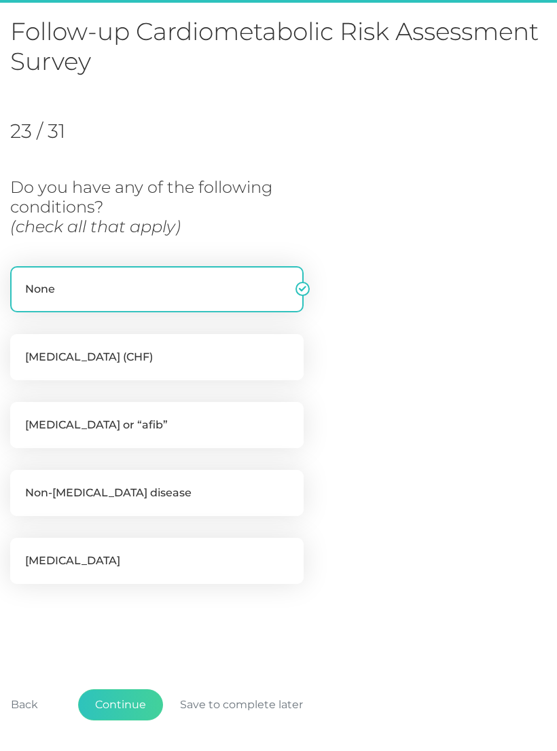
scroll to position [151, 0]
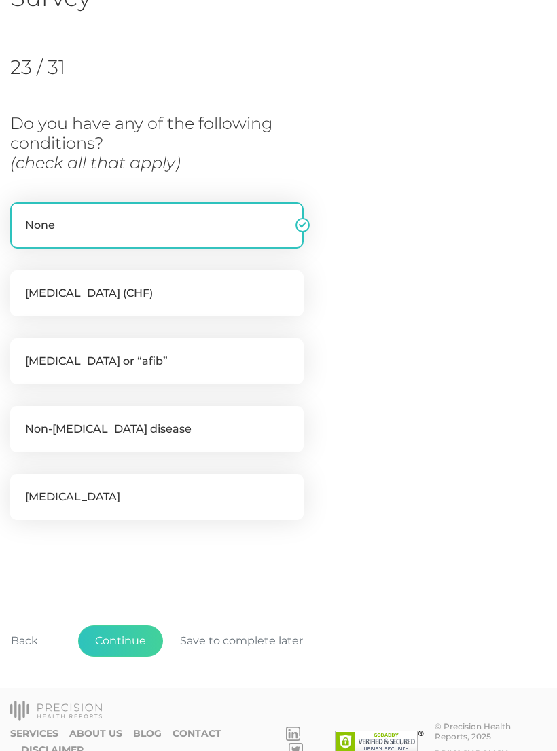
click at [143, 634] on button "Continue" at bounding box center [120, 640] width 85 height 31
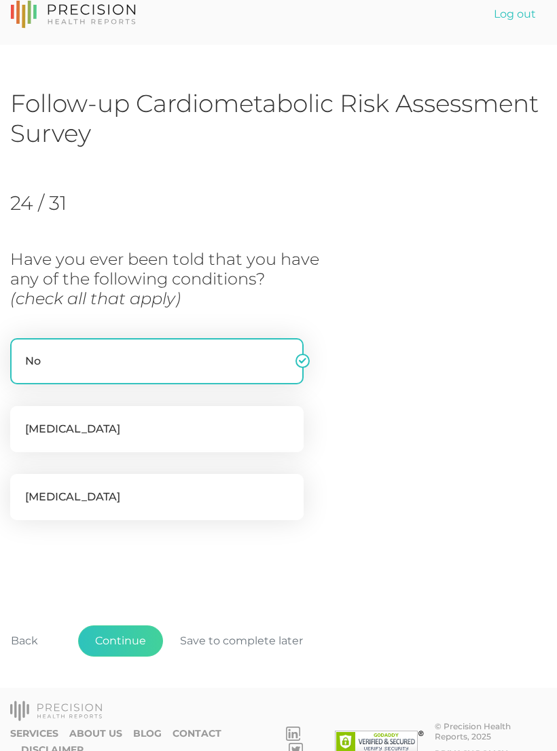
click at [150, 634] on button "Continue" at bounding box center [120, 640] width 85 height 31
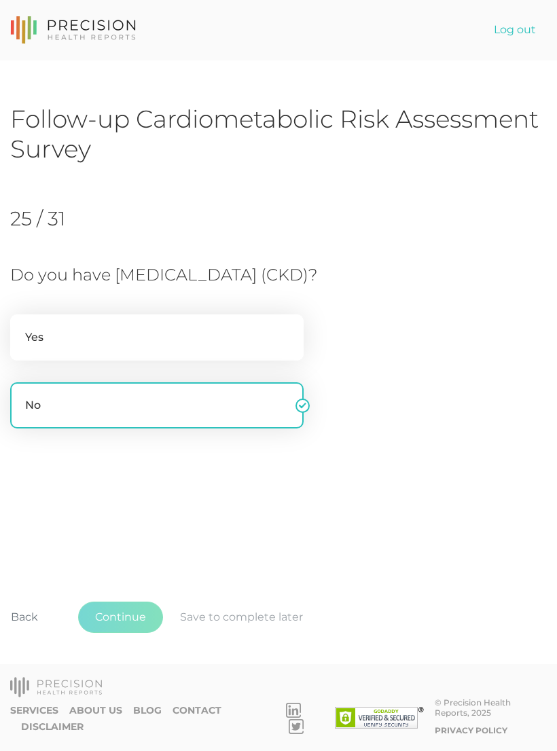
scroll to position [0, 0]
click at [144, 633] on button "Continue" at bounding box center [120, 616] width 85 height 31
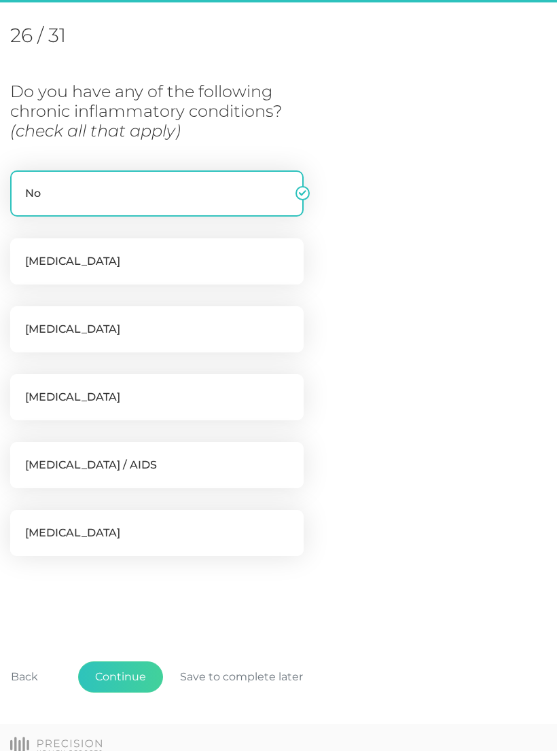
scroll to position [185, 0]
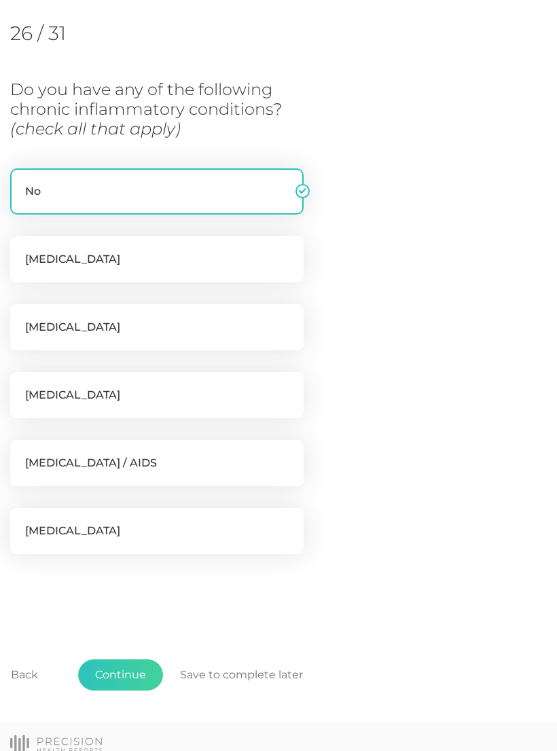
click at [141, 664] on button "Continue" at bounding box center [120, 674] width 85 height 31
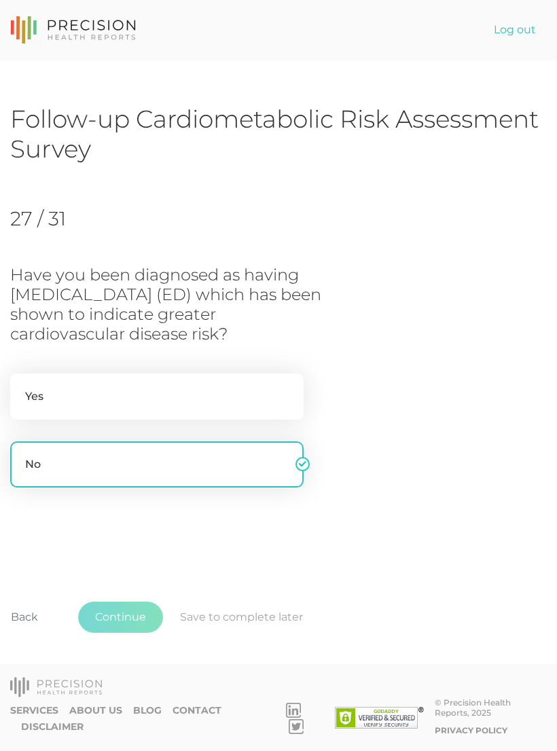
scroll to position [0, 0]
click at [132, 633] on button "Continue" at bounding box center [120, 616] width 85 height 31
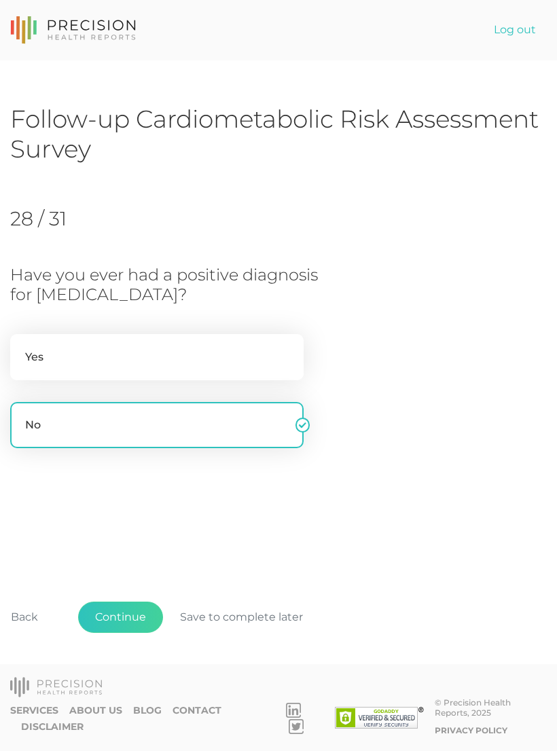
click at [170, 362] on label "Yes" at bounding box center [156, 357] width 293 height 46
click at [21, 348] on input "Yes" at bounding box center [15, 341] width 11 height 14
radio input "true"
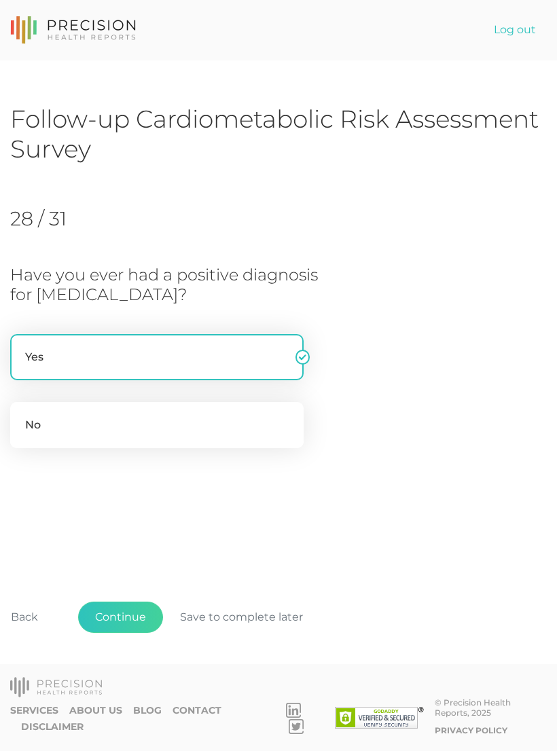
click at [131, 633] on button "Continue" at bounding box center [120, 616] width 85 height 31
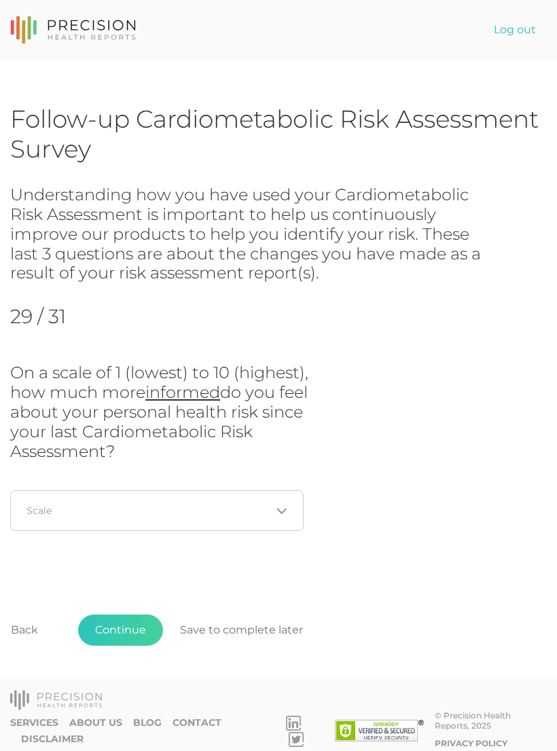
click at [284, 508] on icon "Search for option" at bounding box center [281, 511] width 11 height 11
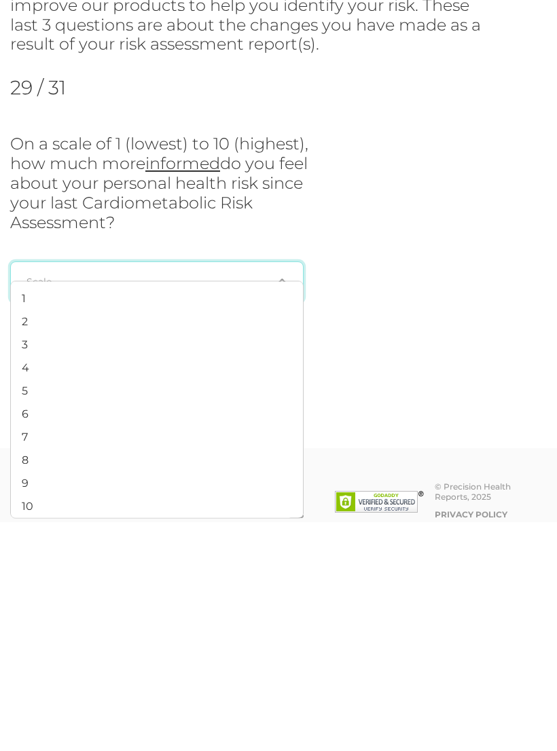
scroll to position [21, 0]
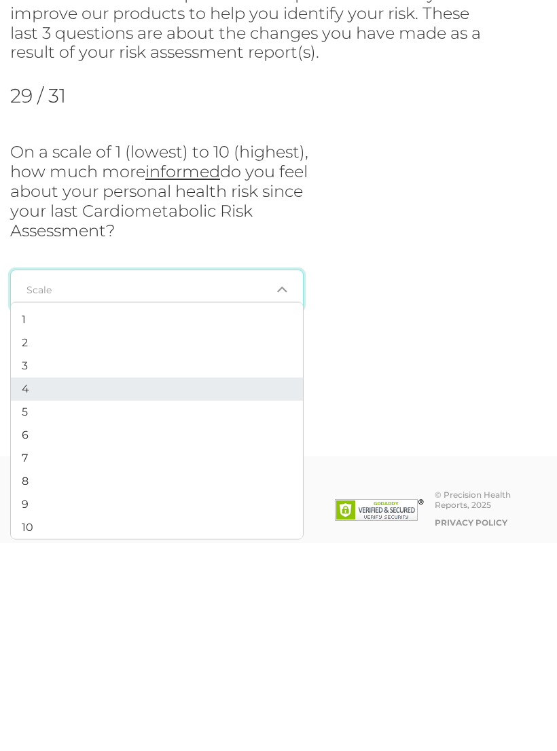
click at [55, 585] on li "4" at bounding box center [157, 596] width 292 height 23
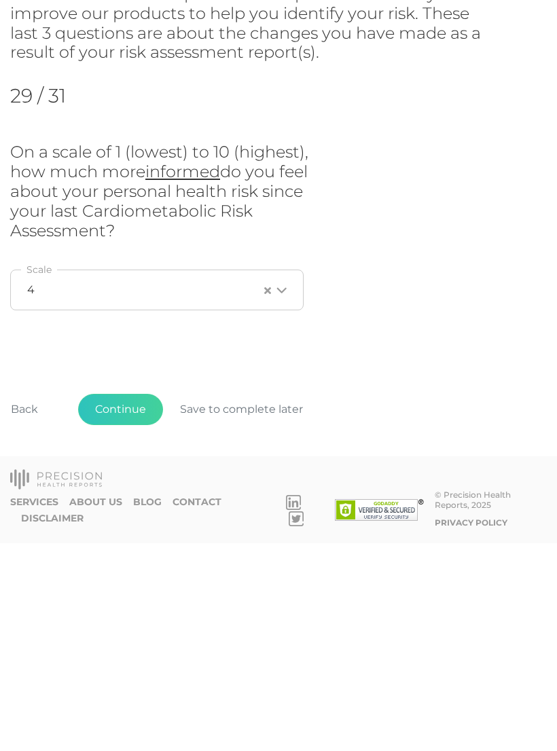
click at [131, 601] on button "Continue" at bounding box center [120, 616] width 85 height 31
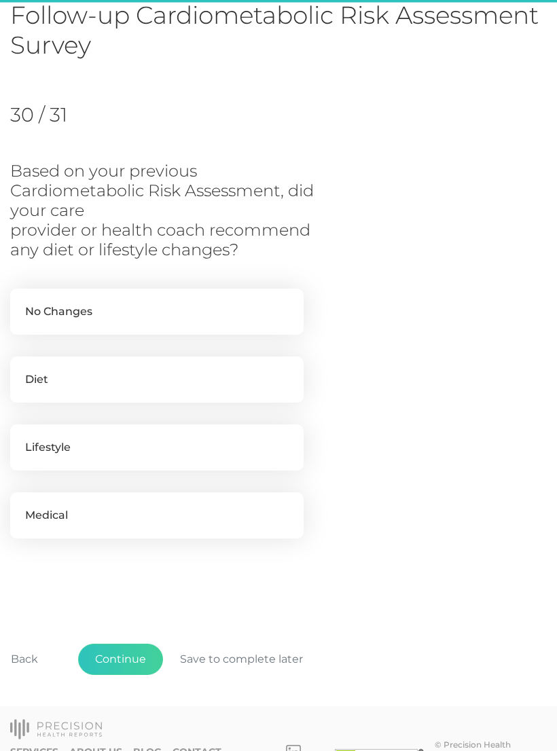
scroll to position [121, 0]
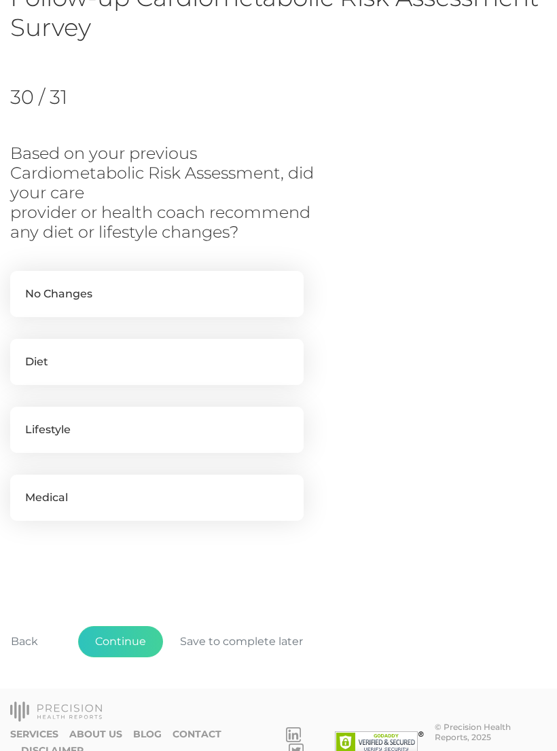
click at [52, 358] on label "Diet" at bounding box center [156, 362] width 293 height 46
click at [21, 352] on input "Diet" at bounding box center [15, 346] width 11 height 14
checkbox input "true"
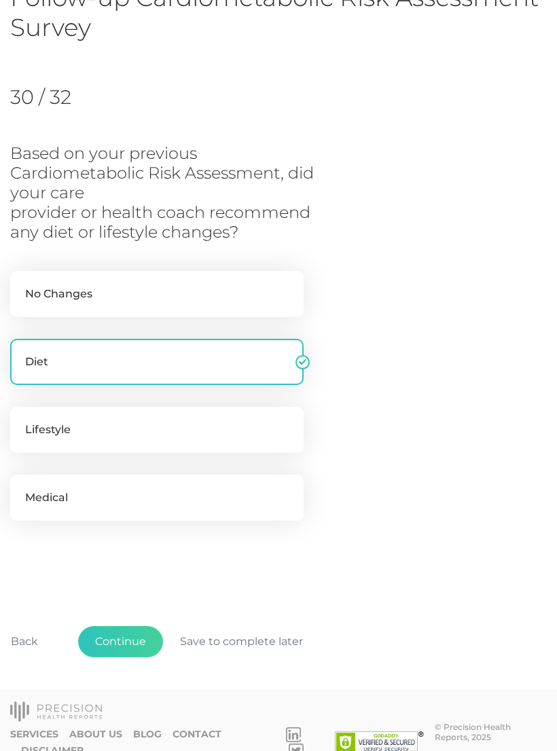
click at [130, 637] on button "Continue" at bounding box center [120, 641] width 85 height 31
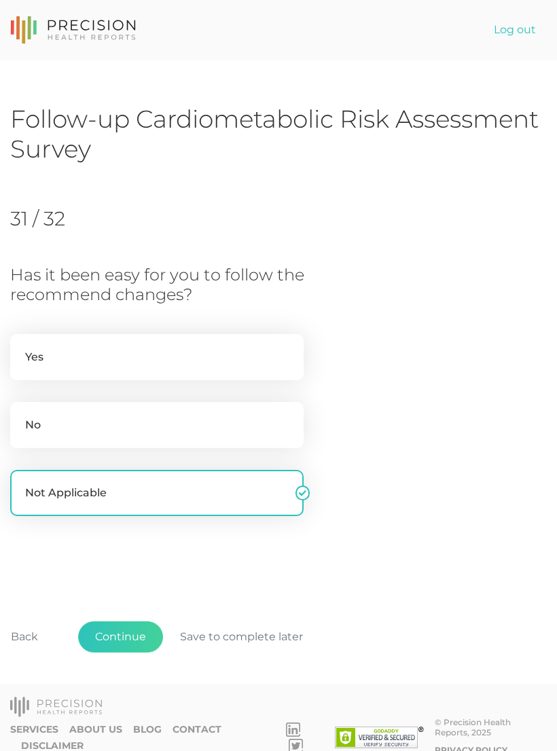
click at [102, 358] on label "Yes" at bounding box center [156, 357] width 293 height 46
click at [21, 348] on input "Yes" at bounding box center [15, 341] width 11 height 14
radio input "true"
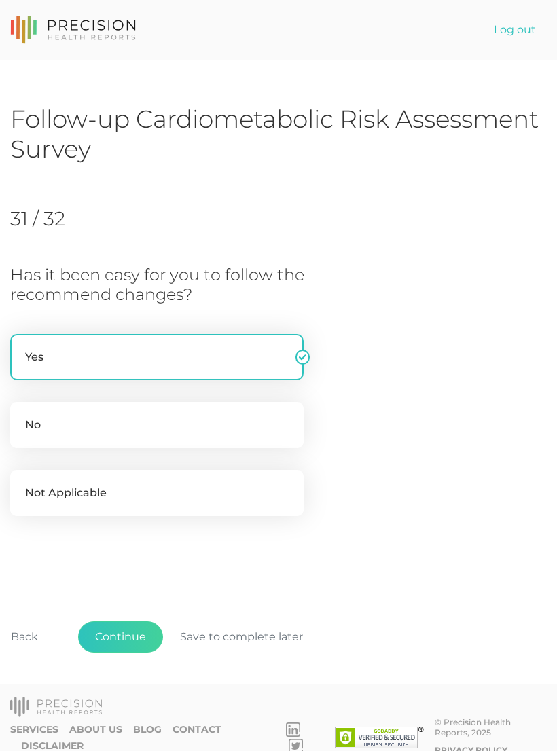
click at [134, 629] on button "Continue" at bounding box center [120, 636] width 85 height 31
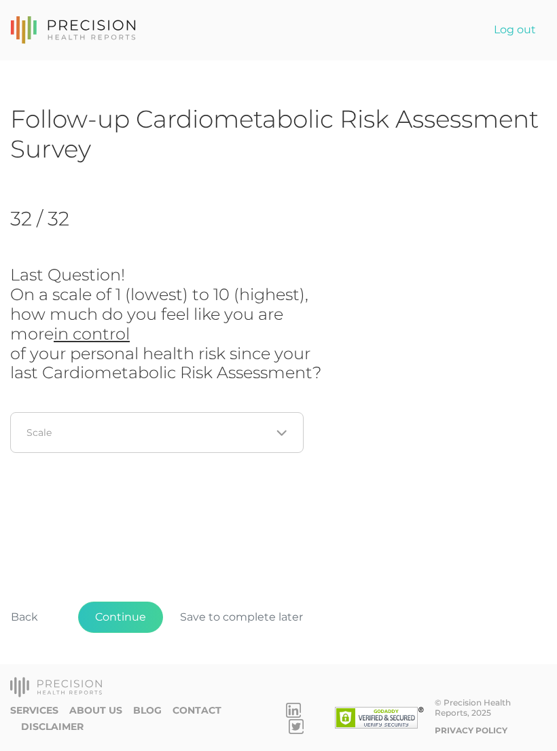
click at [286, 428] on icon "Search for option" at bounding box center [281, 433] width 11 height 11
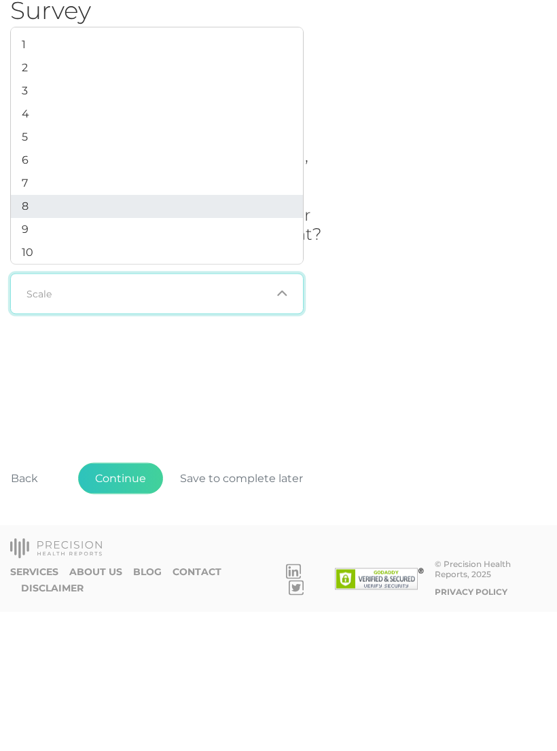
click at [58, 333] on li "8" at bounding box center [157, 344] width 292 height 23
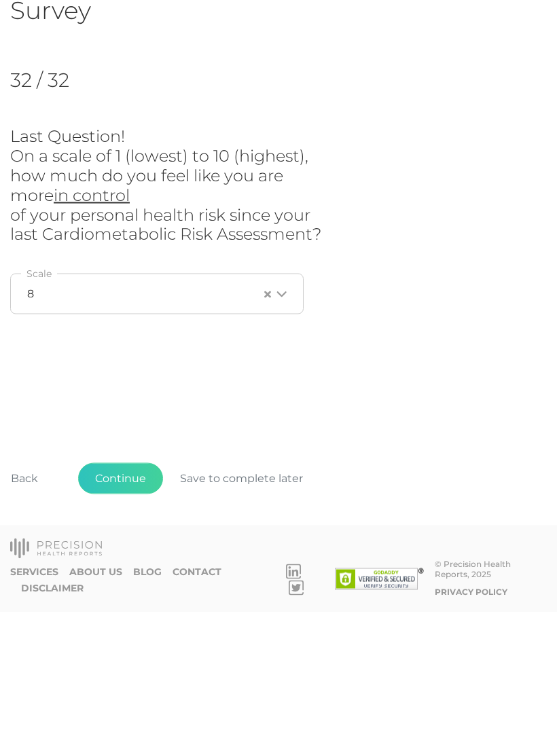
click at [131, 601] on button "Continue" at bounding box center [120, 616] width 85 height 31
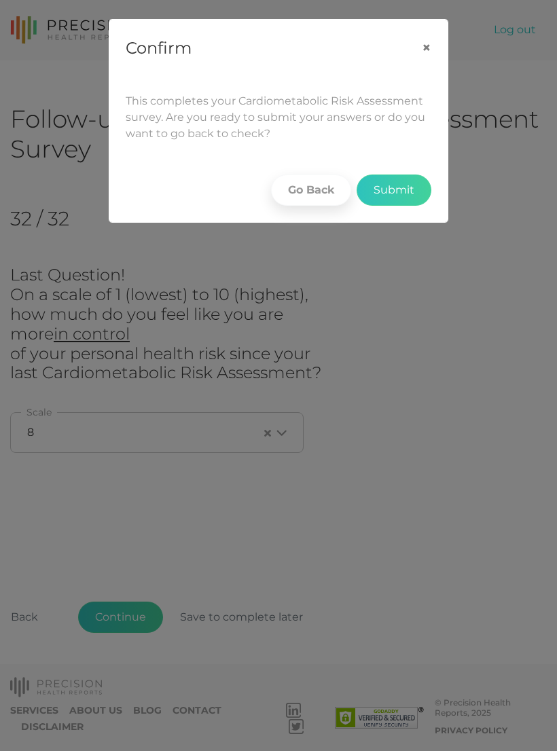
click at [393, 189] on button "Submit" at bounding box center [393, 189] width 75 height 31
